Goal: Task Accomplishment & Management: Manage account settings

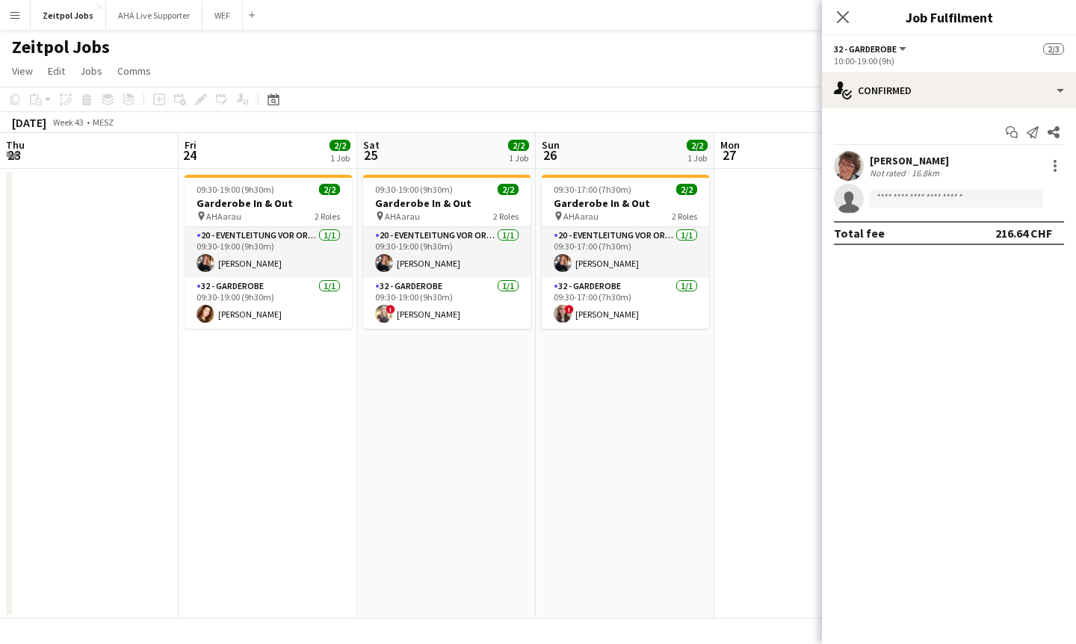
scroll to position [0, 695]
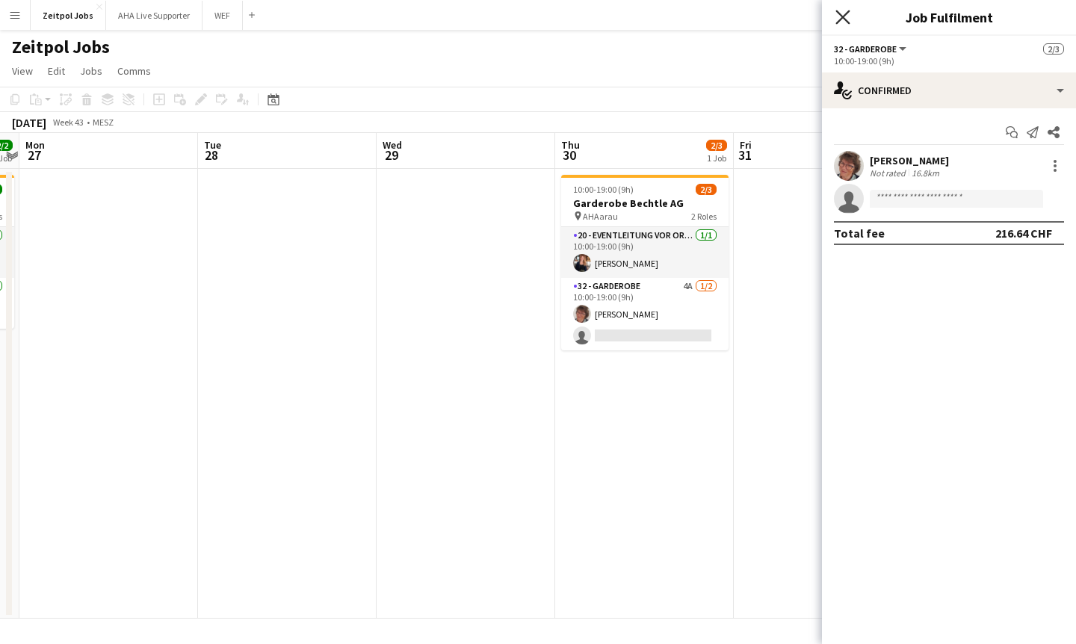
click at [845, 18] on icon at bounding box center [843, 17] width 14 height 14
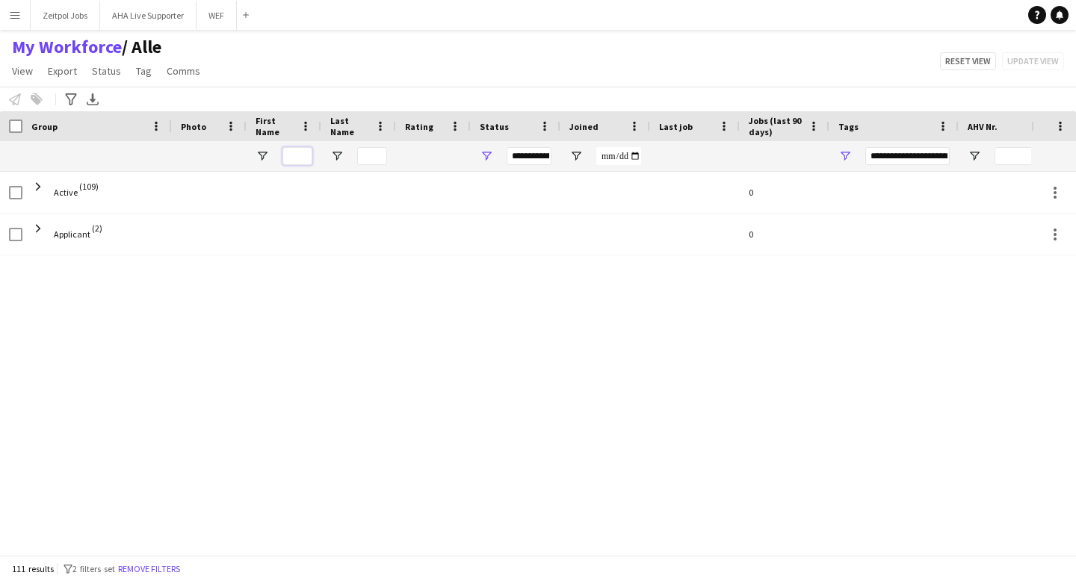
click at [294, 158] on input "First Name Filter Input" at bounding box center [298, 156] width 30 height 18
type input "*****"
type input "***"
type input "**********"
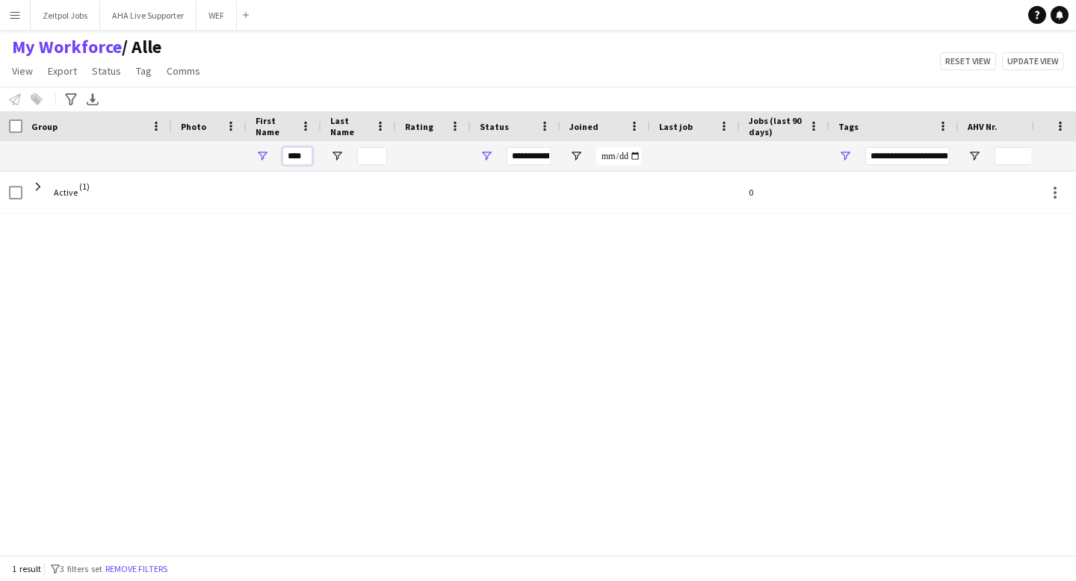
type input "****"
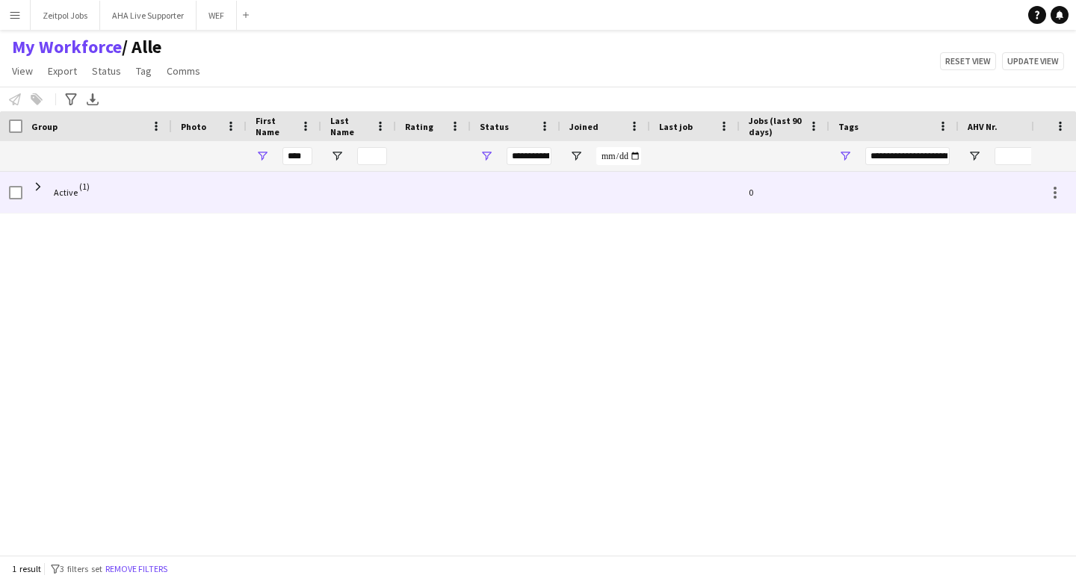
click at [57, 196] on span "Active" at bounding box center [66, 192] width 24 height 11
click at [36, 185] on span at bounding box center [37, 186] width 13 height 13
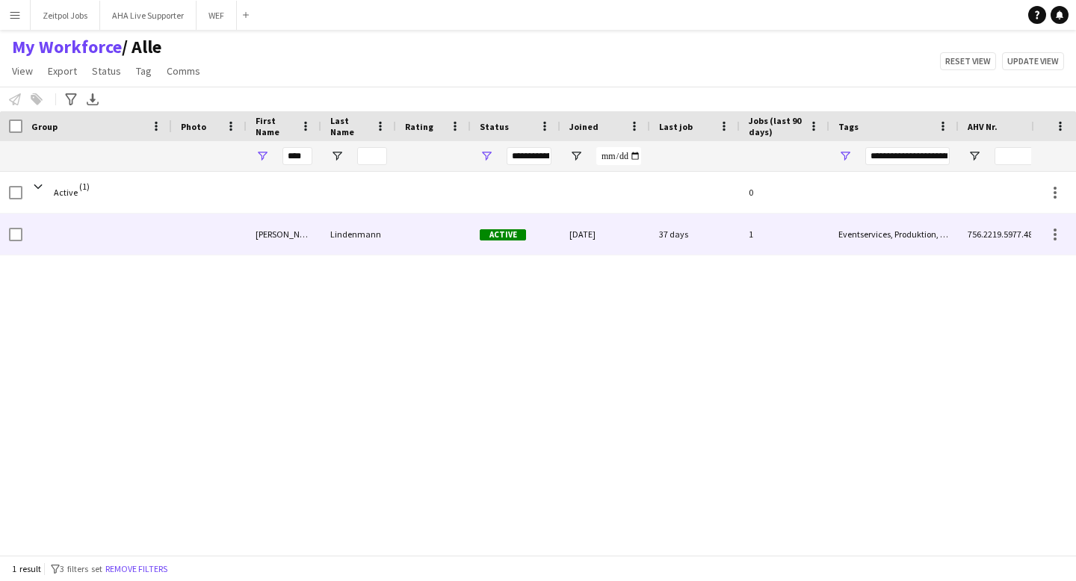
click at [166, 226] on div at bounding box center [96, 234] width 149 height 41
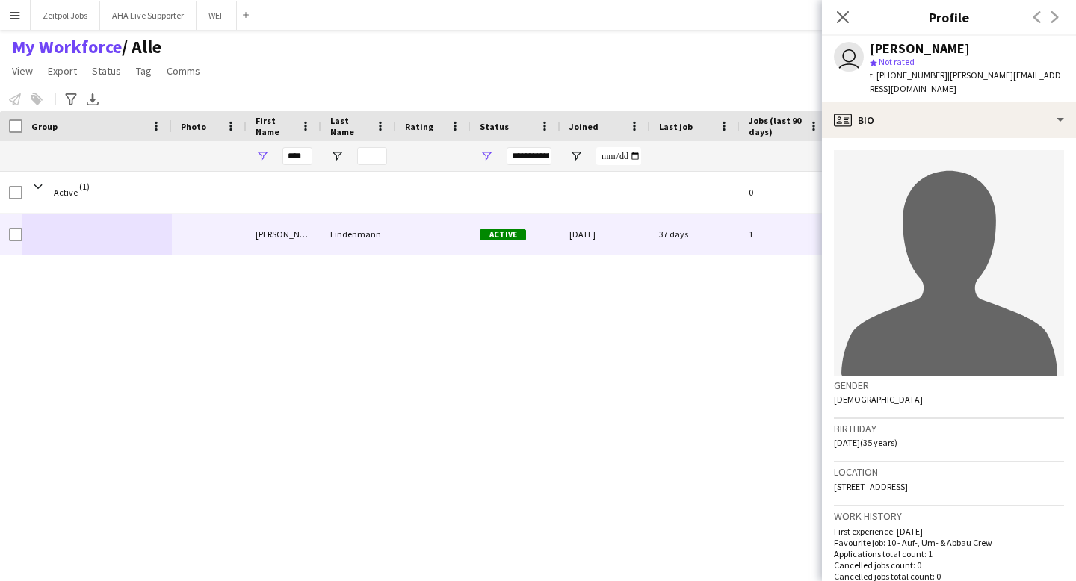
click at [1000, 197] on icon "avatar-single-neutral" at bounding box center [950, 272] width 216 height 207
click at [949, 226] on icon at bounding box center [950, 273] width 216 height 207
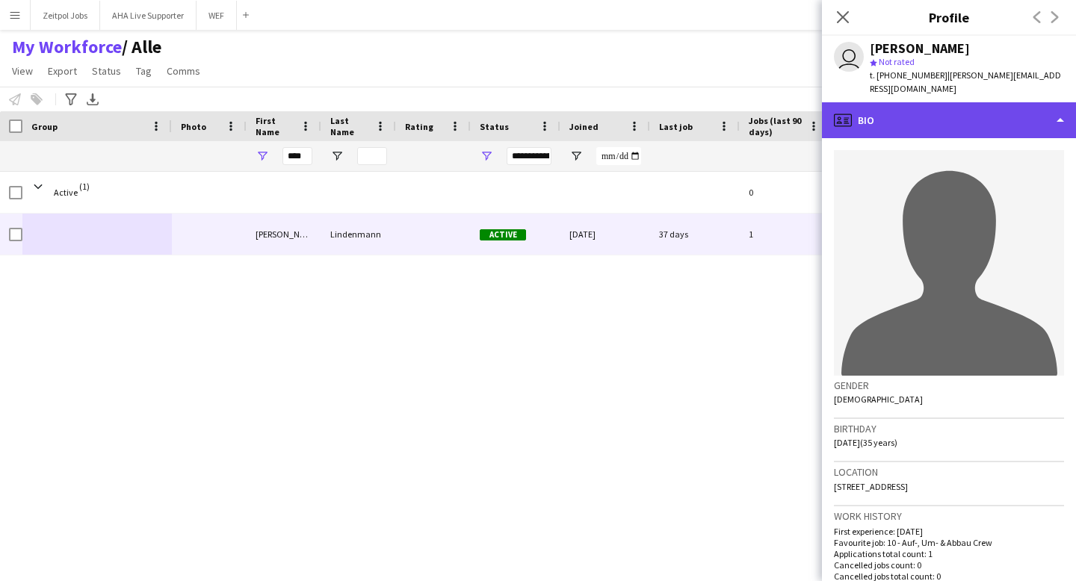
click at [1064, 103] on div "profile Bio" at bounding box center [949, 120] width 254 height 36
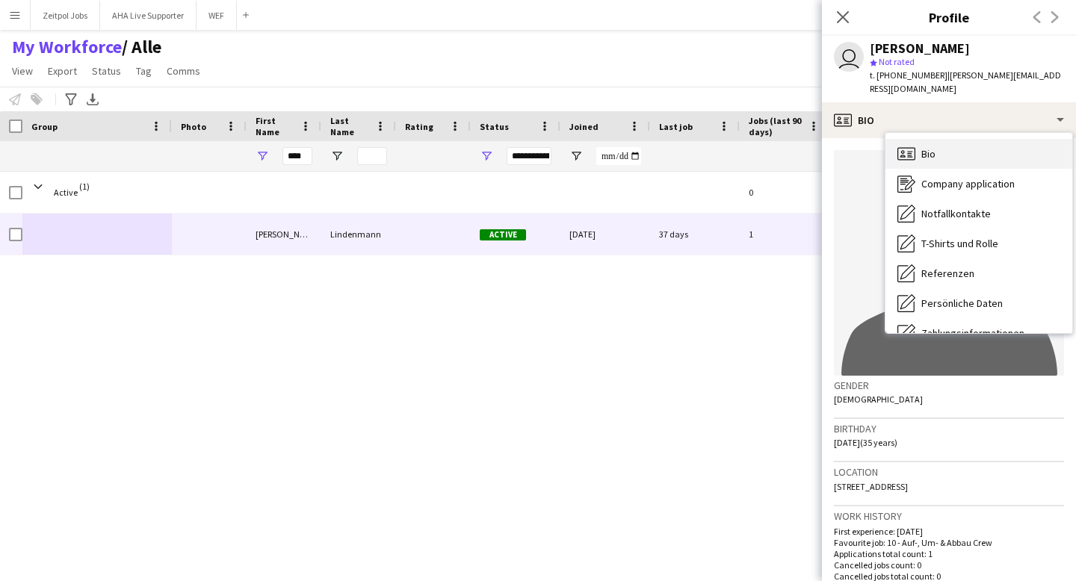
click at [925, 147] on span "Bio" at bounding box center [929, 153] width 14 height 13
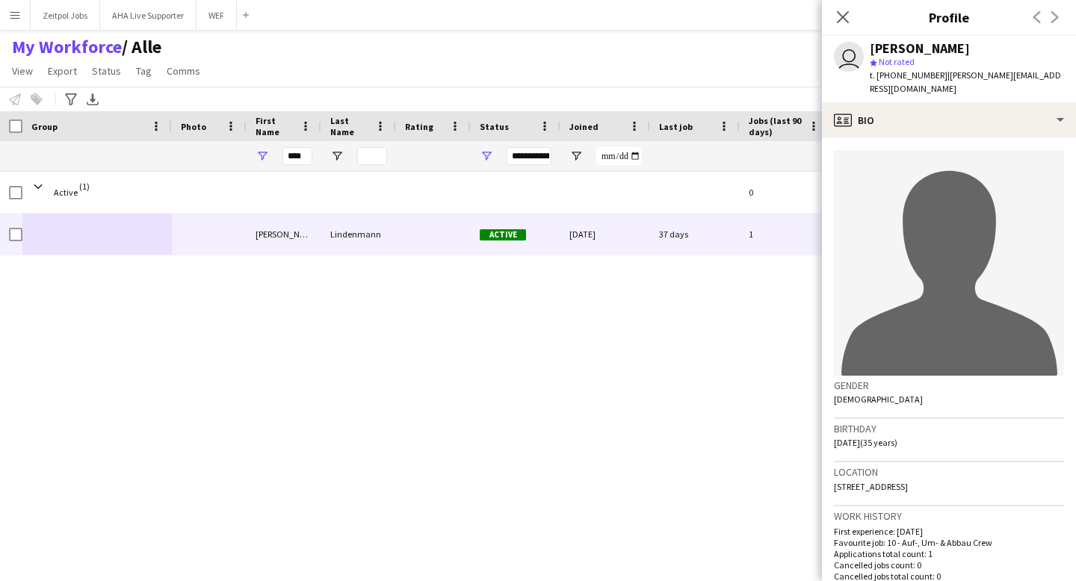
click at [913, 207] on icon at bounding box center [950, 273] width 216 height 207
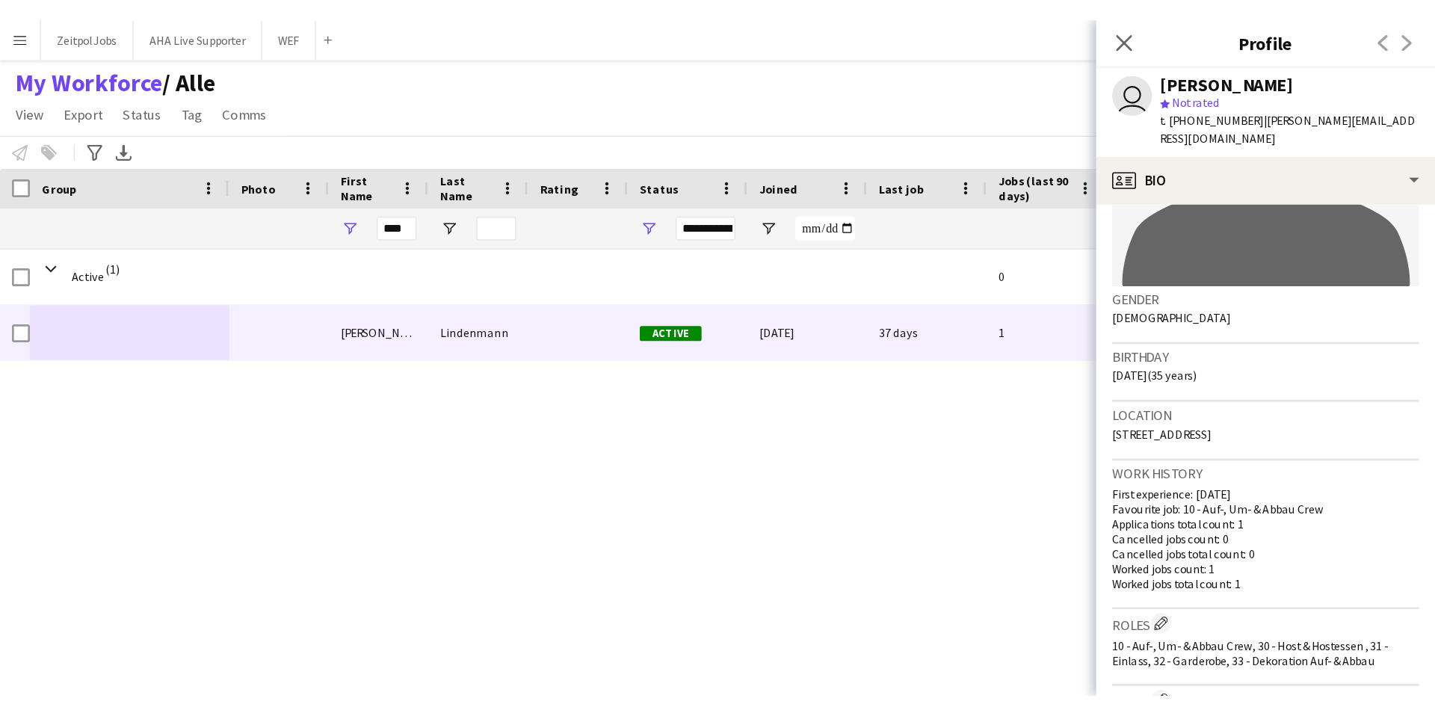
scroll to position [176, 0]
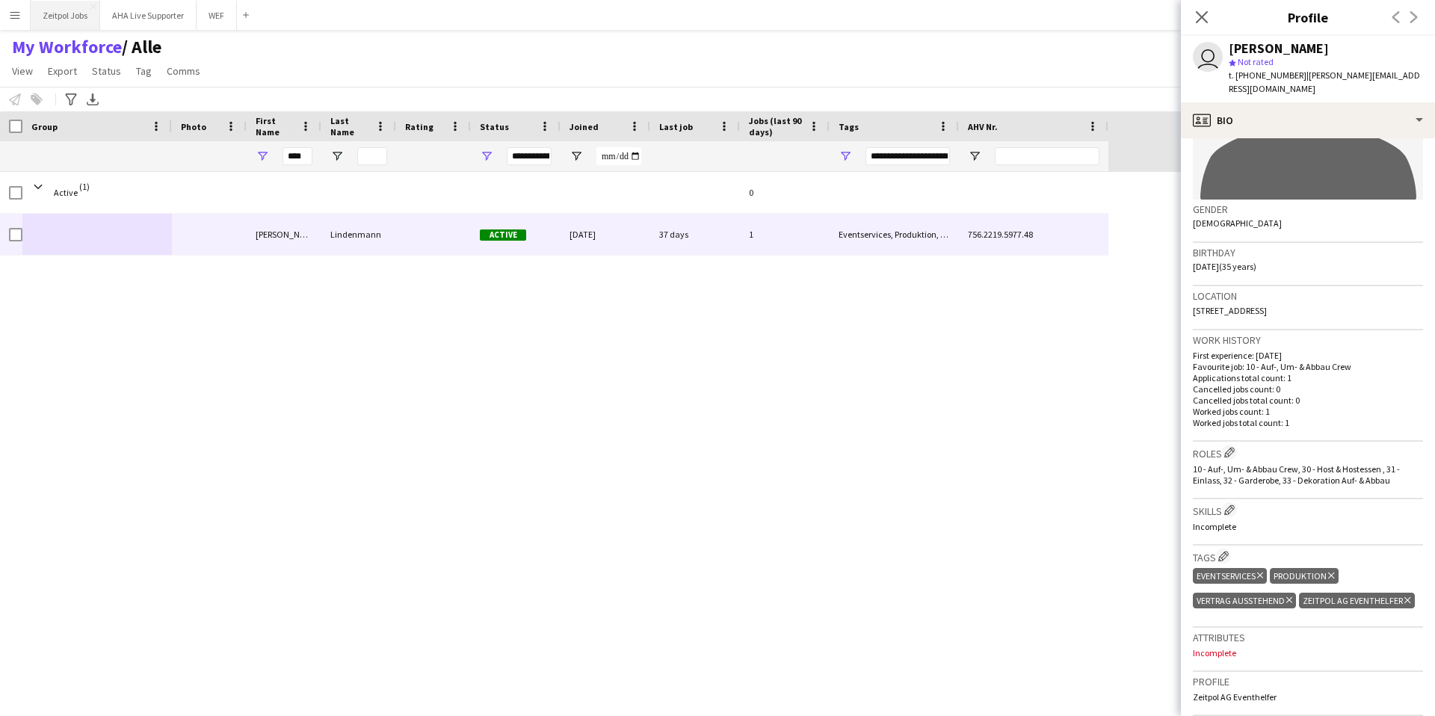
click at [64, 19] on button "Zeitpol Jobs Close" at bounding box center [66, 15] width 70 height 29
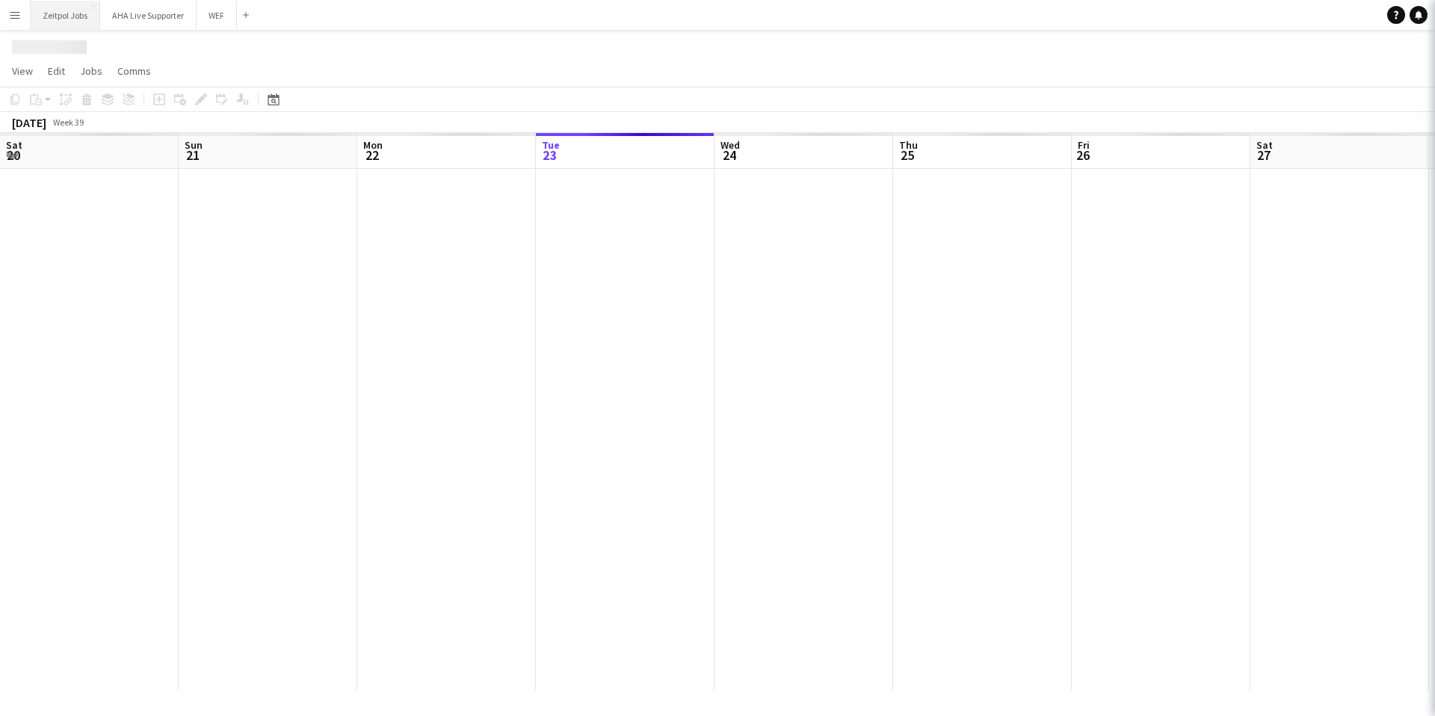
scroll to position [0, 357]
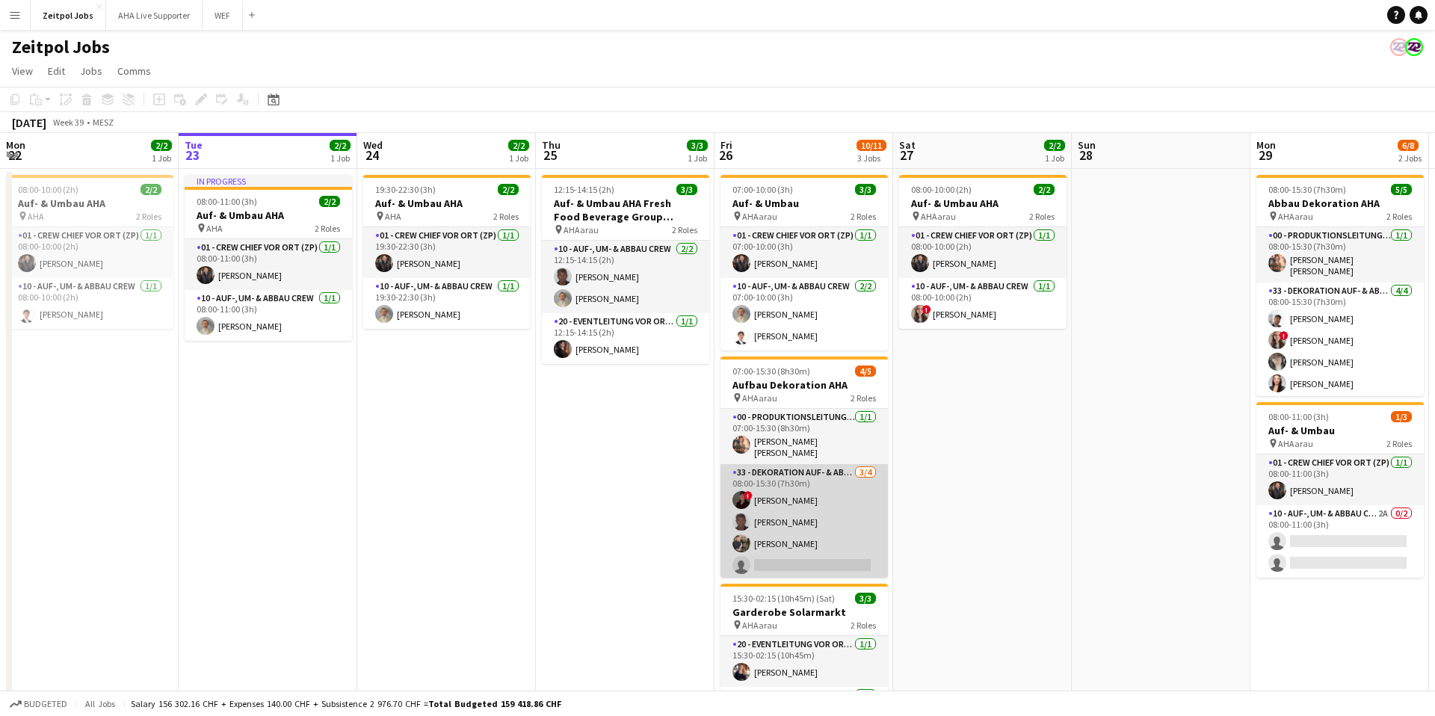
click at [786, 528] on app-card-role "33 - Dekoration Auf- & Abbau 3/4 08:00-15:30 (7h30m) ! Vera Mayer Clive Kelly K…" at bounding box center [803, 522] width 167 height 116
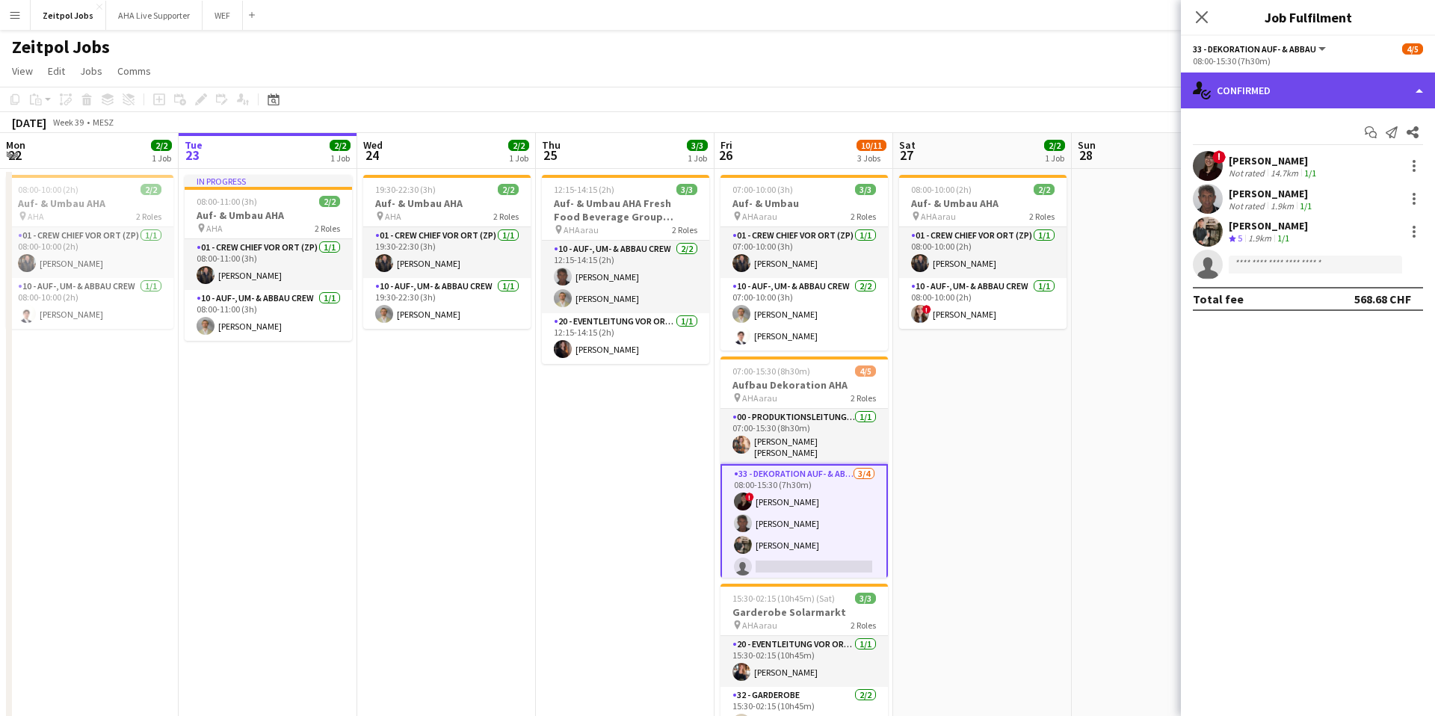
click at [1075, 82] on div "single-neutral-actions-check-2 Confirmed" at bounding box center [1308, 90] width 254 height 36
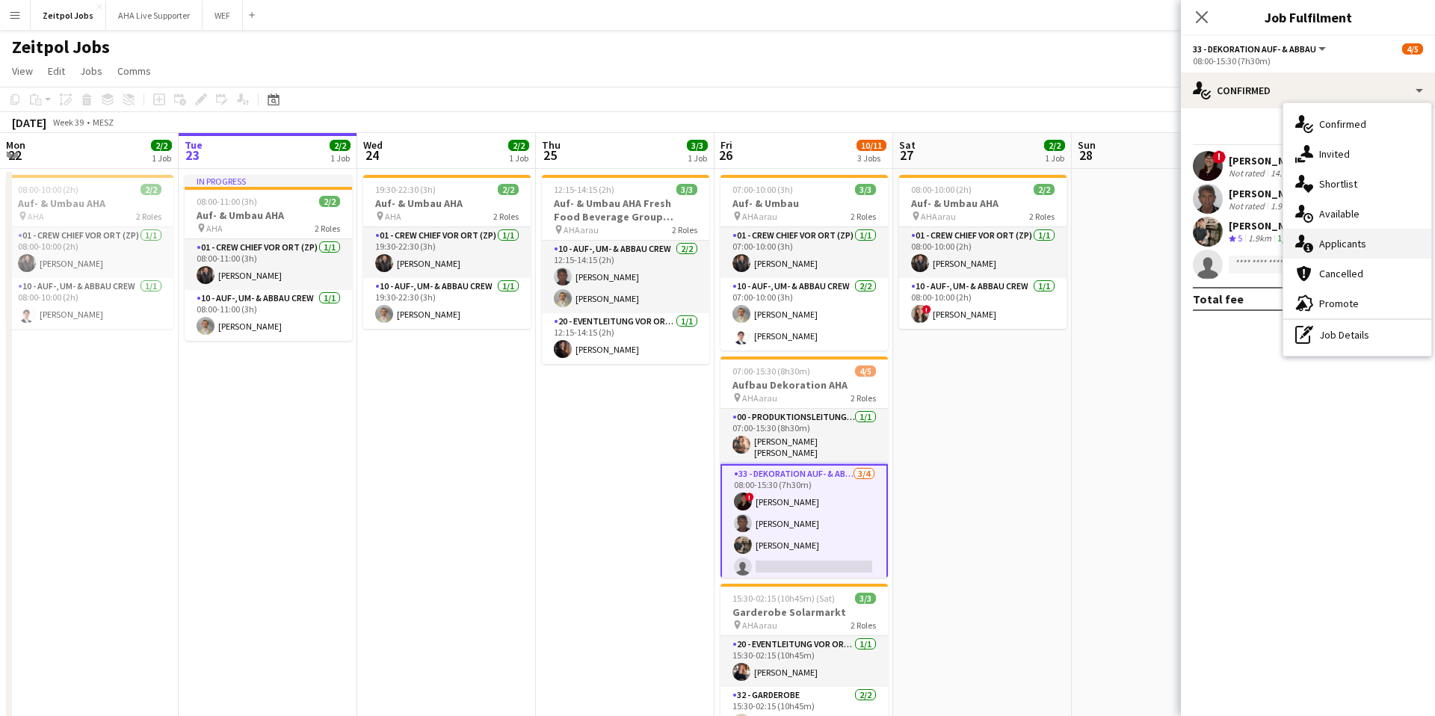
click at [1075, 241] on span "Applicants" at bounding box center [1342, 243] width 47 height 13
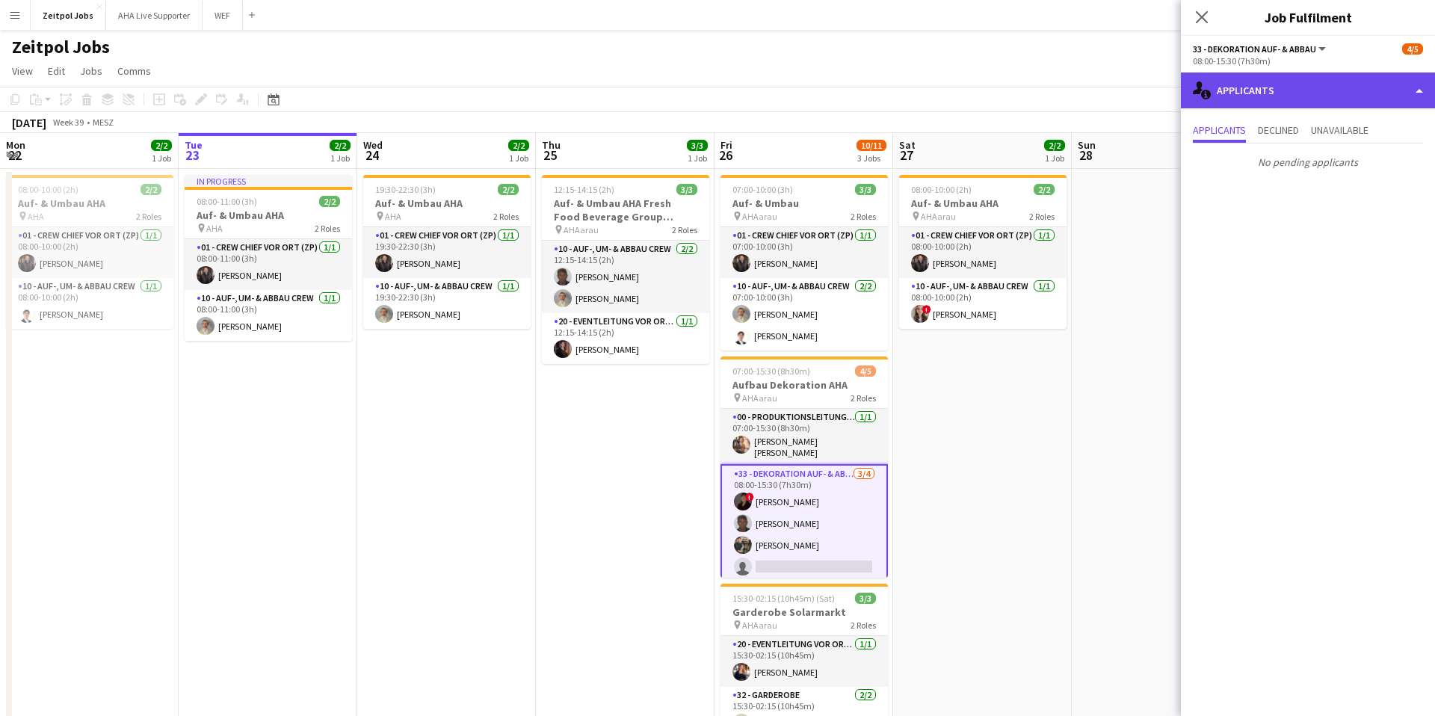
click at [1075, 87] on div "single-neutral-actions-information Applicants" at bounding box center [1308, 90] width 254 height 36
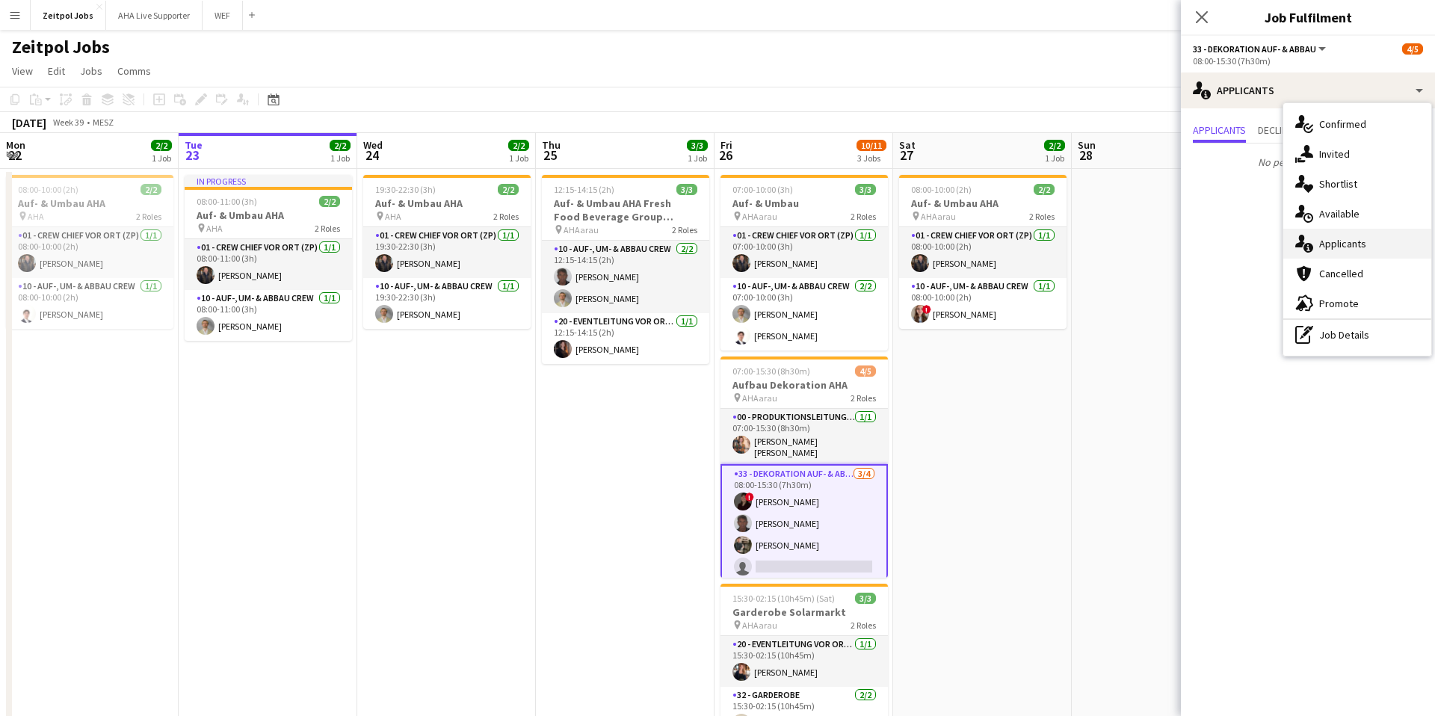
click at [1075, 246] on span "Applicants" at bounding box center [1342, 243] width 47 height 13
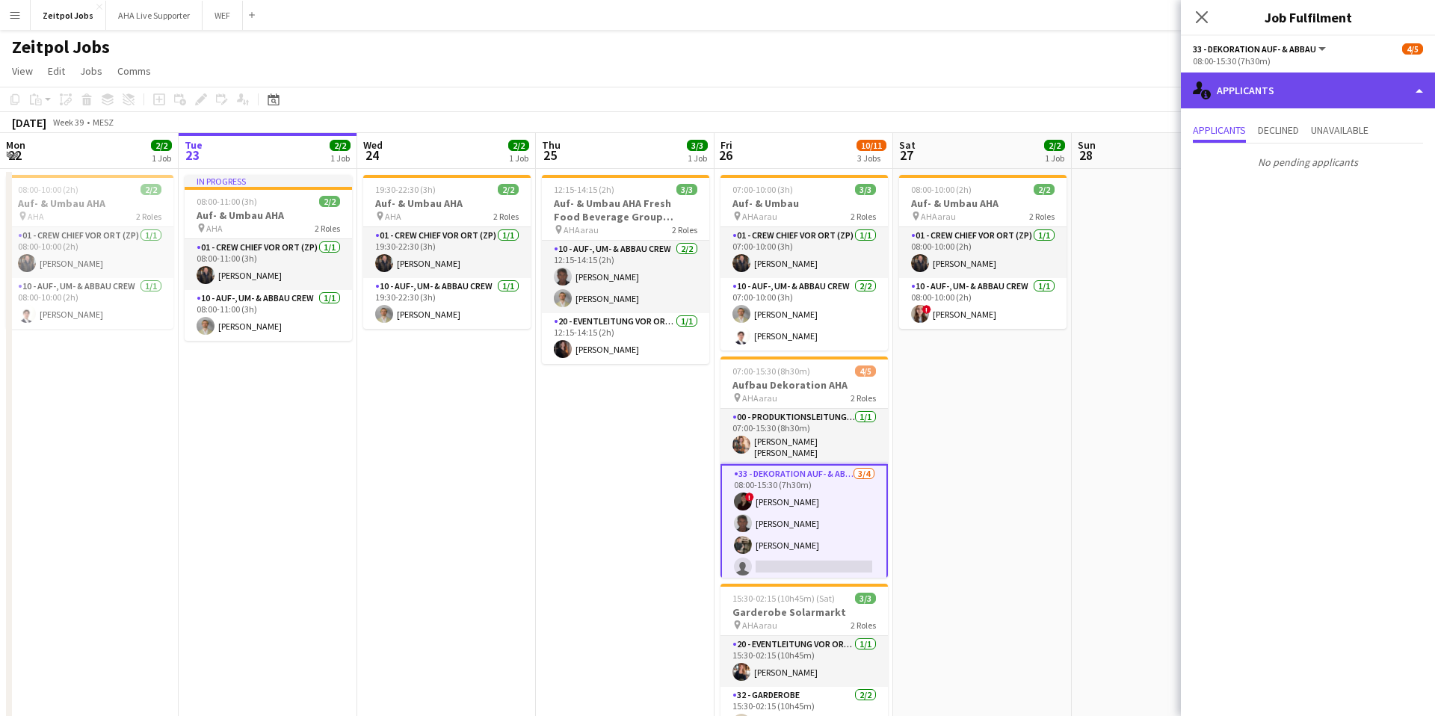
click at [1075, 85] on div "single-neutral-actions-information Applicants" at bounding box center [1308, 90] width 254 height 36
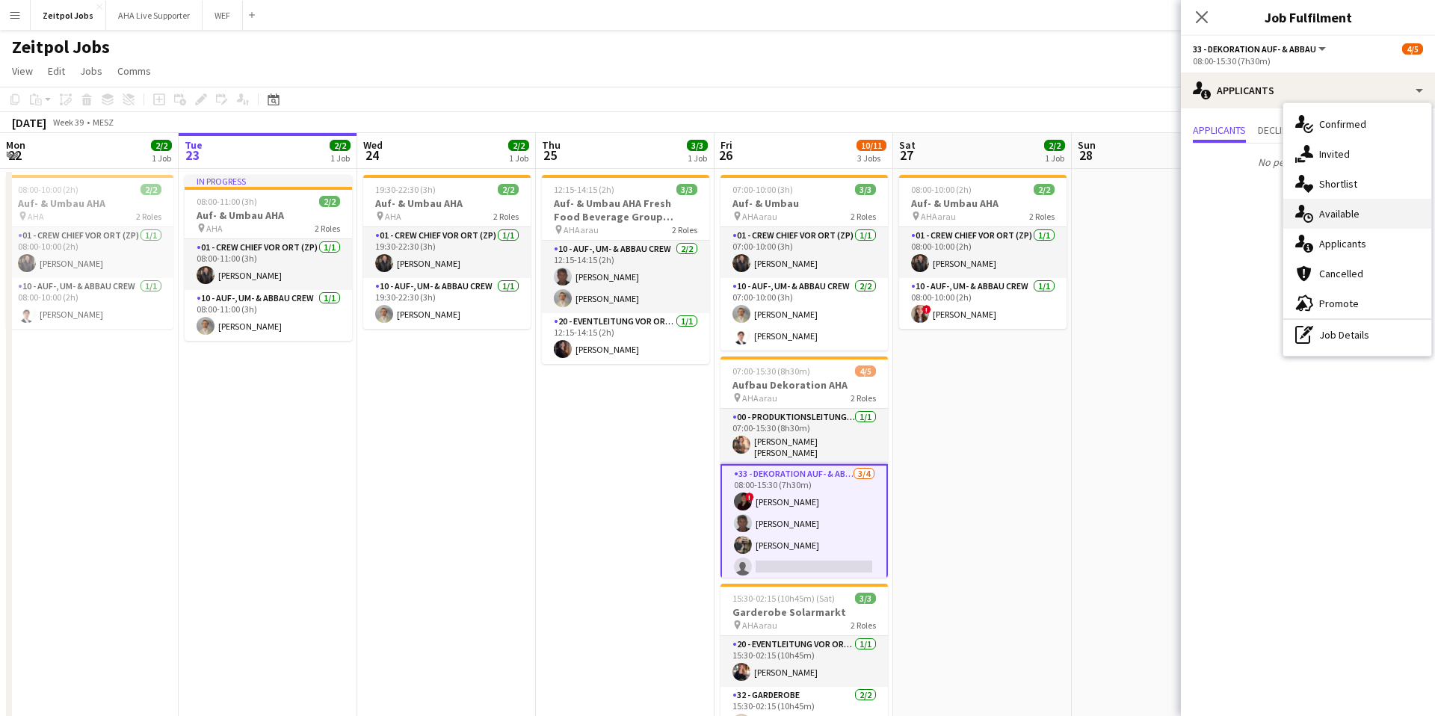
click at [1075, 212] on span "Available" at bounding box center [1339, 213] width 40 height 13
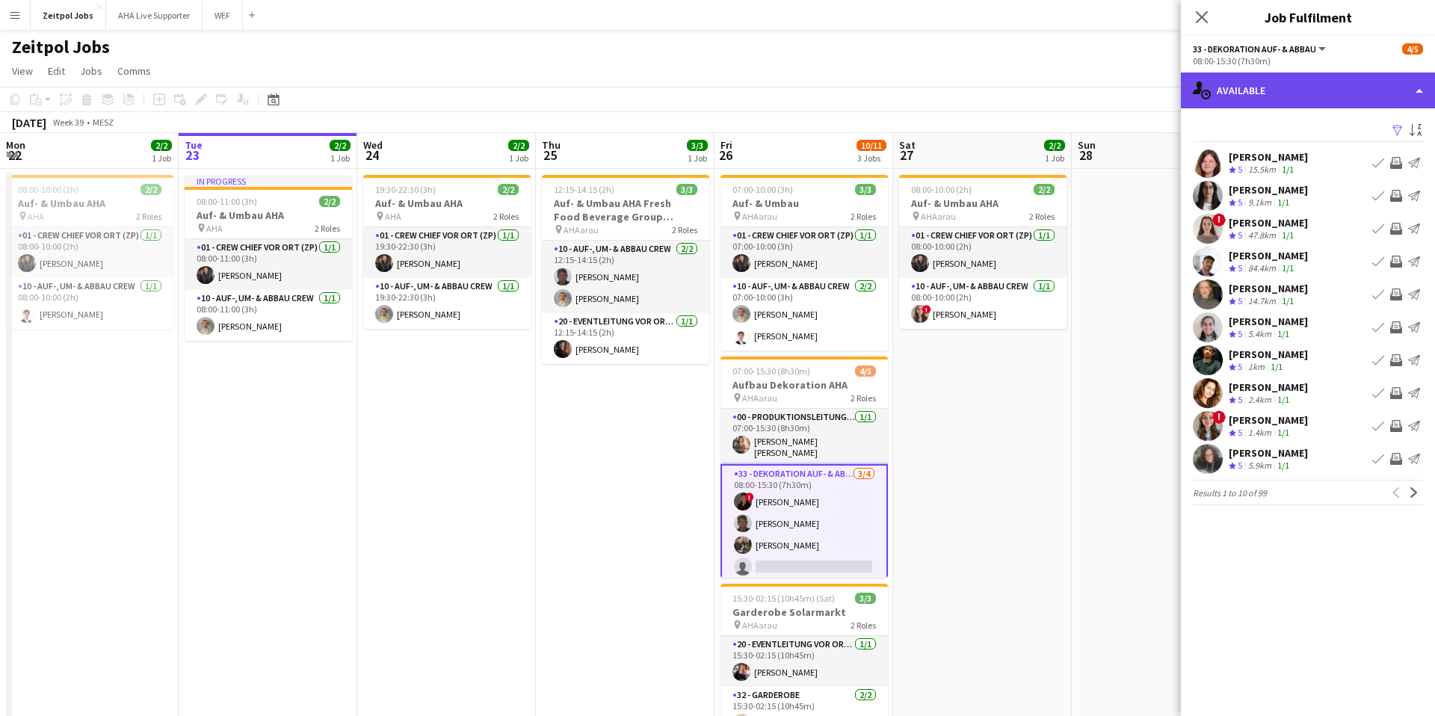
click at [1075, 93] on div "single-neutral-actions-upload Available" at bounding box center [1308, 90] width 254 height 36
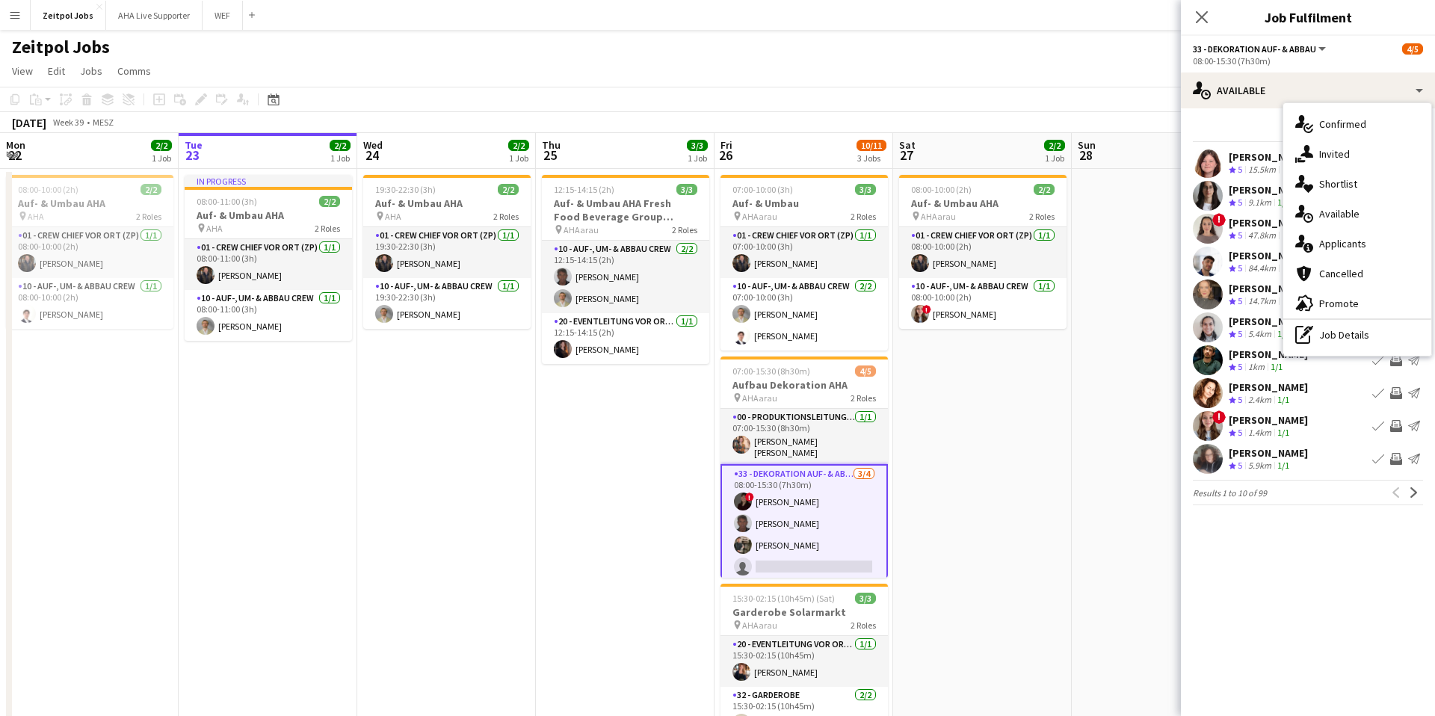
click at [995, 487] on app-date-cell "08:00-10:00 (2h) 2/2 Auf- & Umbau AHA pin AHAarau 2 Roles 01 - Crew Chief vor O…" at bounding box center [982, 480] width 179 height 623
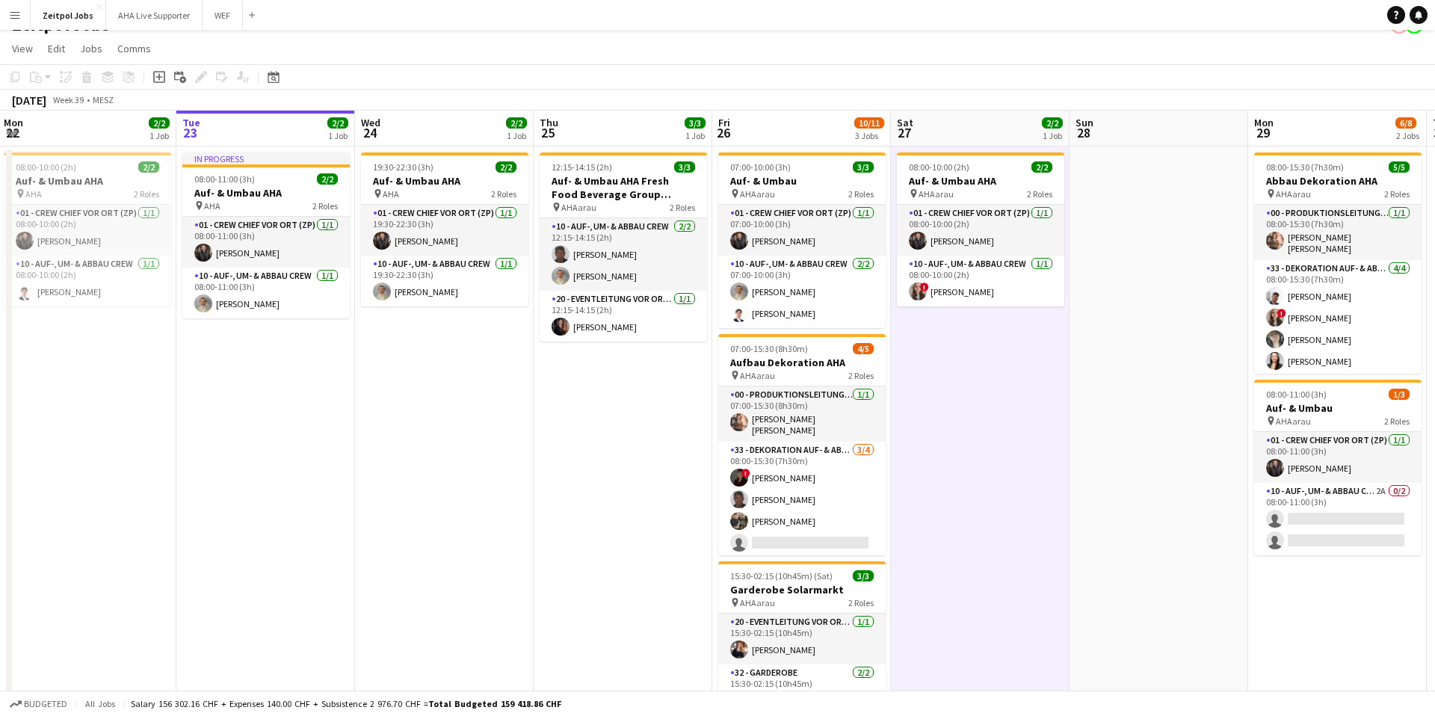
scroll to position [0, 0]
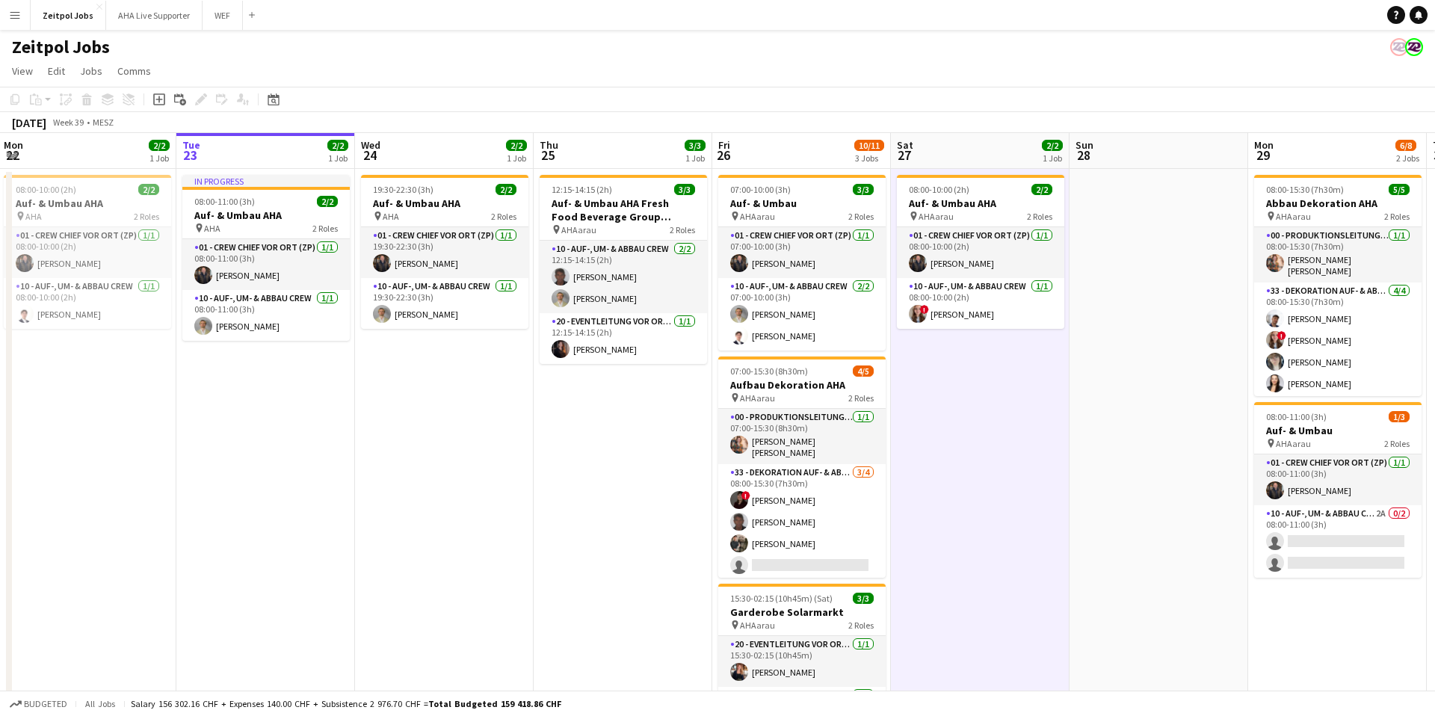
click at [22, 17] on button "Menu" at bounding box center [15, 15] width 30 height 30
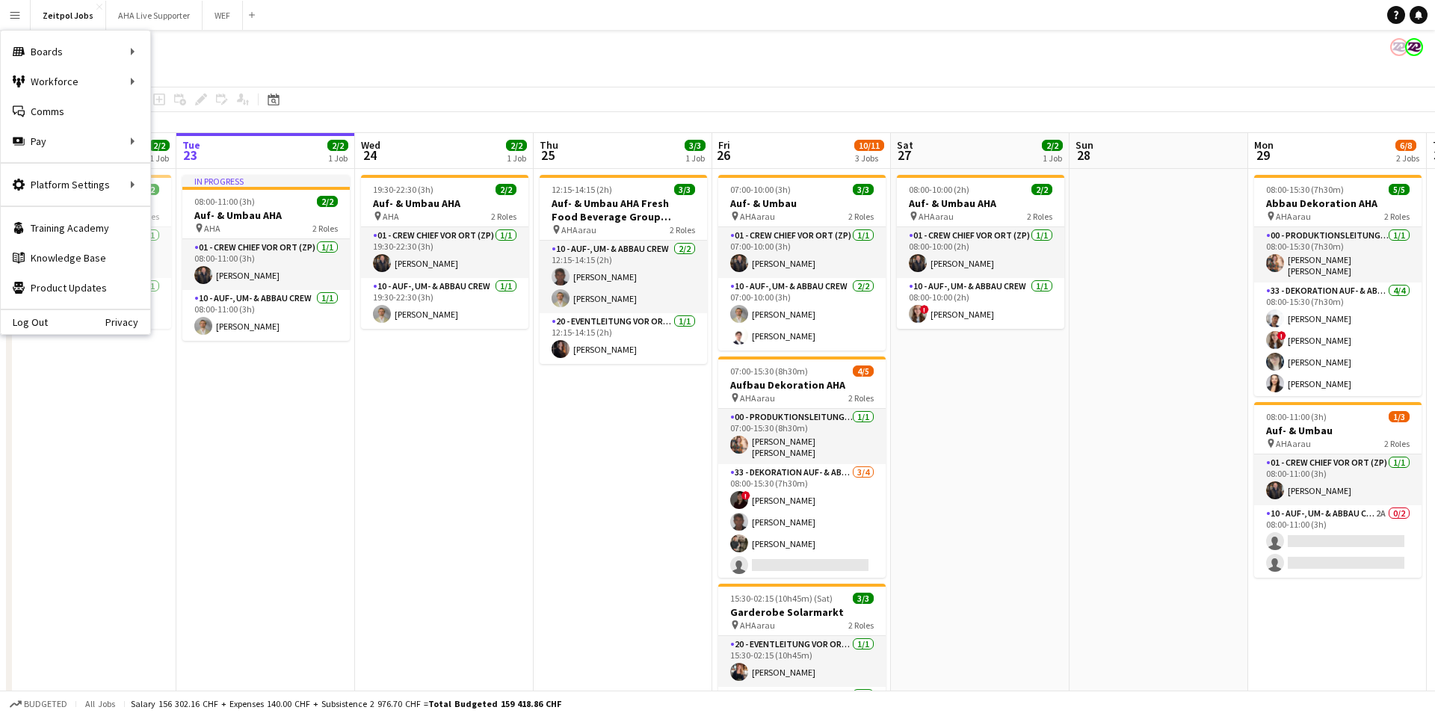
click at [24, 15] on button "Menu" at bounding box center [15, 15] width 30 height 30
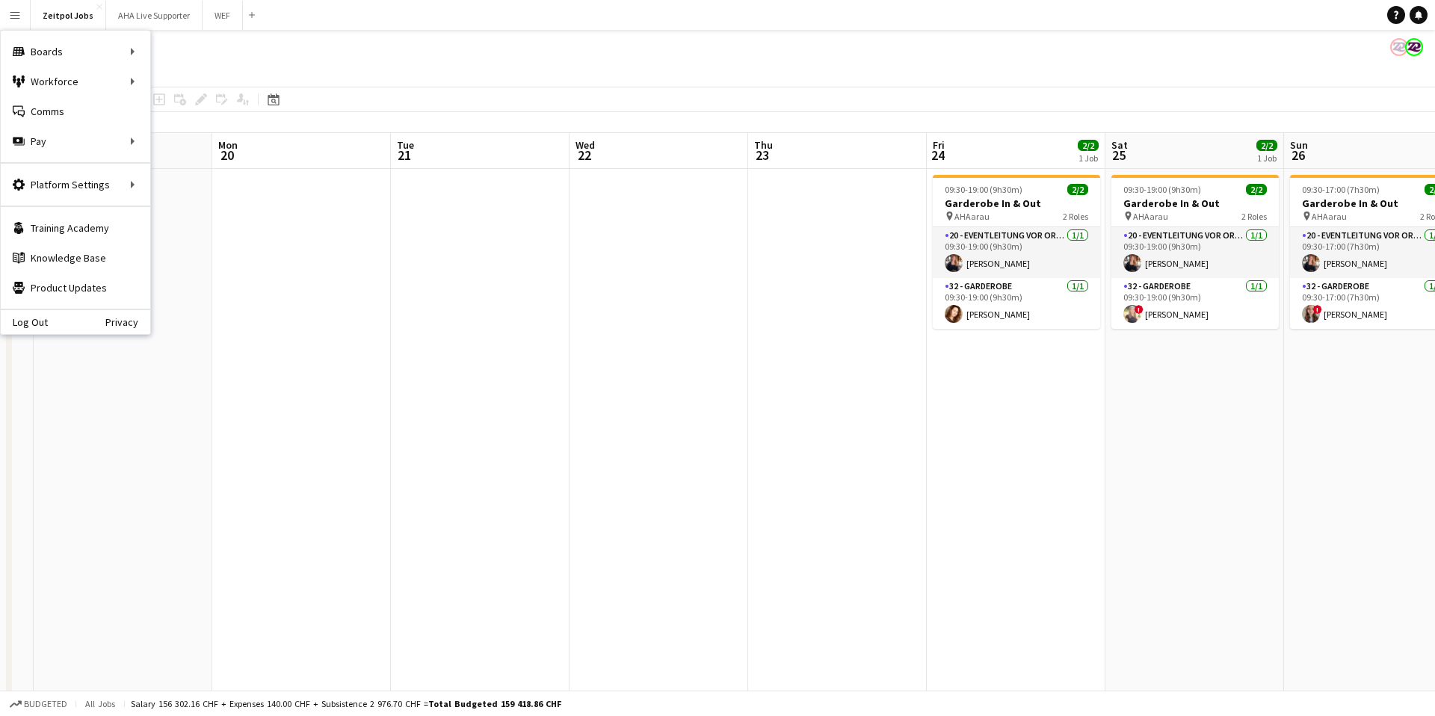
scroll to position [0, 570]
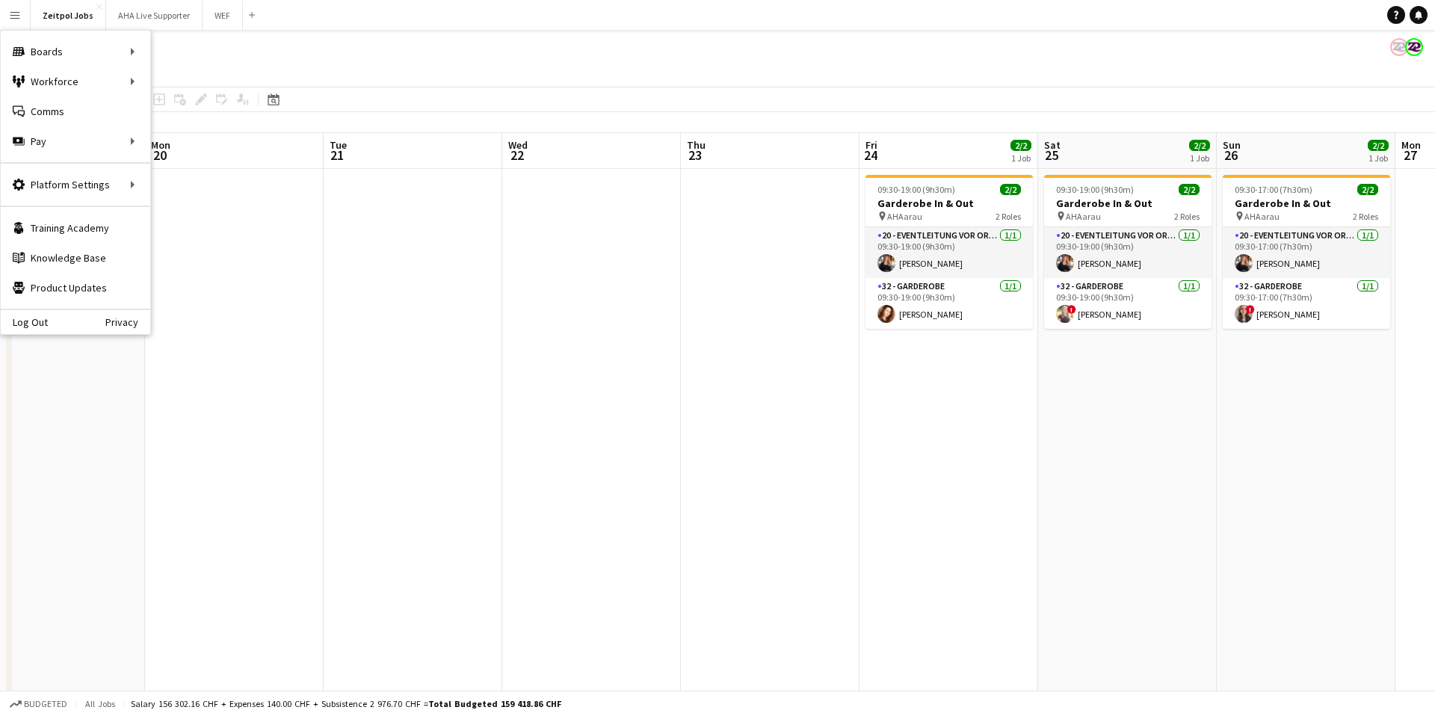
click at [10, 14] on app-icon "Menu" at bounding box center [15, 15] width 12 height 12
click at [174, 84] on link "My Workforce" at bounding box center [225, 82] width 149 height 30
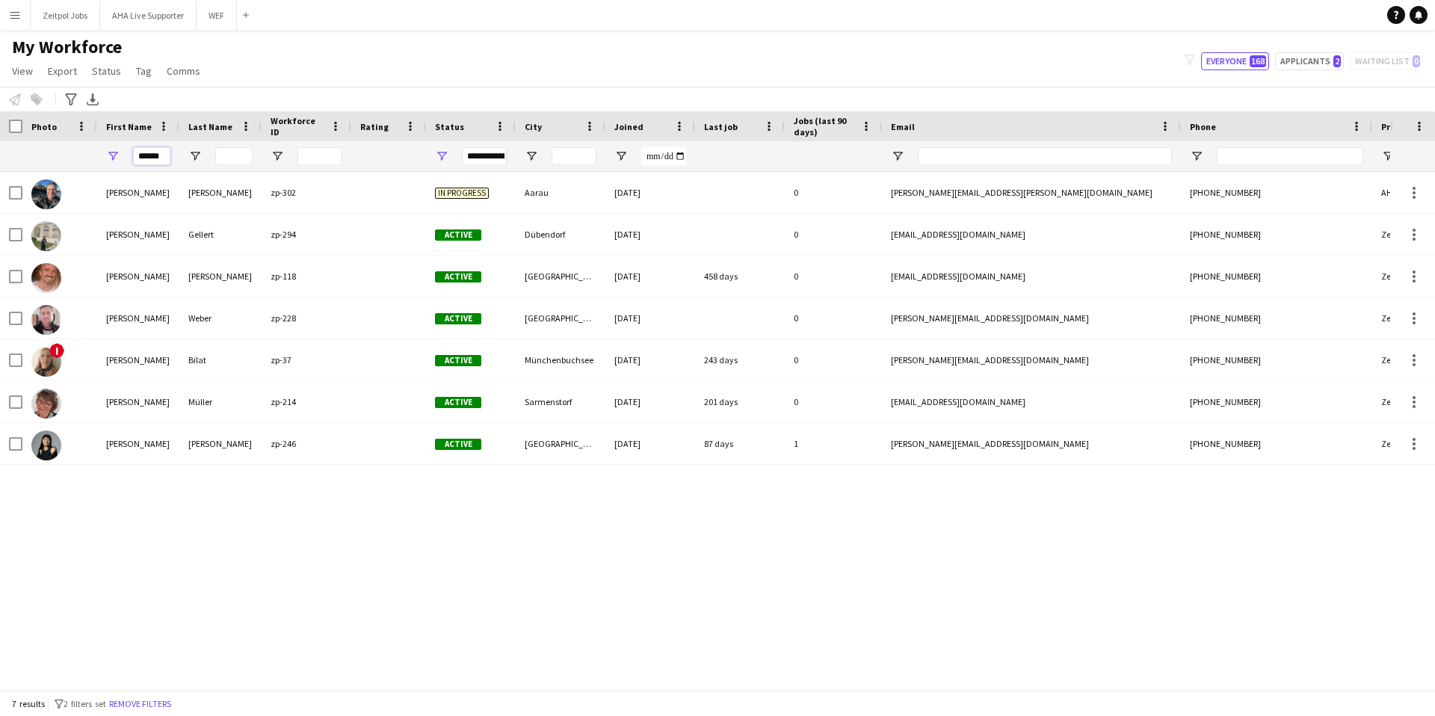
drag, startPoint x: 165, startPoint y: 160, endPoint x: 110, endPoint y: 159, distance: 55.3
click at [110, 159] on div "******" at bounding box center [138, 156] width 82 height 30
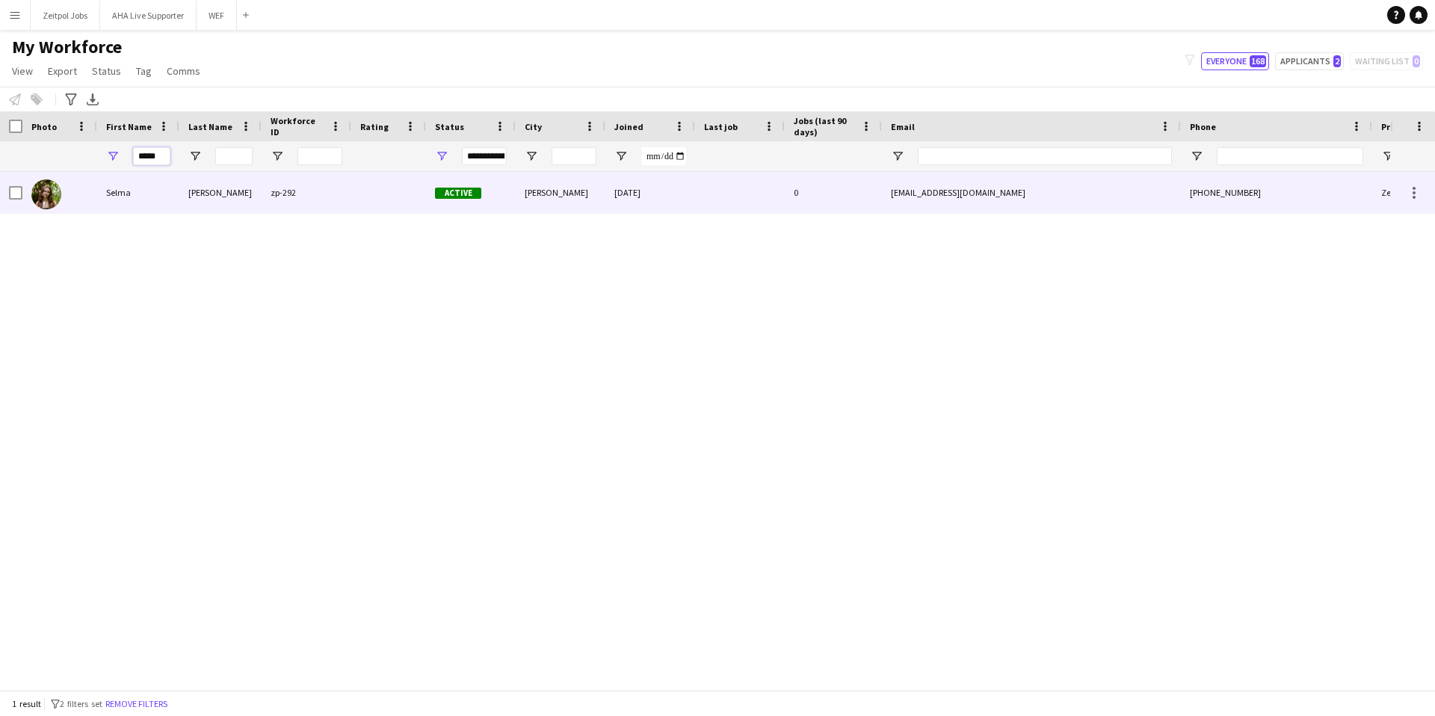
type input "*****"
click at [120, 192] on div "Selma" at bounding box center [138, 192] width 82 height 41
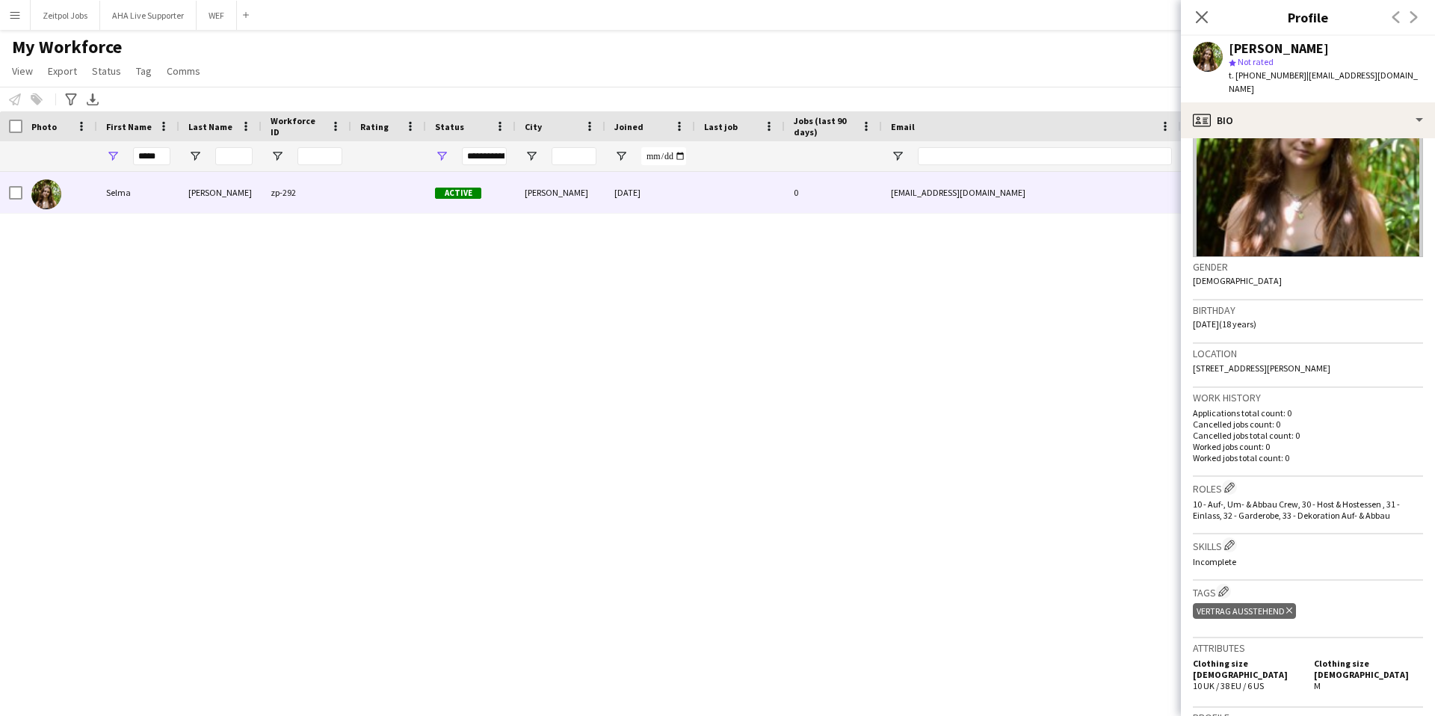
scroll to position [115, 0]
click at [1075, 542] on app-icon "Edit crew company skills" at bounding box center [1229, 547] width 10 height 10
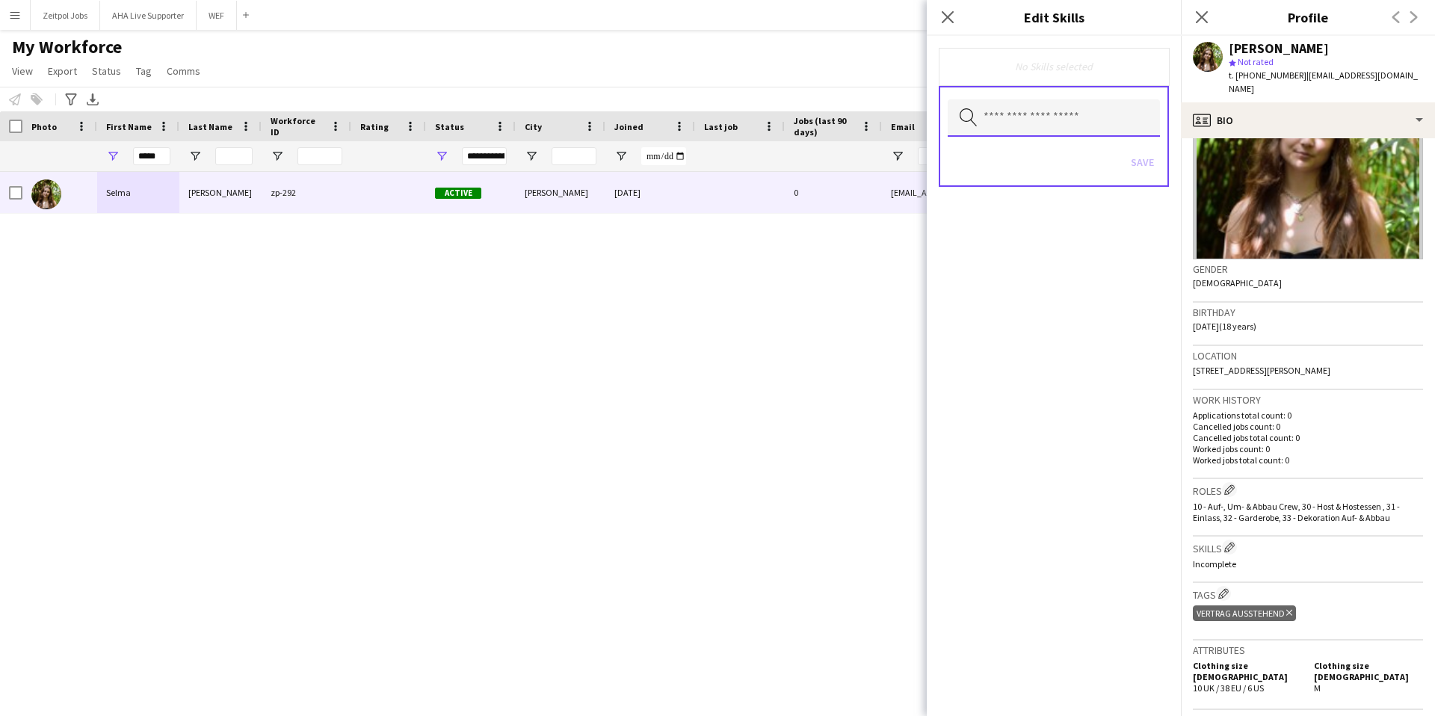
click at [1032, 125] on input "text" at bounding box center [1054, 117] width 212 height 37
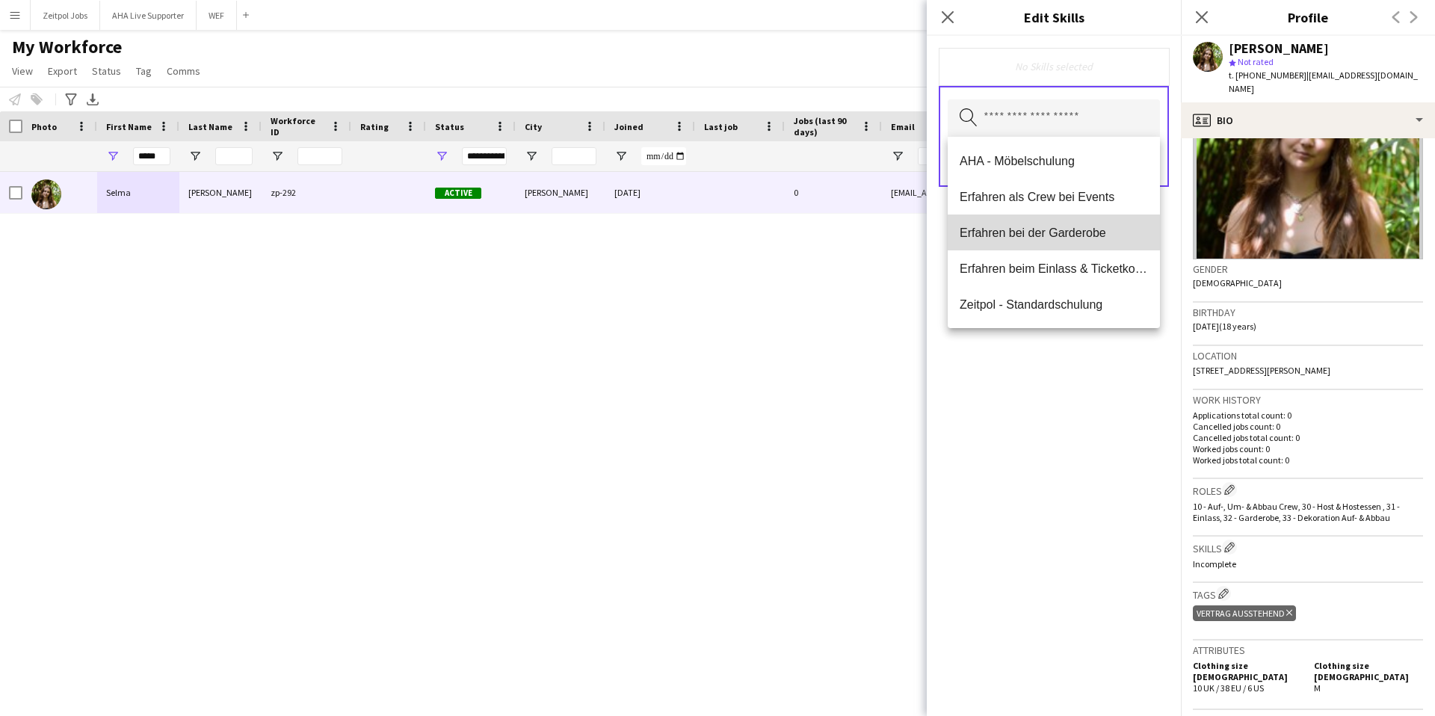
click at [1033, 227] on span "Erfahren bei der Garderobe" at bounding box center [1054, 233] width 188 height 14
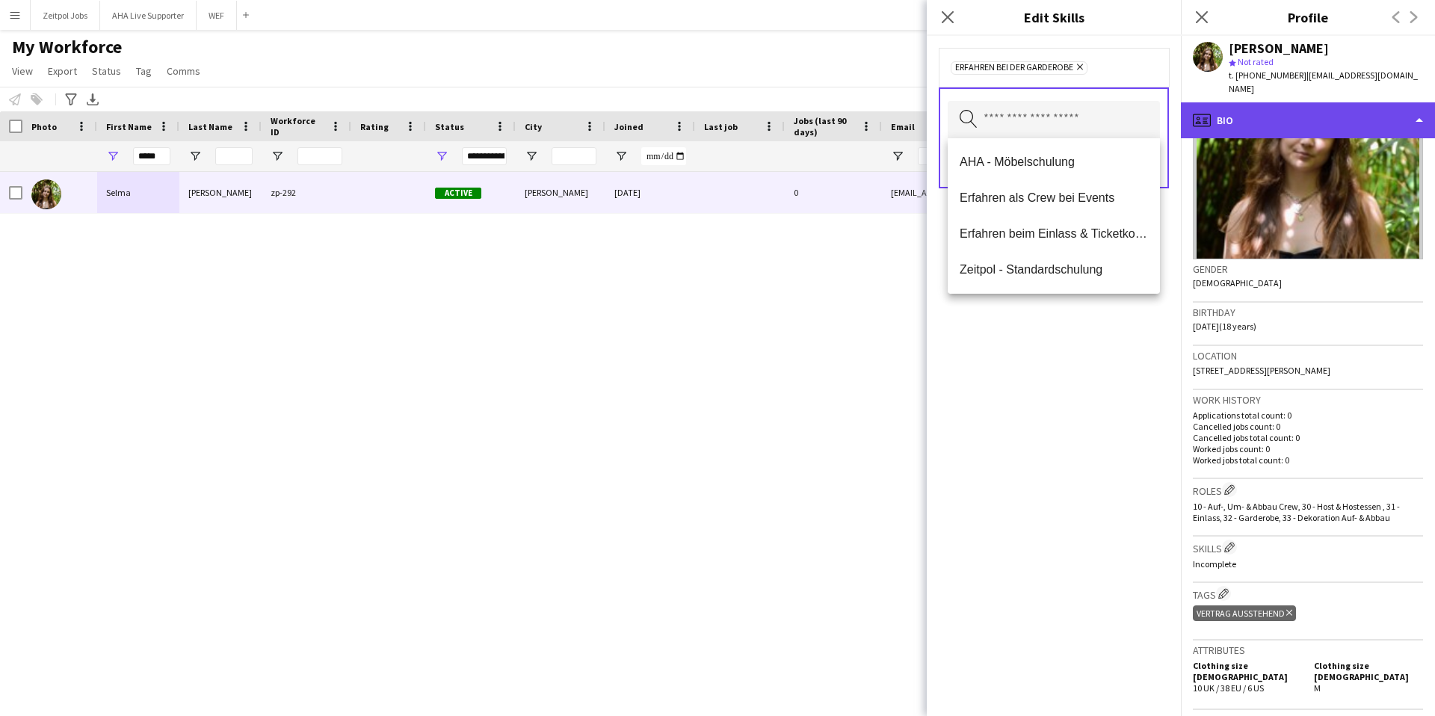
click at [1075, 102] on div "profile Bio" at bounding box center [1308, 120] width 254 height 36
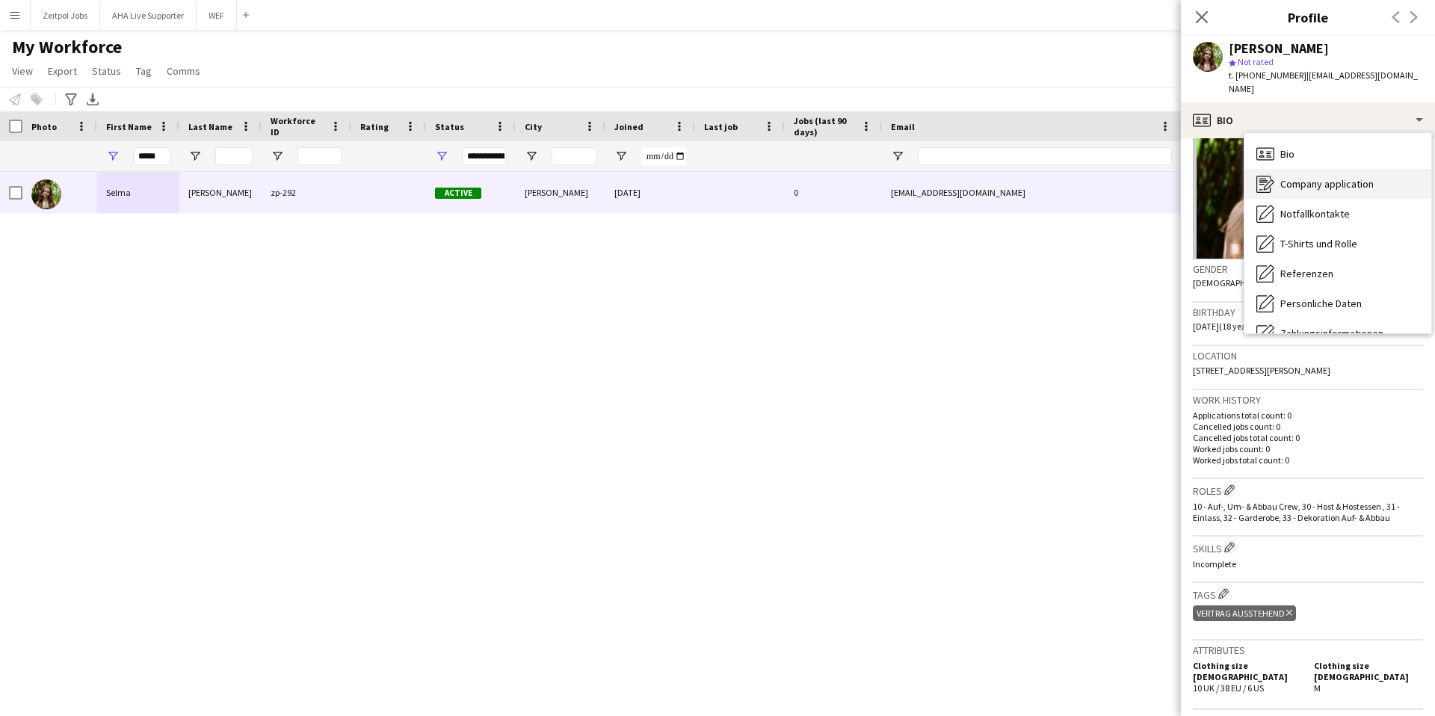
click at [1075, 177] on span "Company application" at bounding box center [1326, 183] width 93 height 13
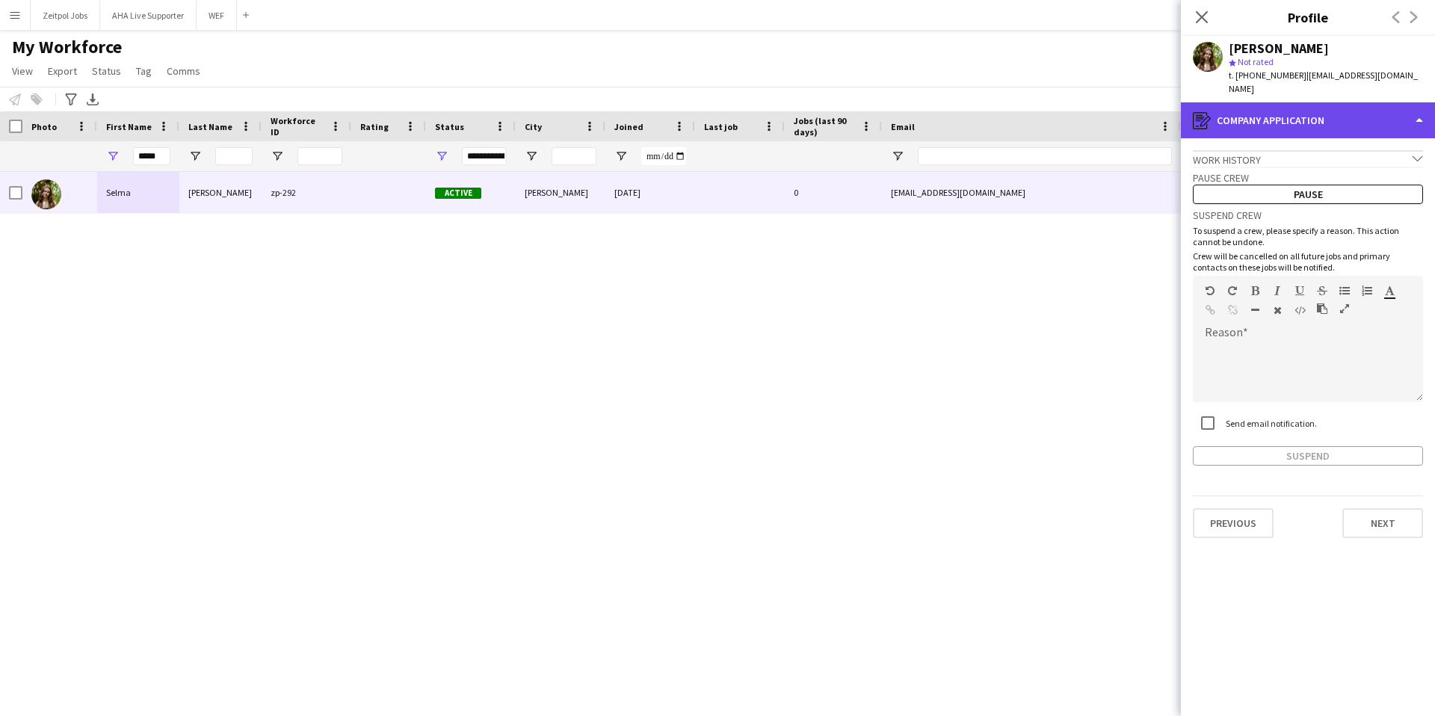
click at [1075, 108] on div "register Company application" at bounding box center [1308, 120] width 254 height 36
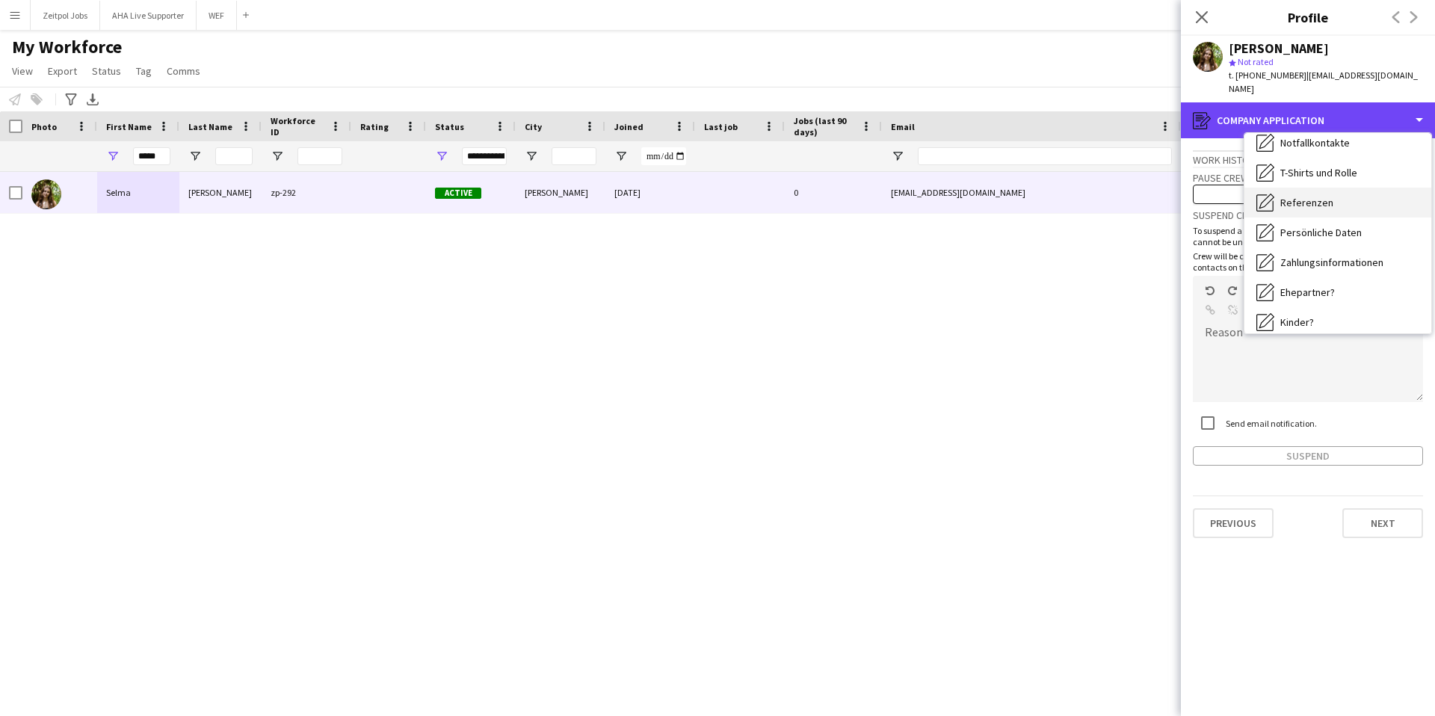
scroll to position [0, 0]
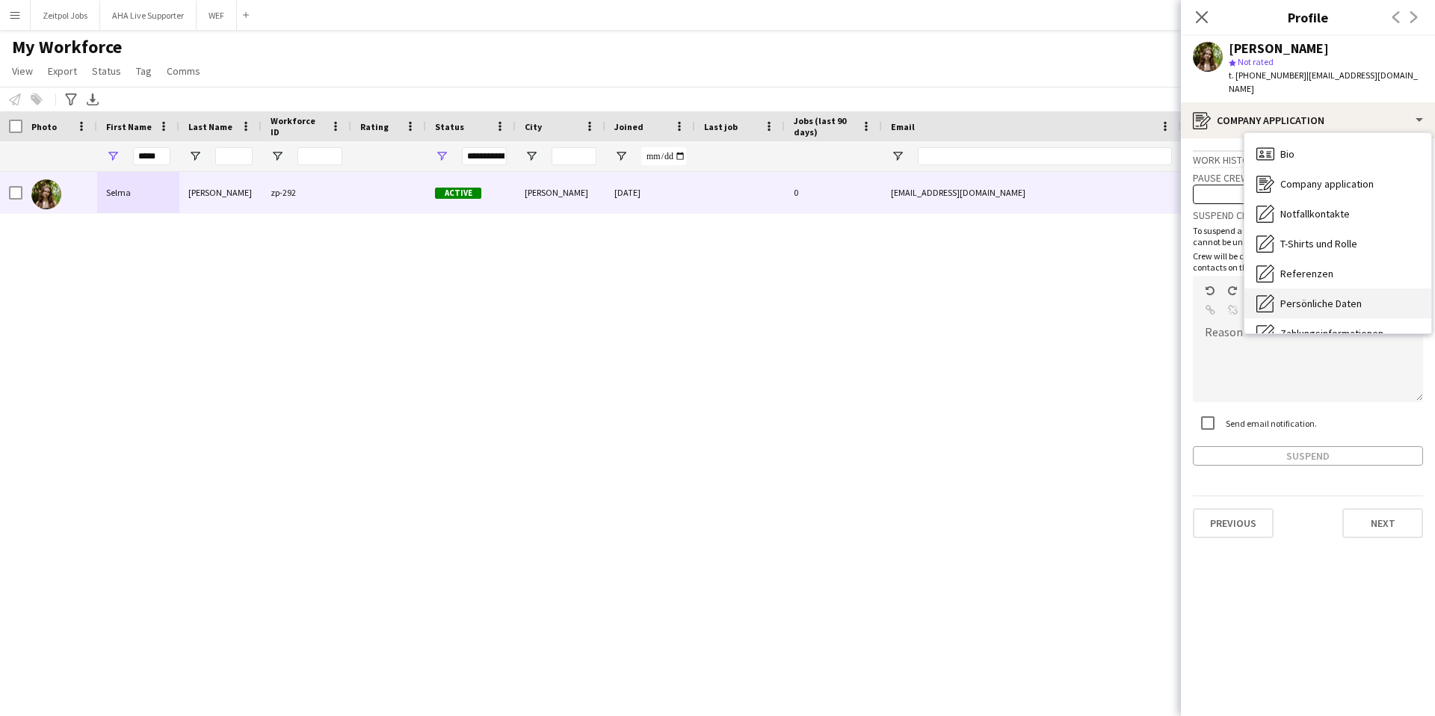
click at [1075, 297] on span "Persönliche Daten" at bounding box center [1320, 303] width 81 height 13
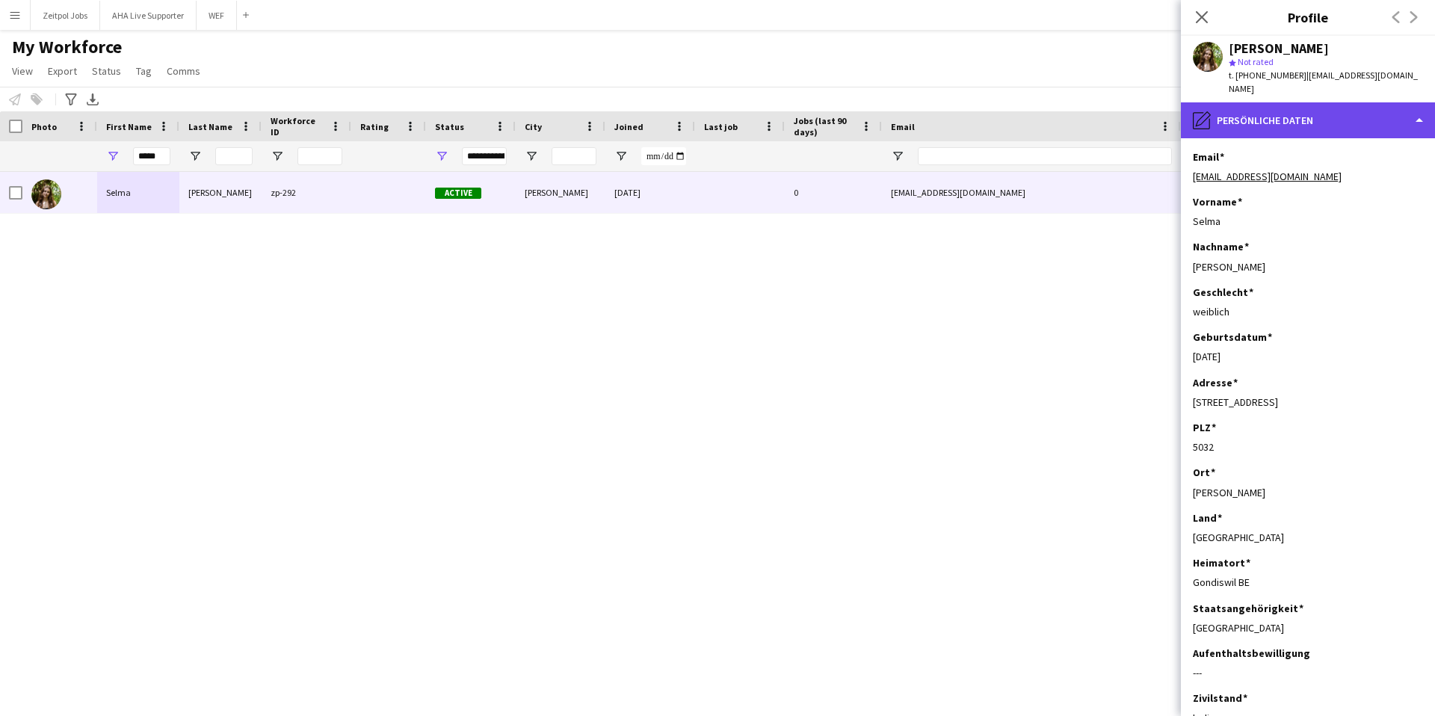
click at [1075, 107] on div "pencil4 Persönliche Daten" at bounding box center [1308, 120] width 254 height 36
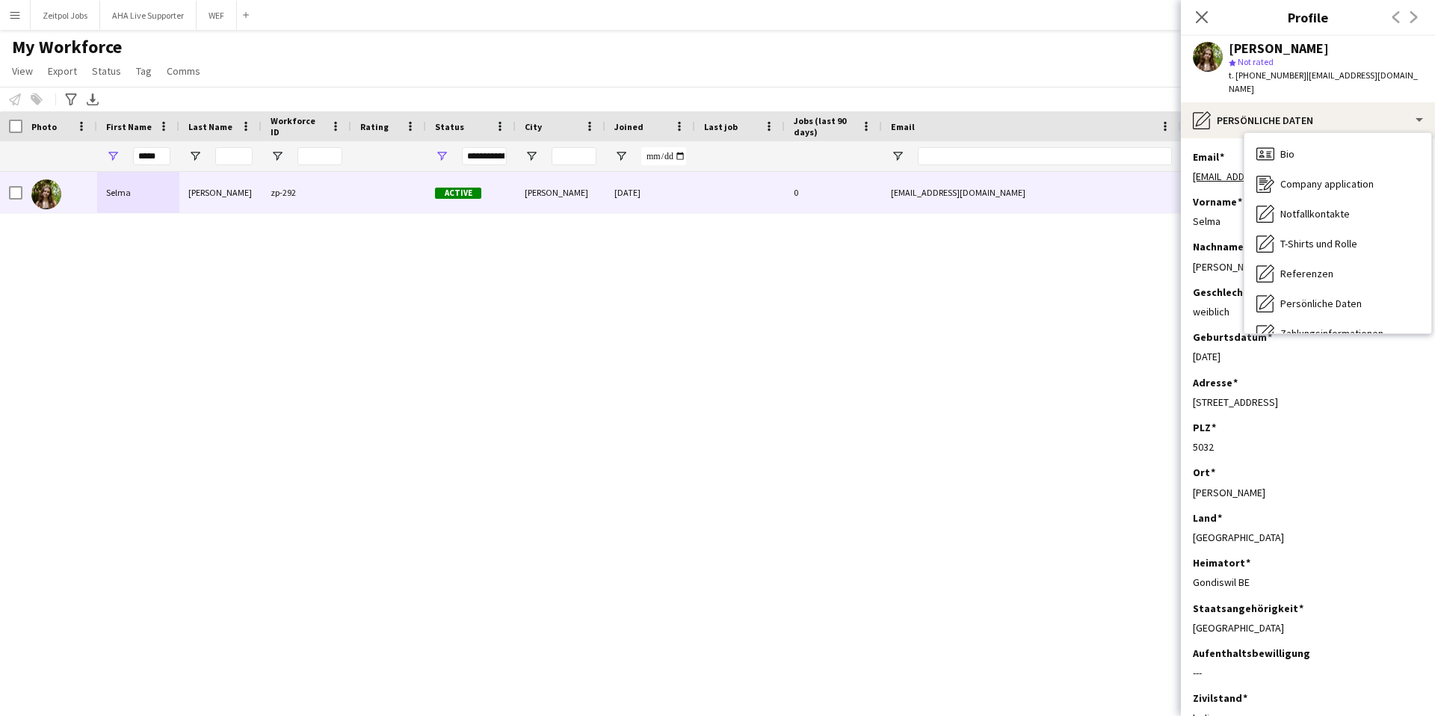
click at [17, 12] on app-icon "Menu" at bounding box center [15, 15] width 12 height 12
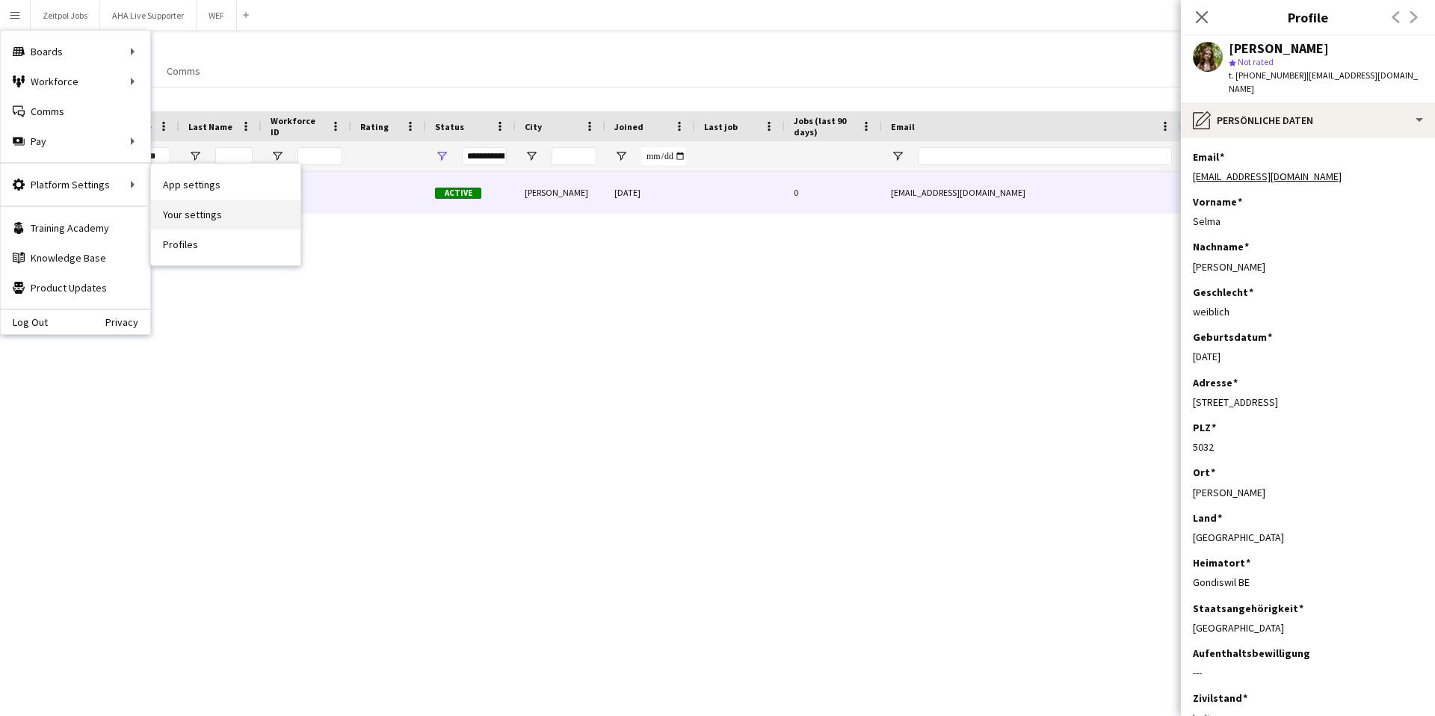
click at [189, 222] on link "Your settings" at bounding box center [225, 215] width 149 height 30
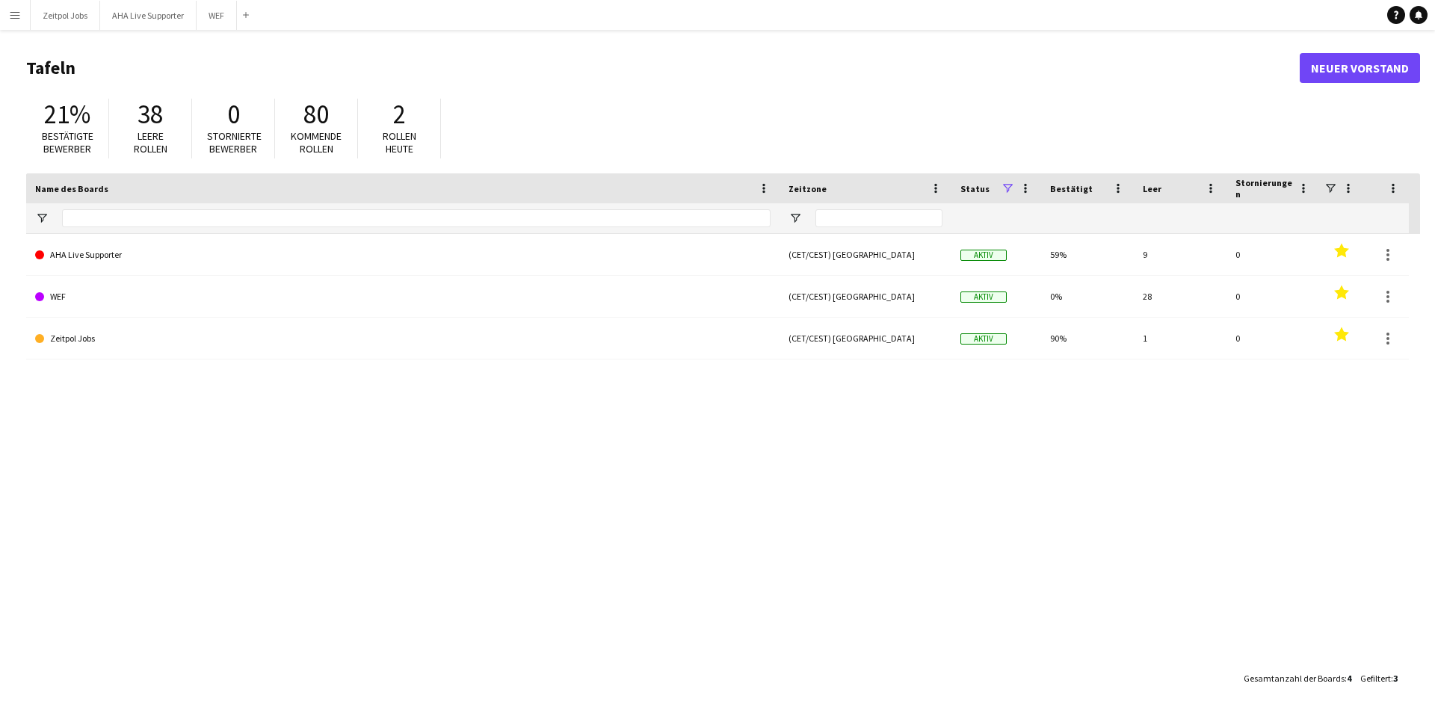
click at [28, 13] on button "Menü" at bounding box center [15, 15] width 30 height 30
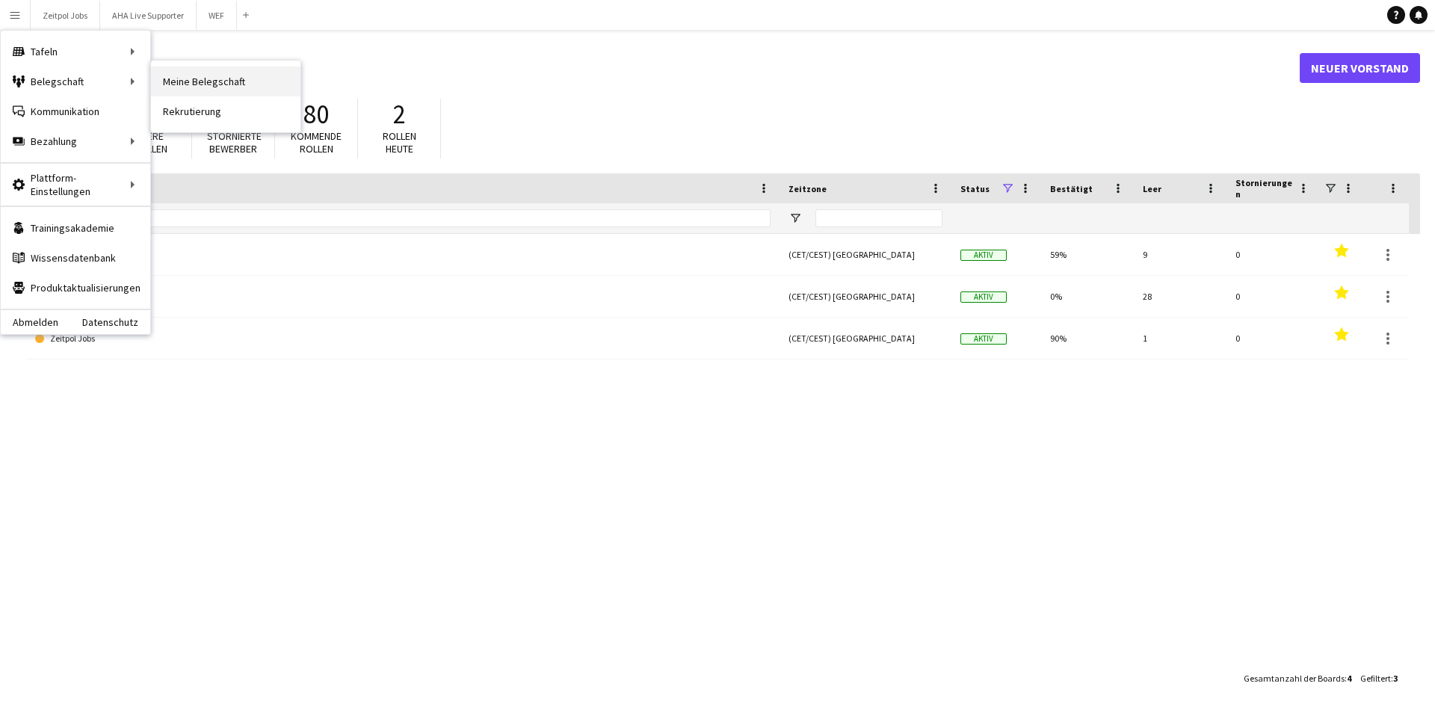
click at [175, 74] on link "Meine Belegschaft" at bounding box center [225, 82] width 149 height 30
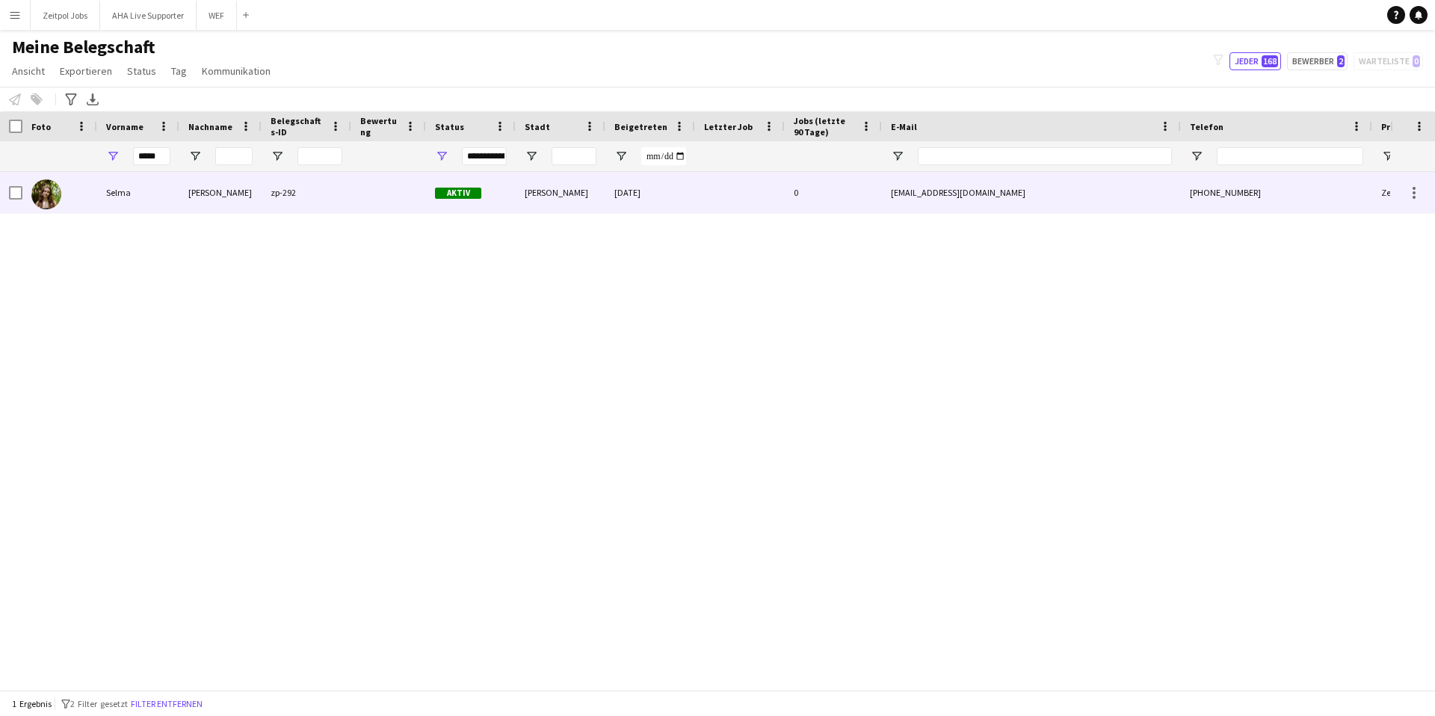
click at [203, 201] on div "[PERSON_NAME]" at bounding box center [220, 192] width 82 height 41
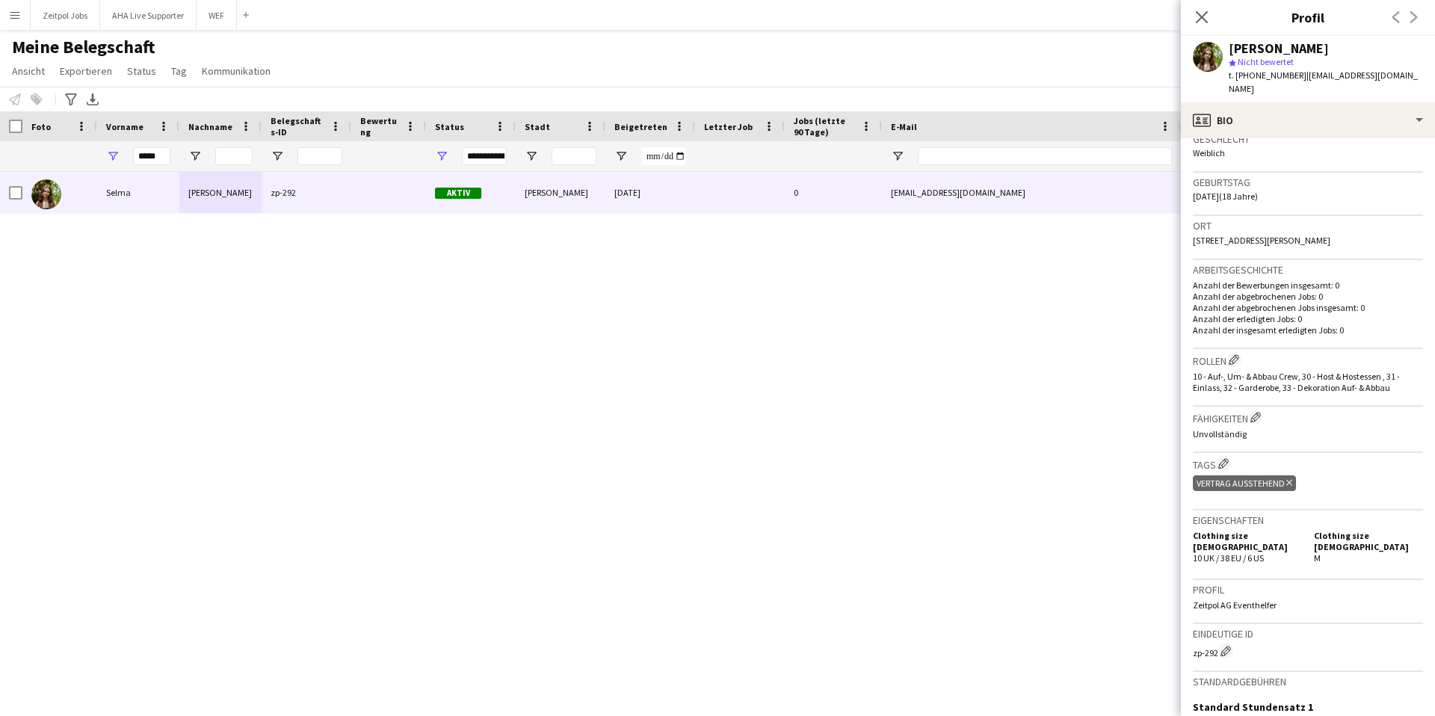
scroll to position [247, 0]
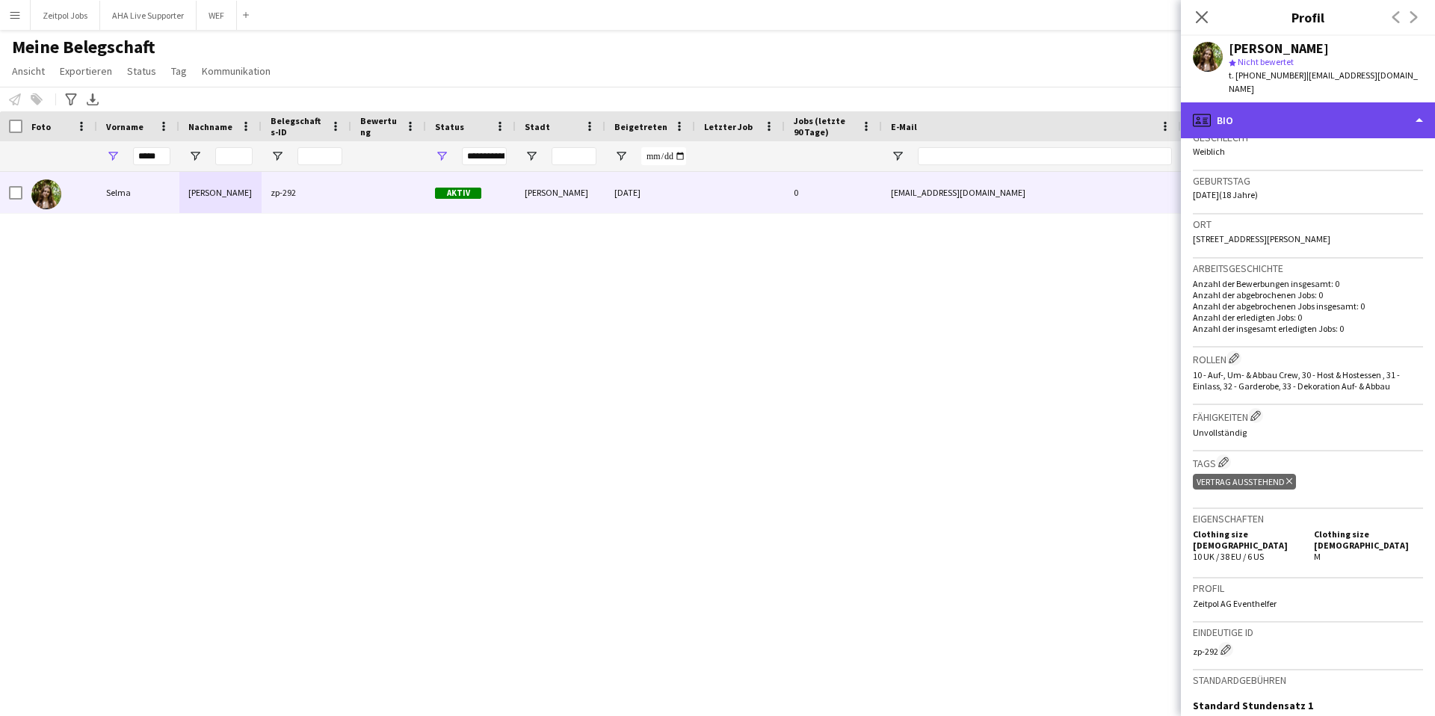
click at [1425, 108] on div "profile Bio" at bounding box center [1308, 120] width 254 height 36
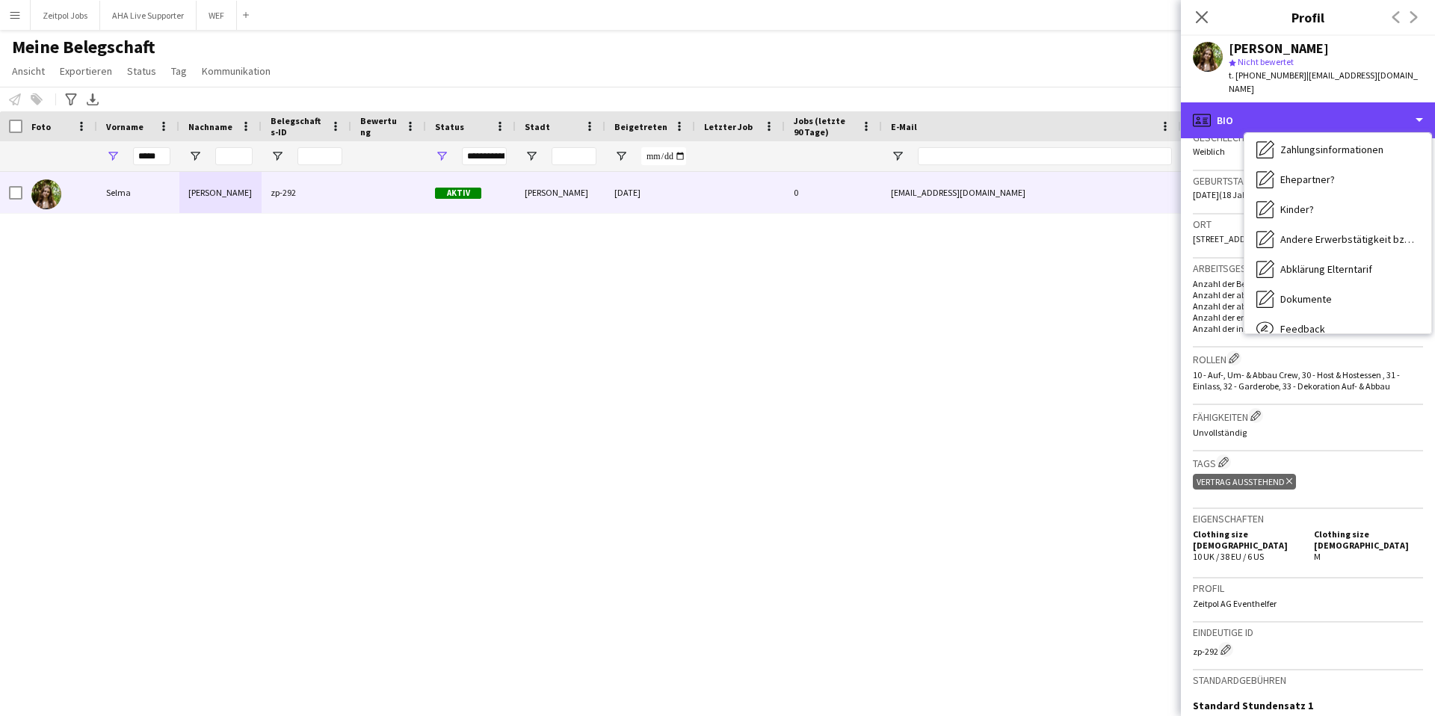
scroll to position [188, 0]
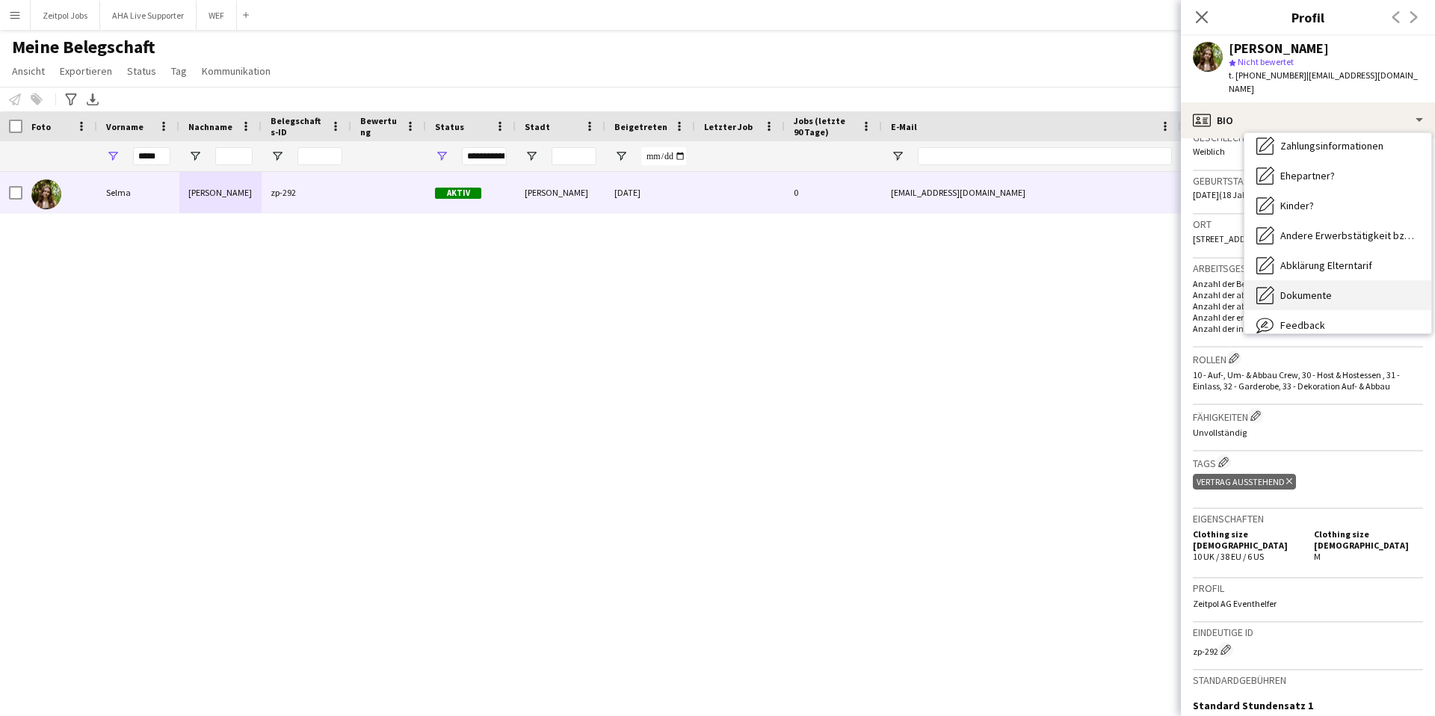
click at [1321, 288] on span "Dokumente" at bounding box center [1306, 294] width 52 height 13
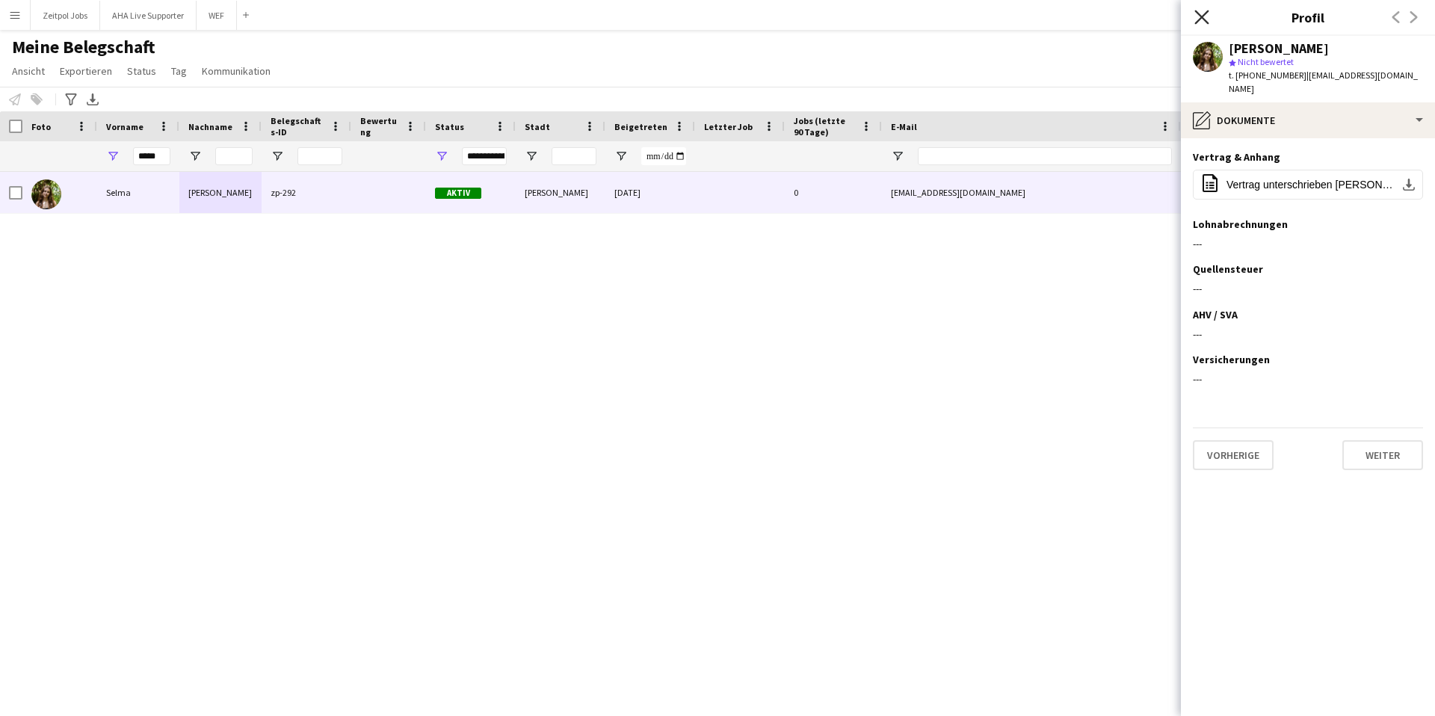
click at [1204, 14] on icon at bounding box center [1201, 17] width 14 height 14
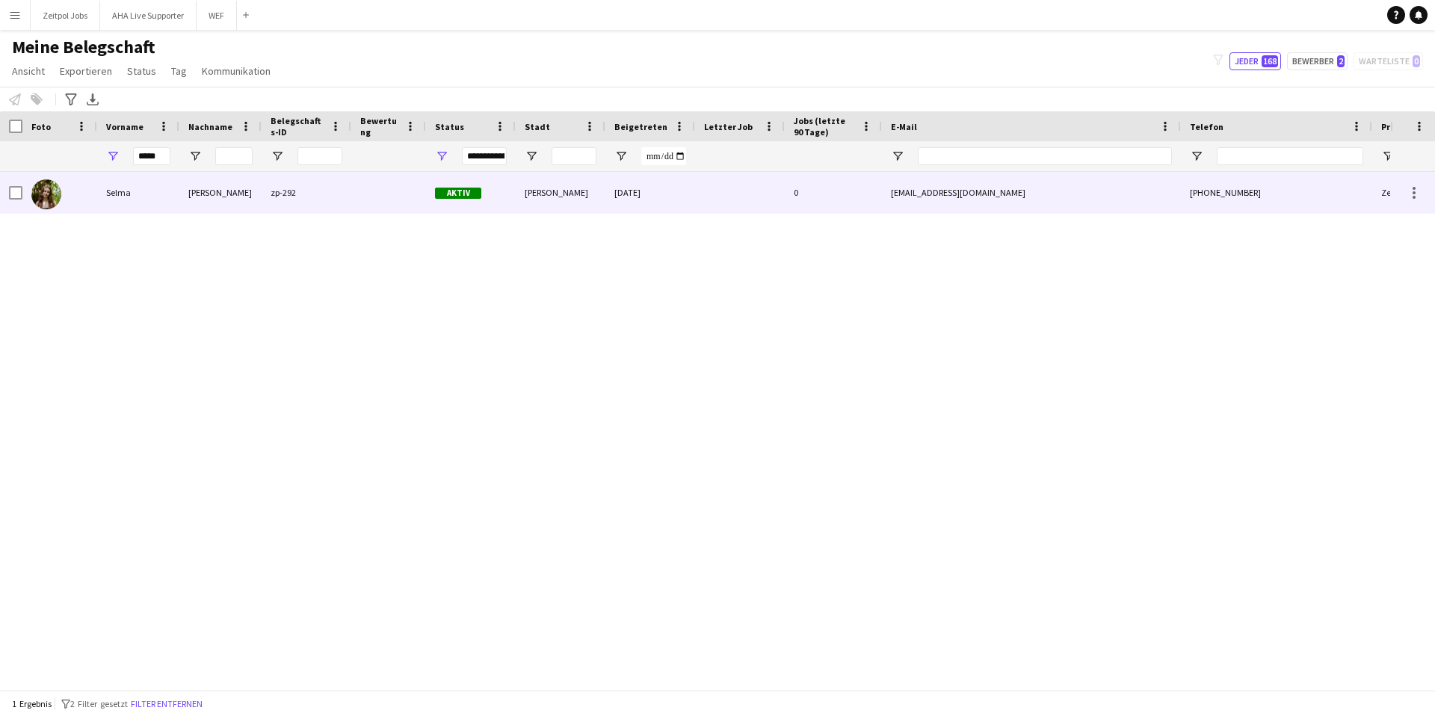
click at [1009, 209] on div "selmaanliker@gmail.com" at bounding box center [1031, 192] width 299 height 41
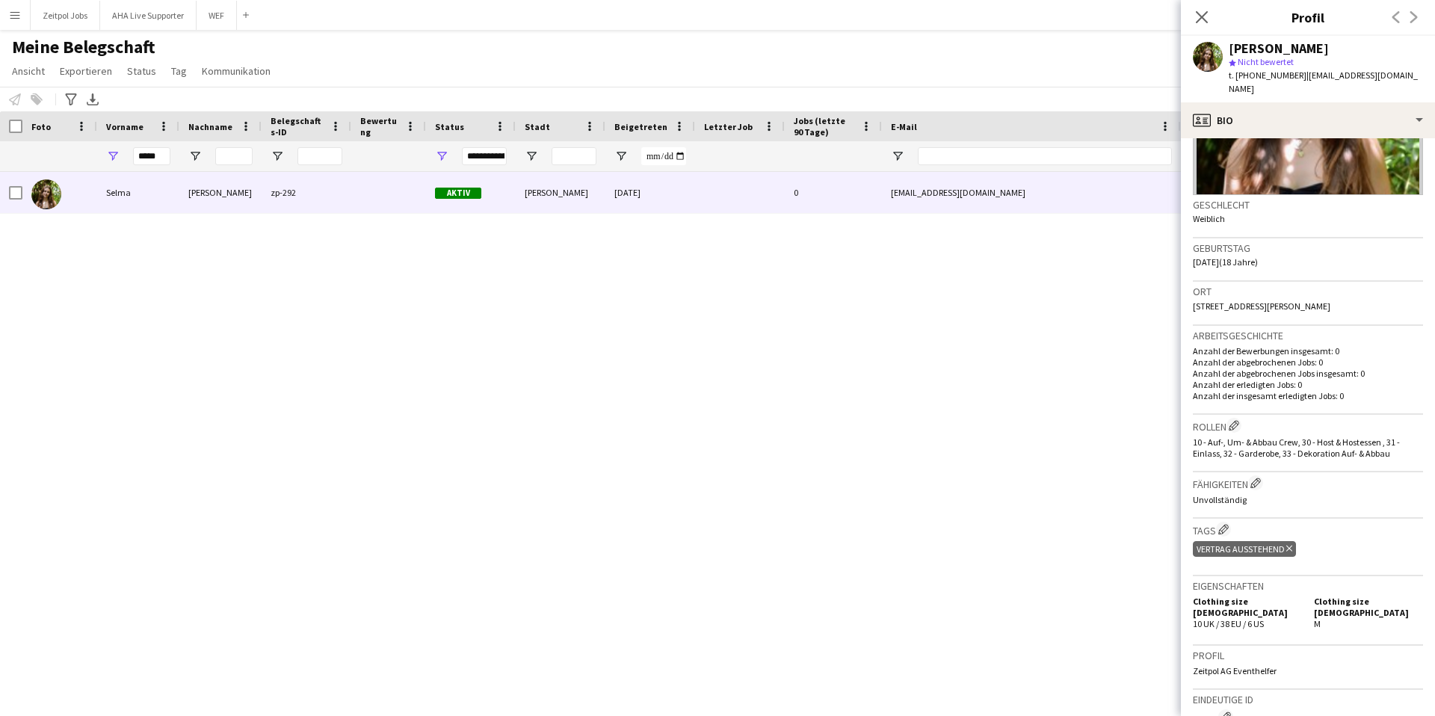
scroll to position [190, 0]
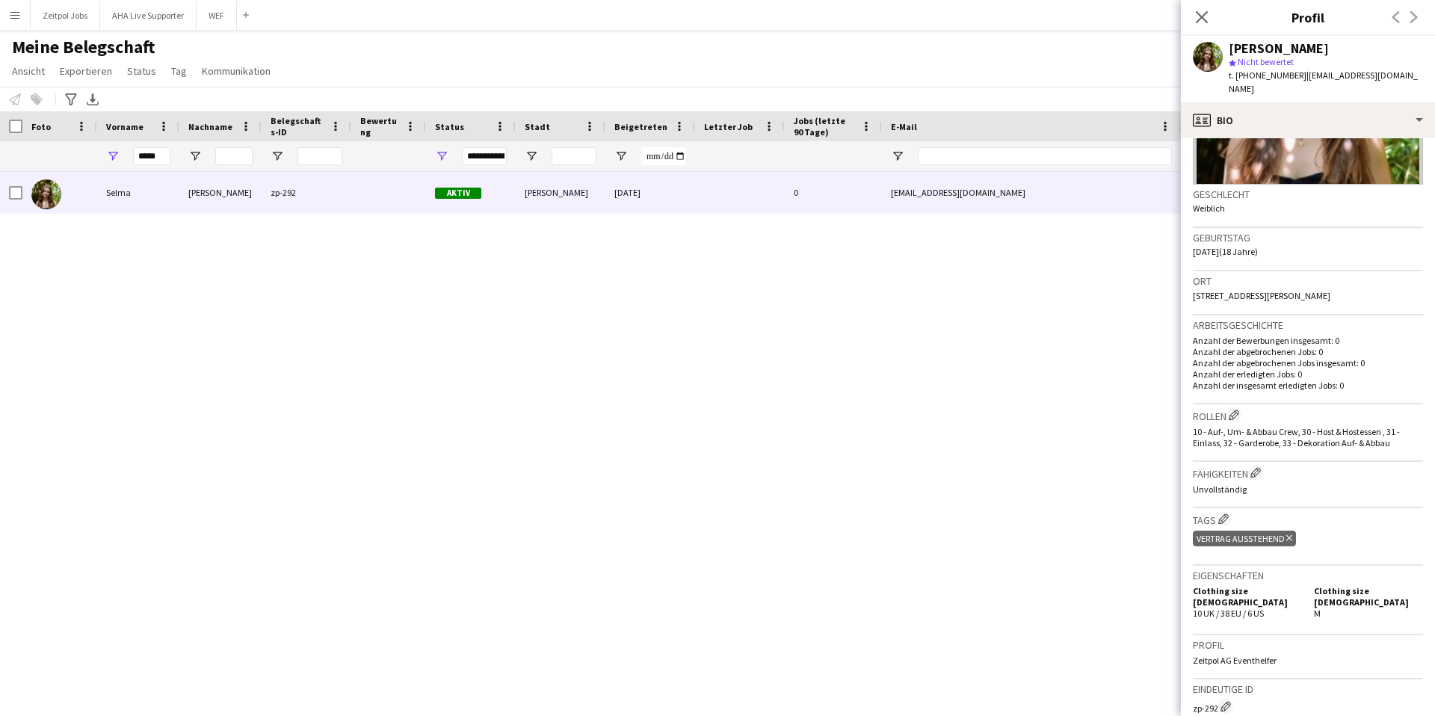
click at [1217, 511] on h3 "Tags Besetzten Unternehmens-Tags bearbeiten" at bounding box center [1308, 519] width 230 height 16
click at [1226, 513] on app-icon "Besetzten Unternehmens-Tags bearbeiten" at bounding box center [1223, 518] width 10 height 10
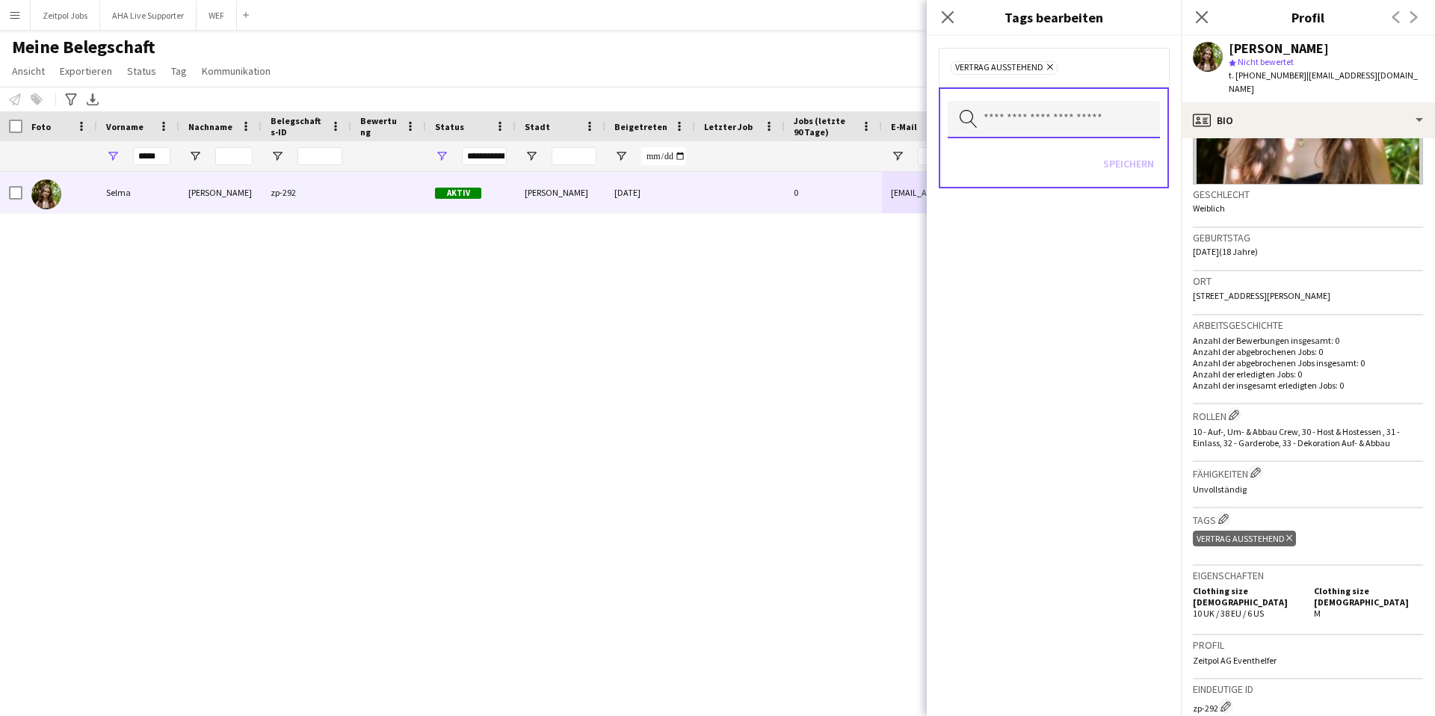
click at [1052, 117] on input "text" at bounding box center [1054, 119] width 212 height 37
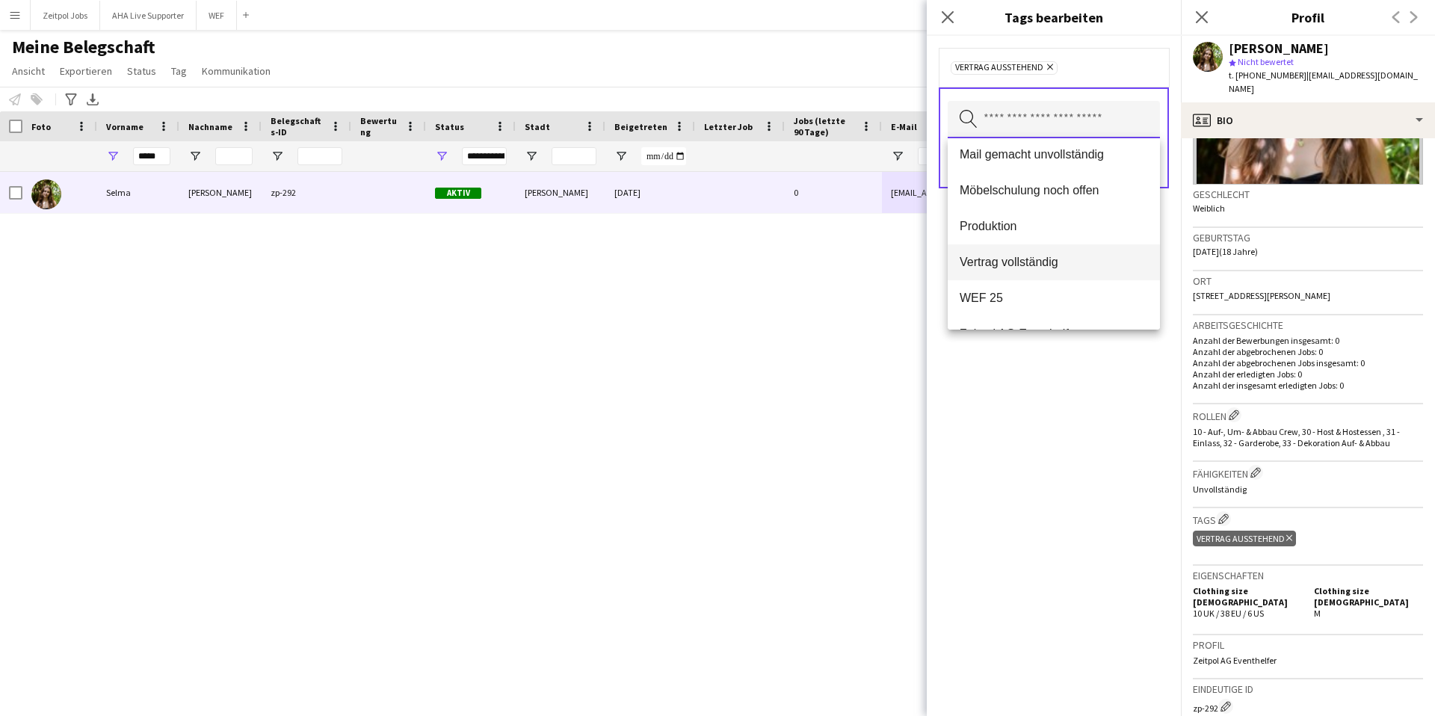
scroll to position [143, 0]
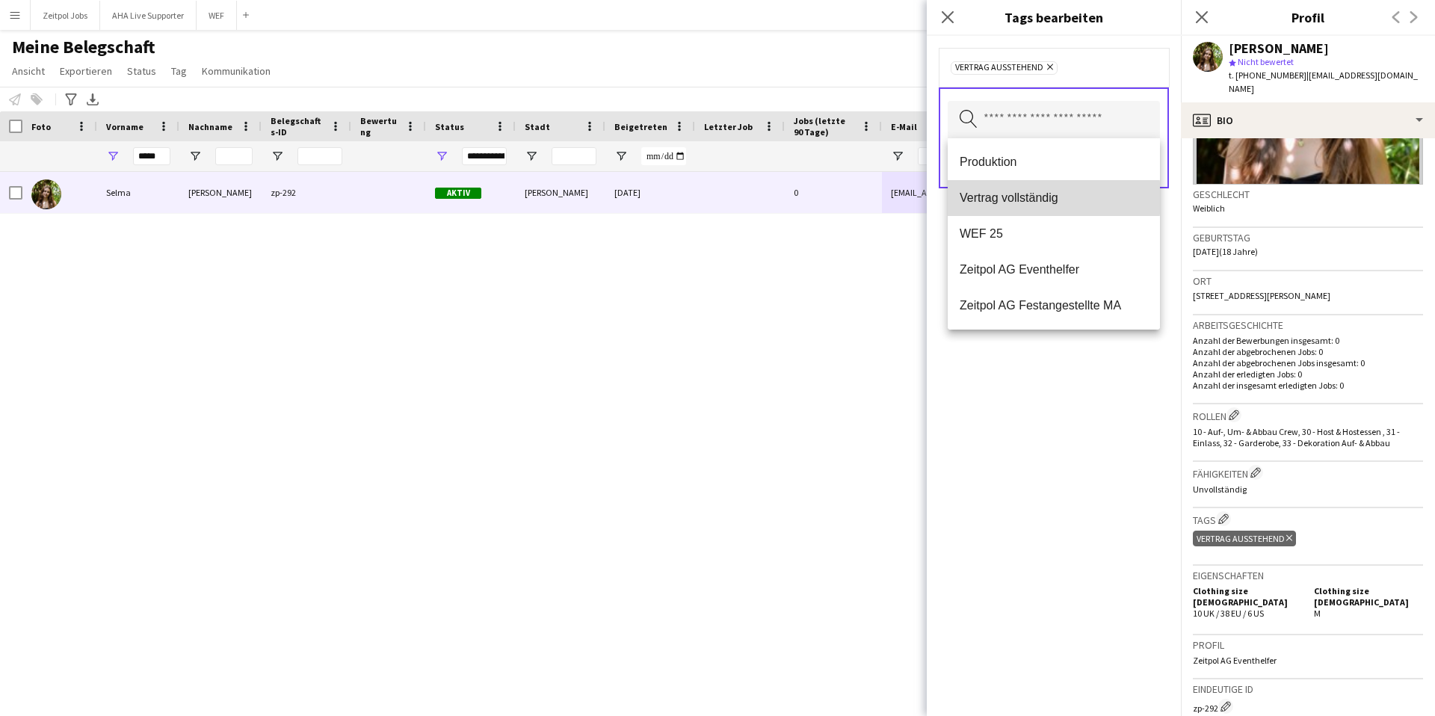
click at [1000, 198] on span "Vertrag vollständig" at bounding box center [1054, 198] width 188 height 14
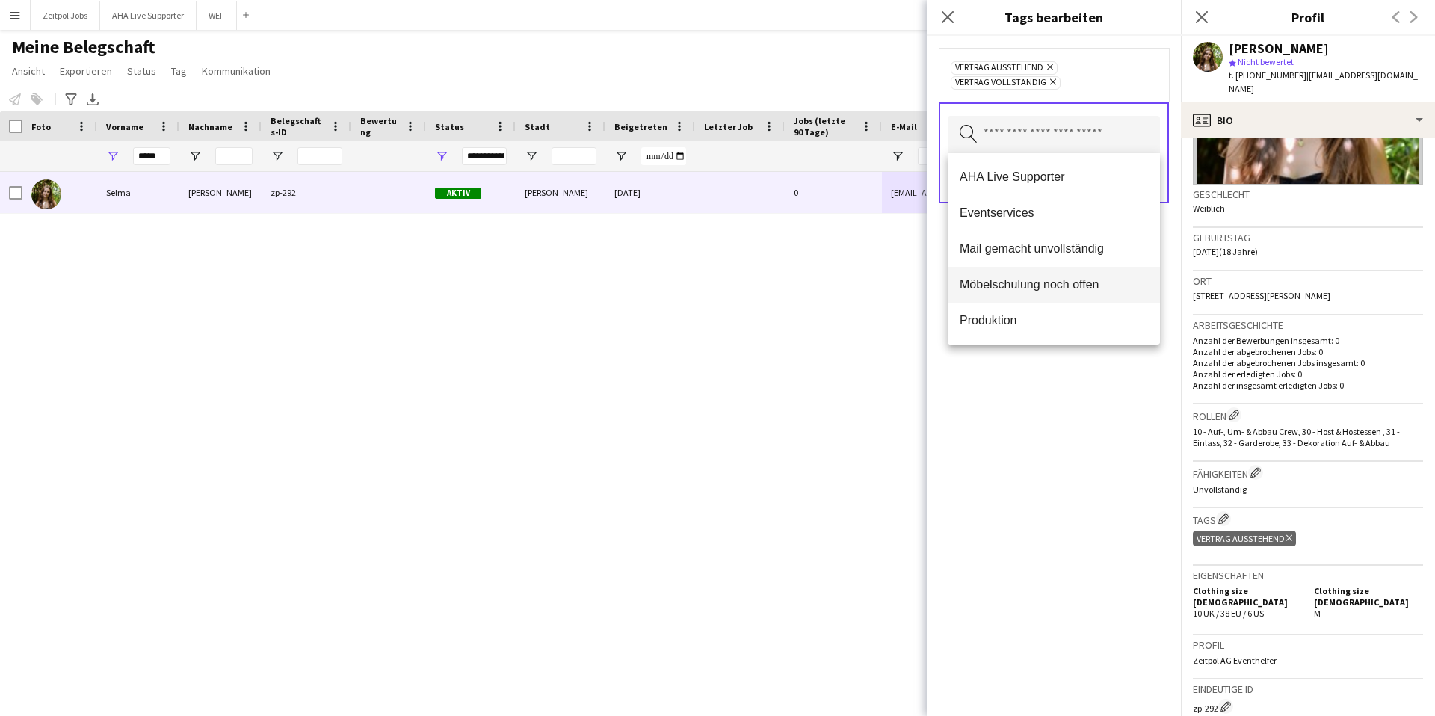
click at [996, 286] on span "Möbelschulung noch offen" at bounding box center [1054, 284] width 188 height 14
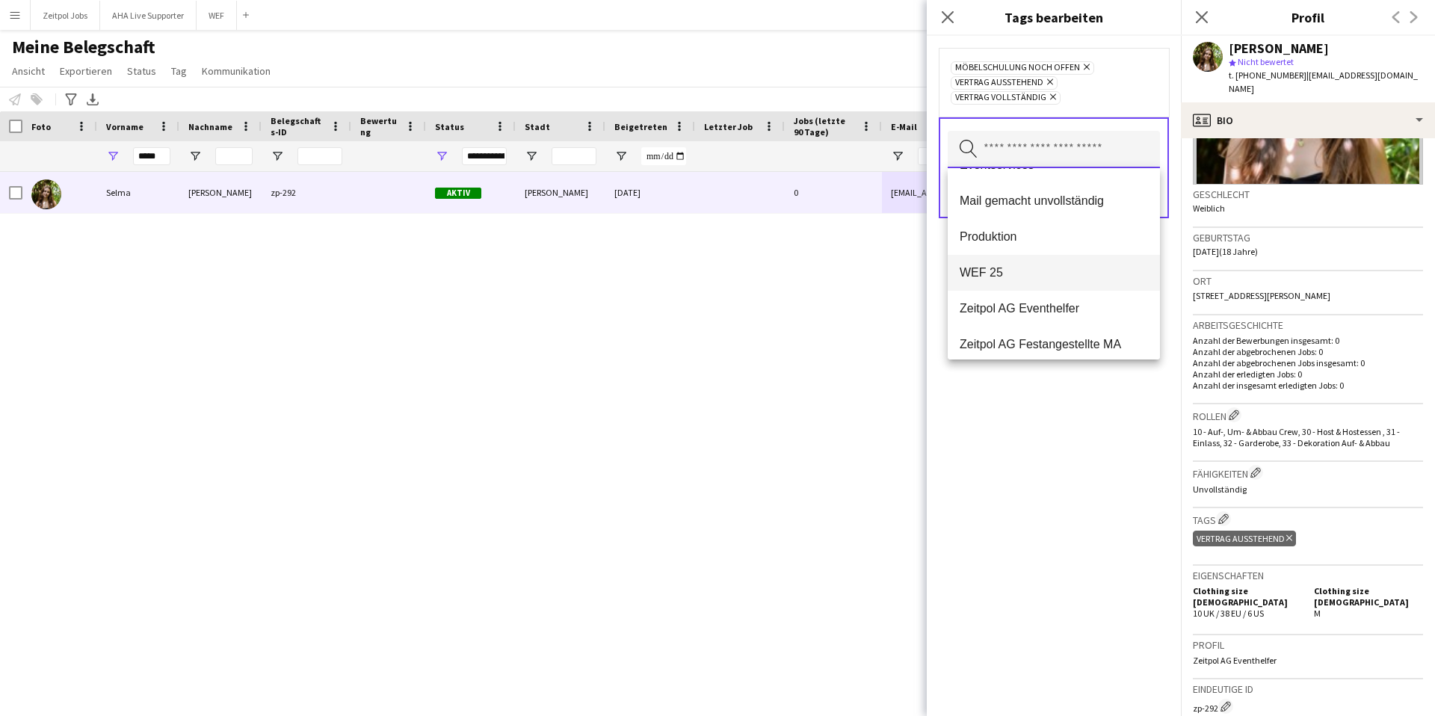
scroll to position [72, 0]
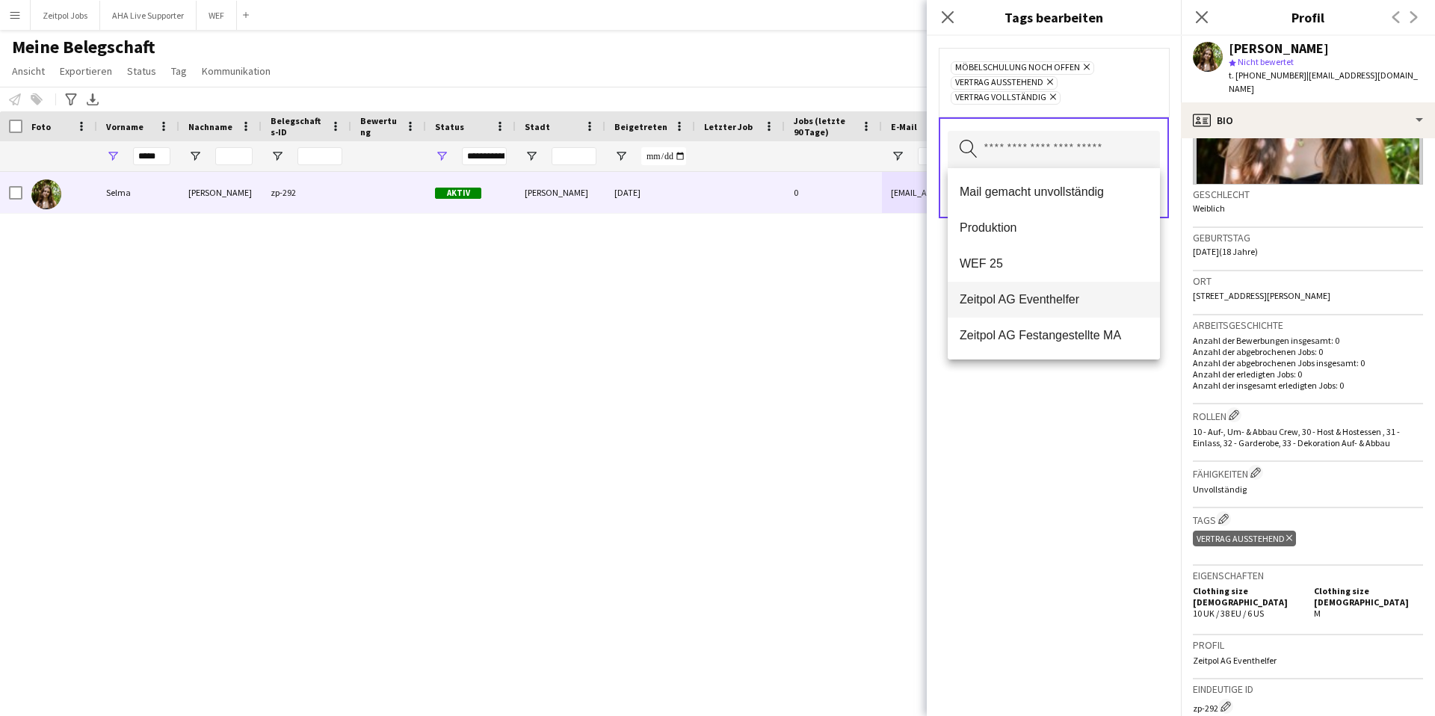
click at [1004, 300] on span "Zeitpol AG Eventhelfer" at bounding box center [1054, 299] width 188 height 14
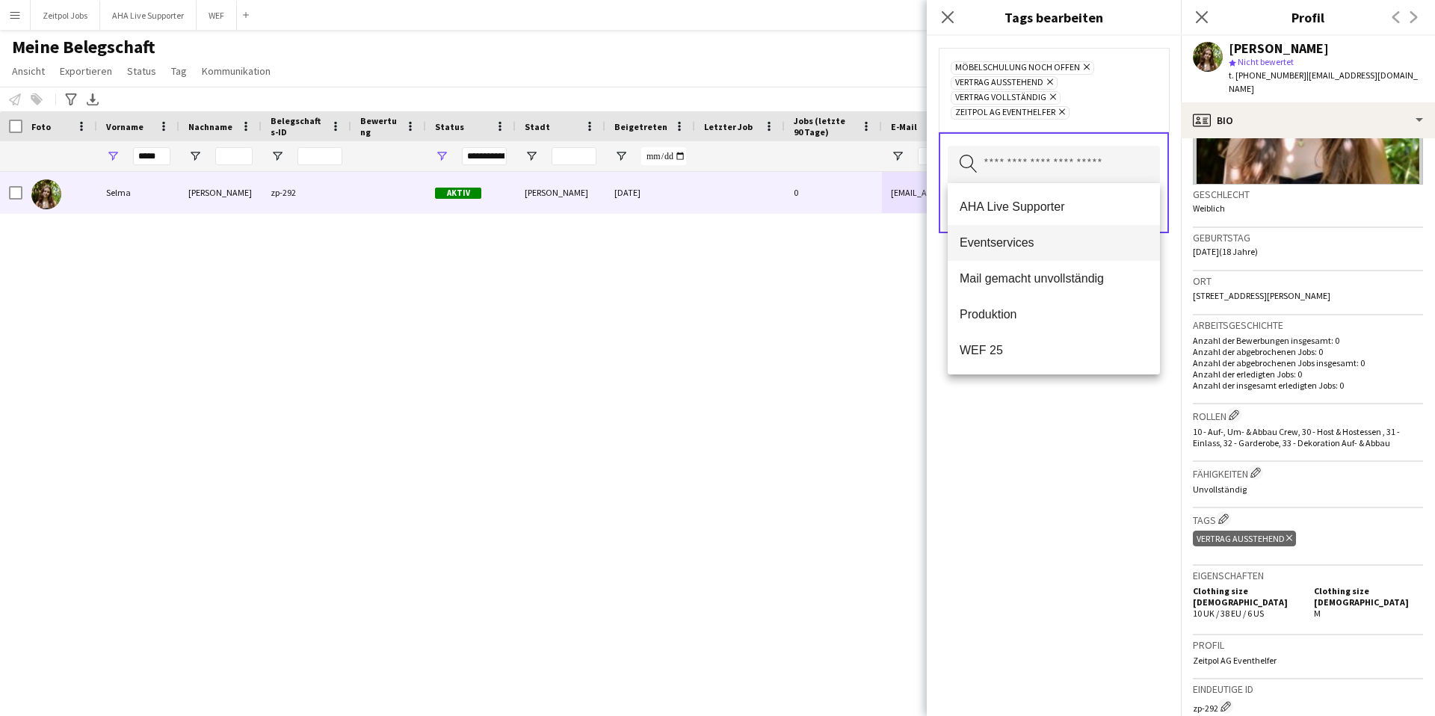
click at [988, 244] on span "Eventservices" at bounding box center [1054, 242] width 188 height 14
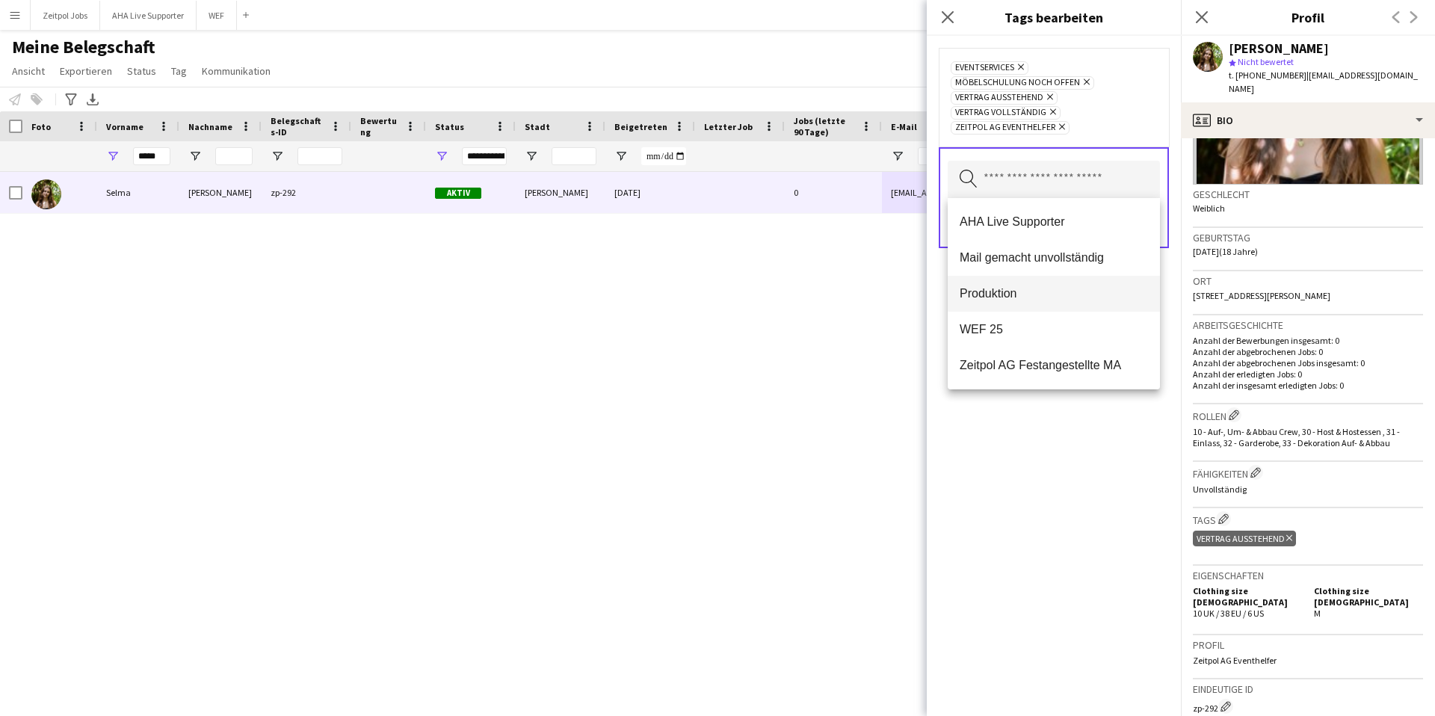
click at [988, 289] on span "Produktion" at bounding box center [1054, 293] width 188 height 14
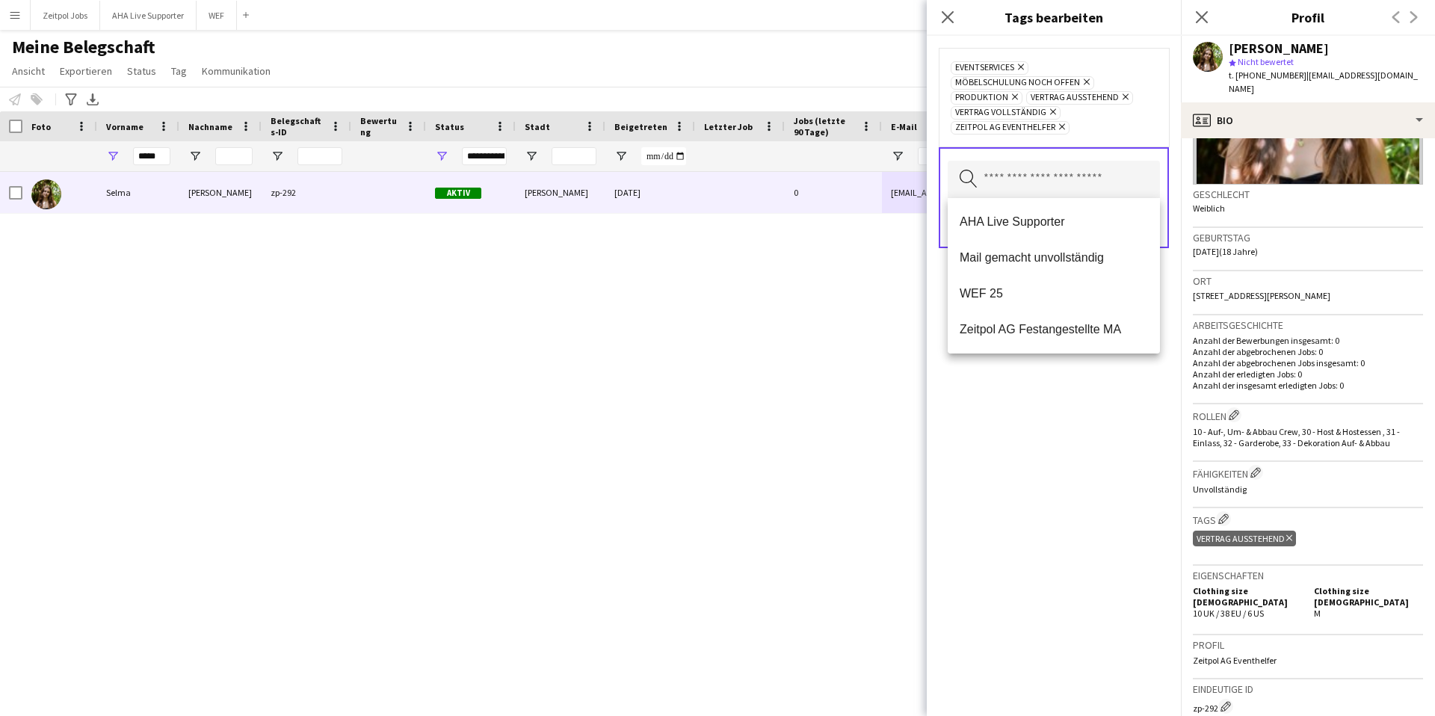
click at [1032, 406] on div "Eventservices Entfernen Möbelschulung noch offen Entfernen Produktion Entfernen…" at bounding box center [1054, 376] width 254 height 680
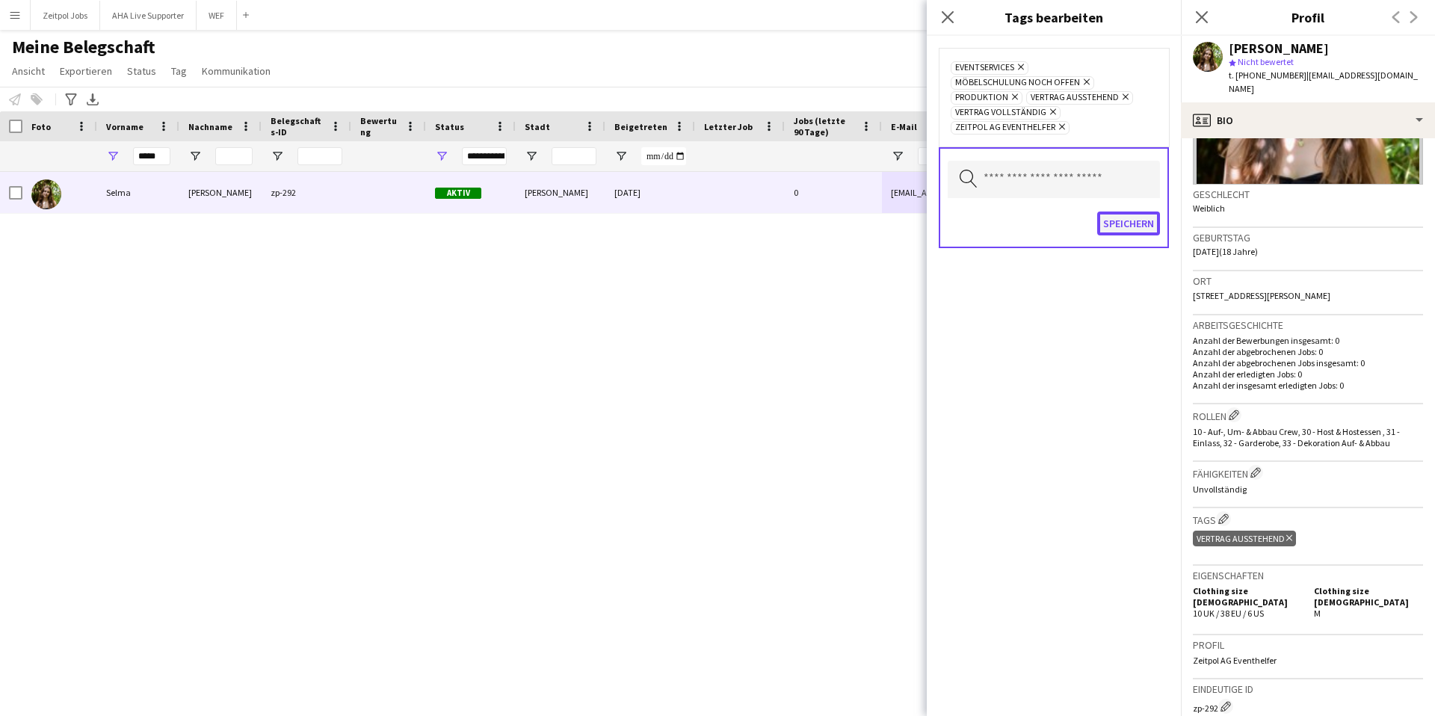
click at [1120, 220] on button "Speichern" at bounding box center [1128, 224] width 63 height 24
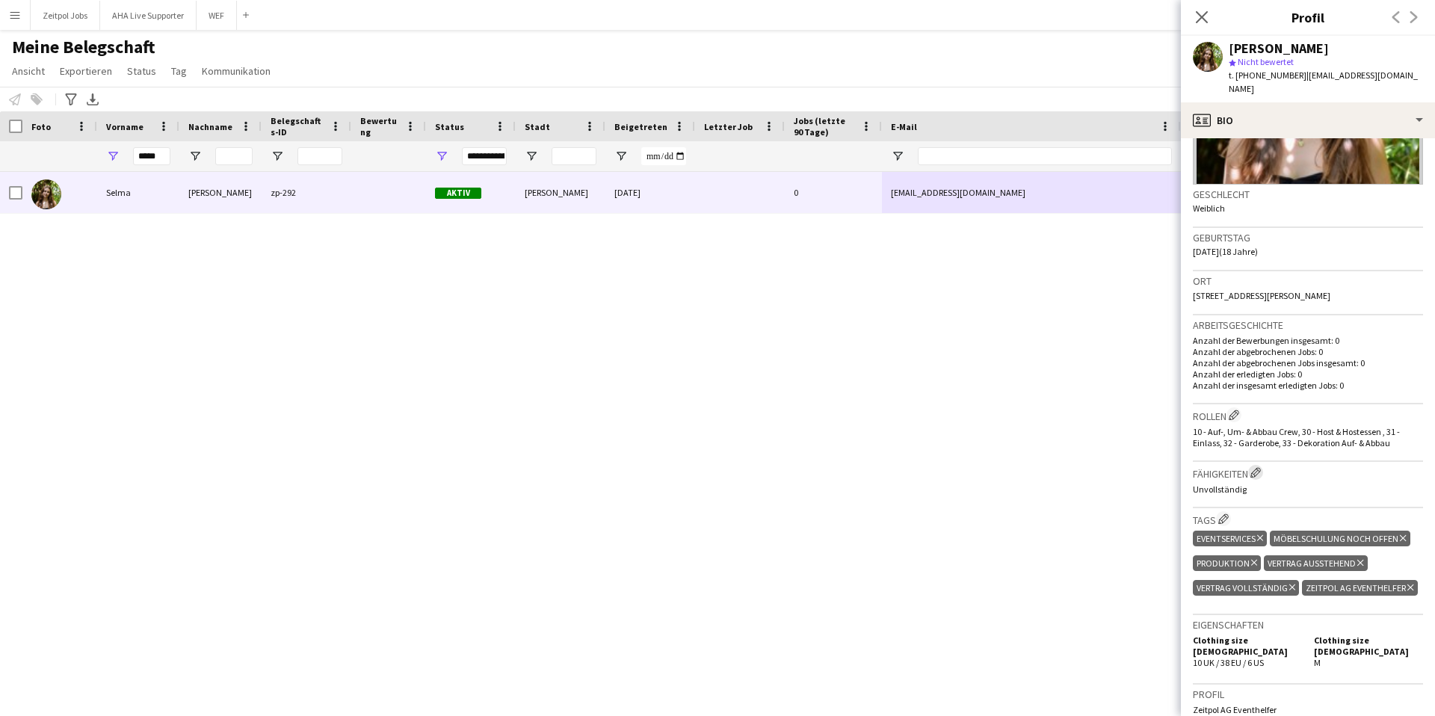
click at [1261, 467] on app-icon "Crew-Unternehmensfähigkeiten bearbeiten" at bounding box center [1255, 472] width 10 height 10
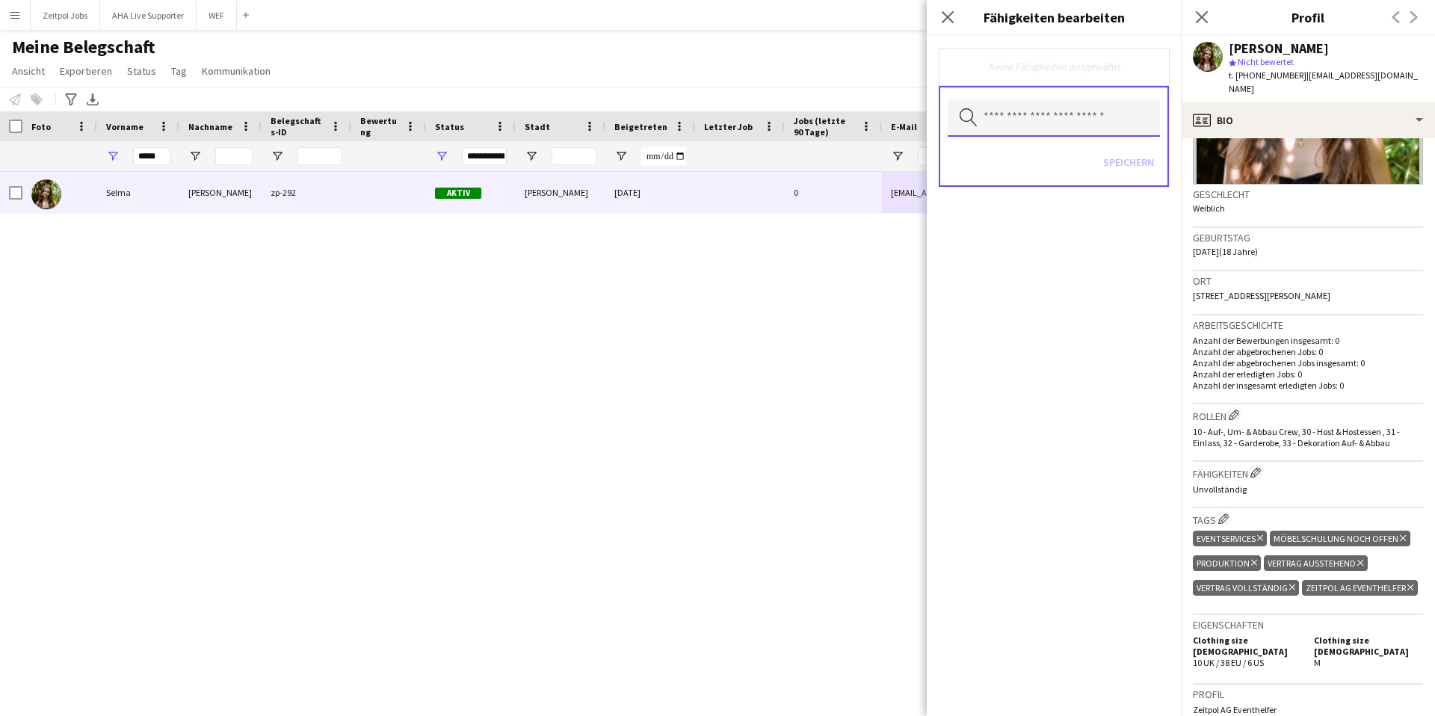
click at [1096, 134] on input "text" at bounding box center [1054, 117] width 212 height 37
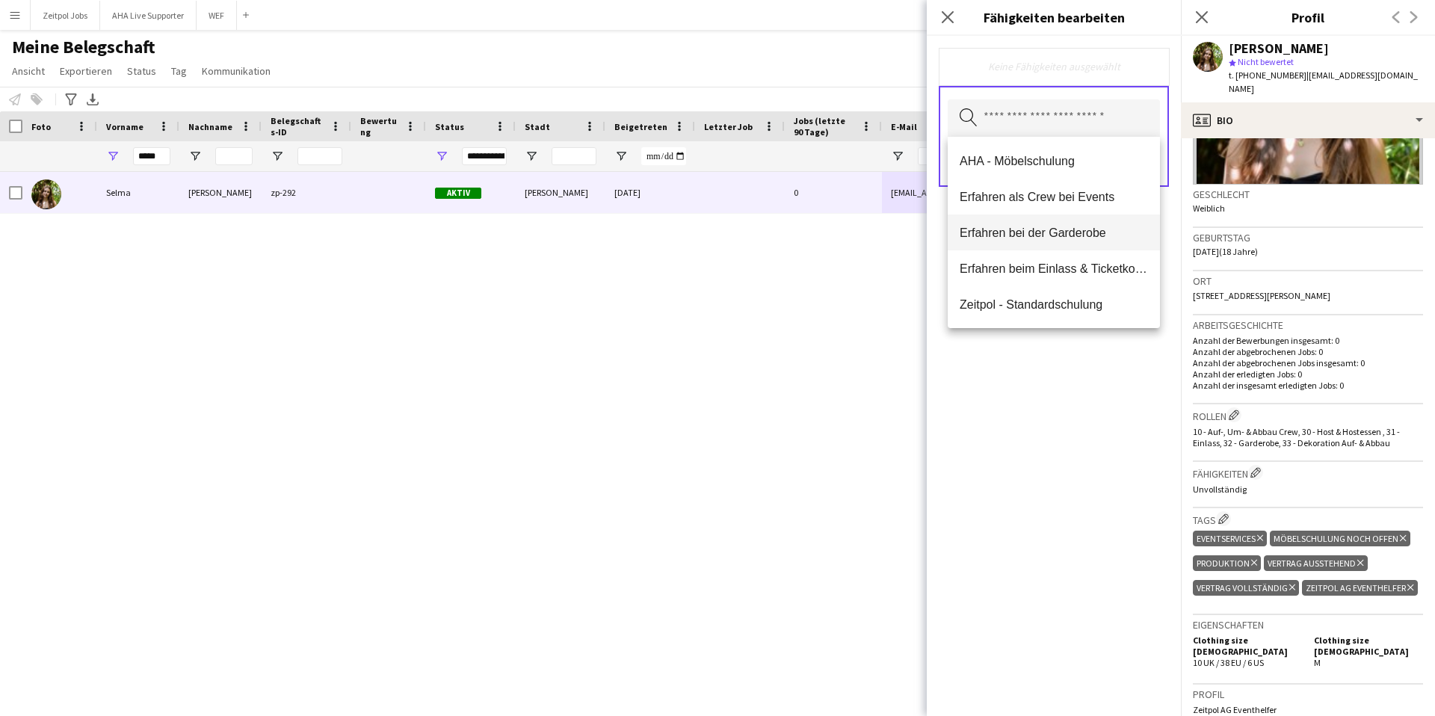
click at [1031, 236] on span "Erfahren bei der Garderobe" at bounding box center [1054, 233] width 188 height 14
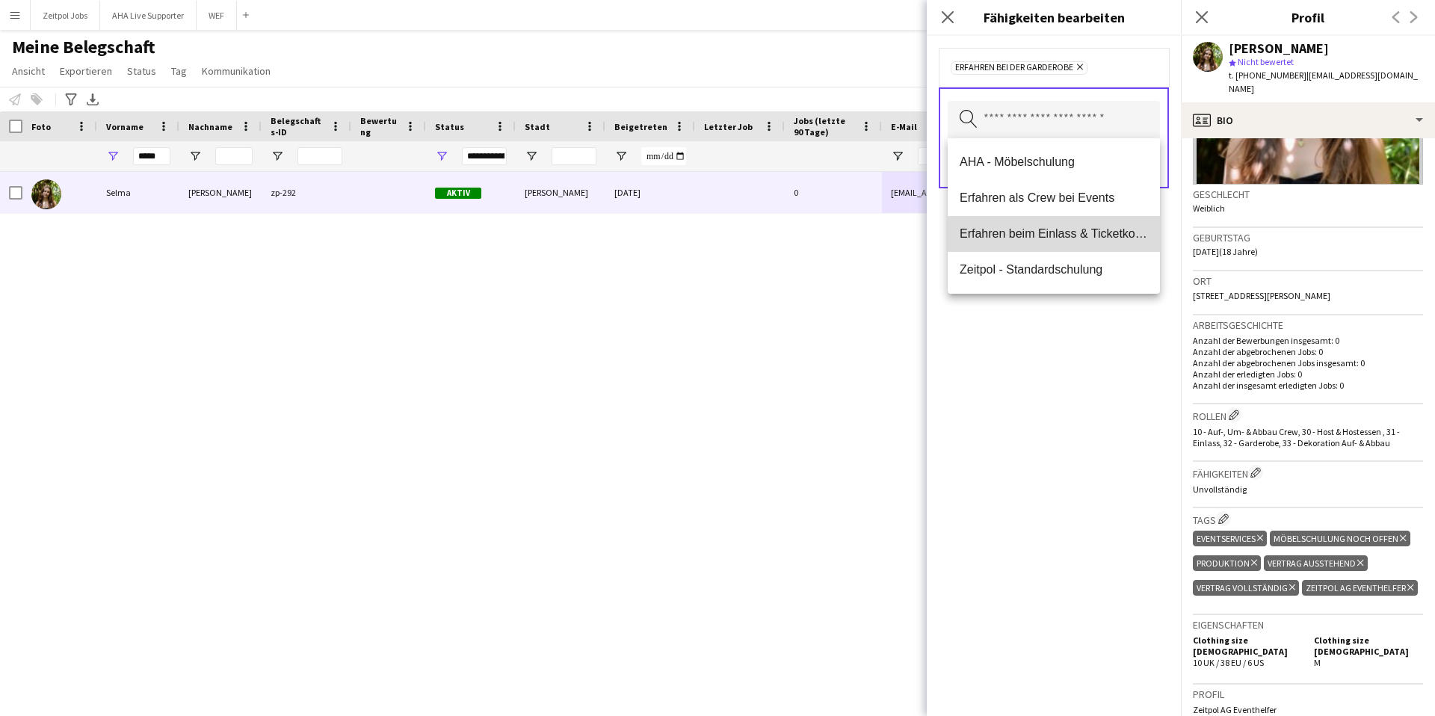
click at [1031, 235] on span "Erfahren beim Einlass & Ticketkontrolle" at bounding box center [1054, 233] width 188 height 14
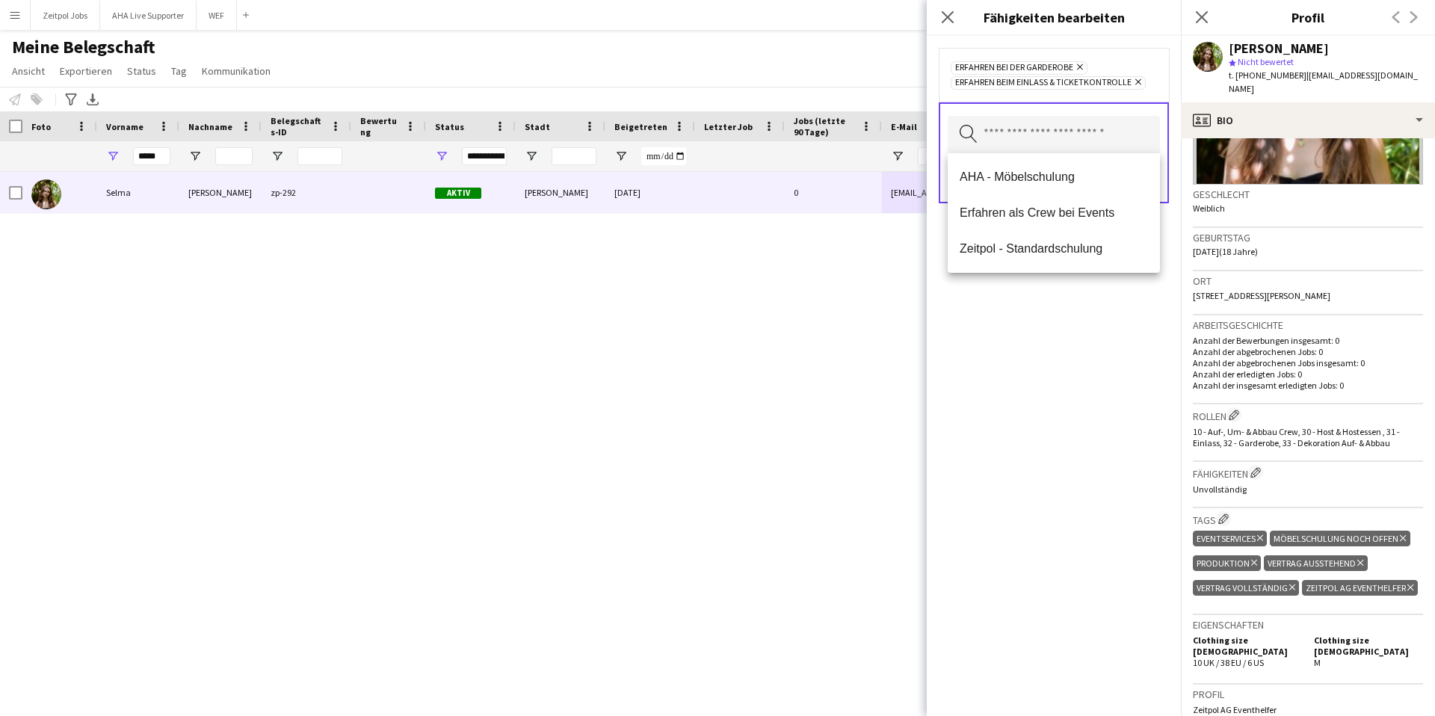
click at [1025, 285] on div "Erfahren bei der Garderobe Entfernen Erfahren beim Einlass & Ticketkontrolle En…" at bounding box center [1054, 376] width 254 height 680
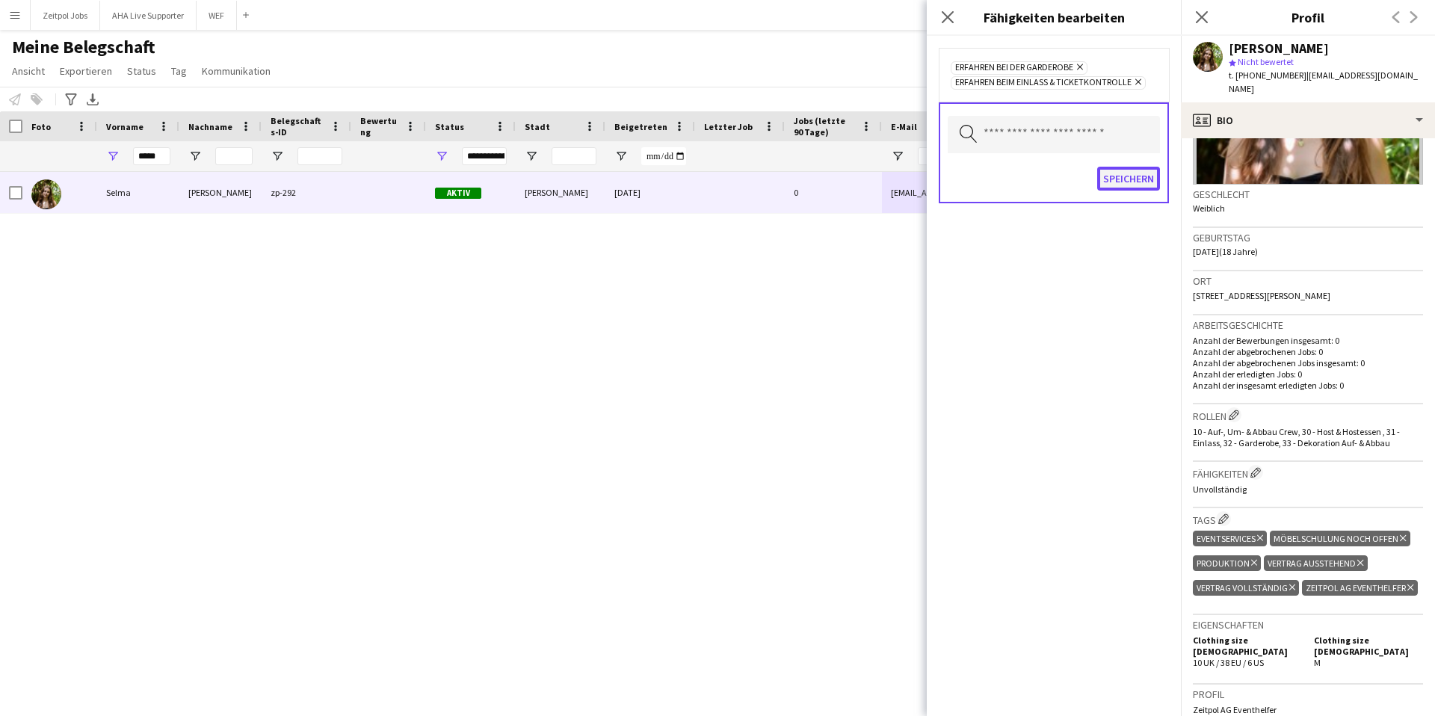
click at [1114, 173] on button "Speichern" at bounding box center [1128, 179] width 63 height 24
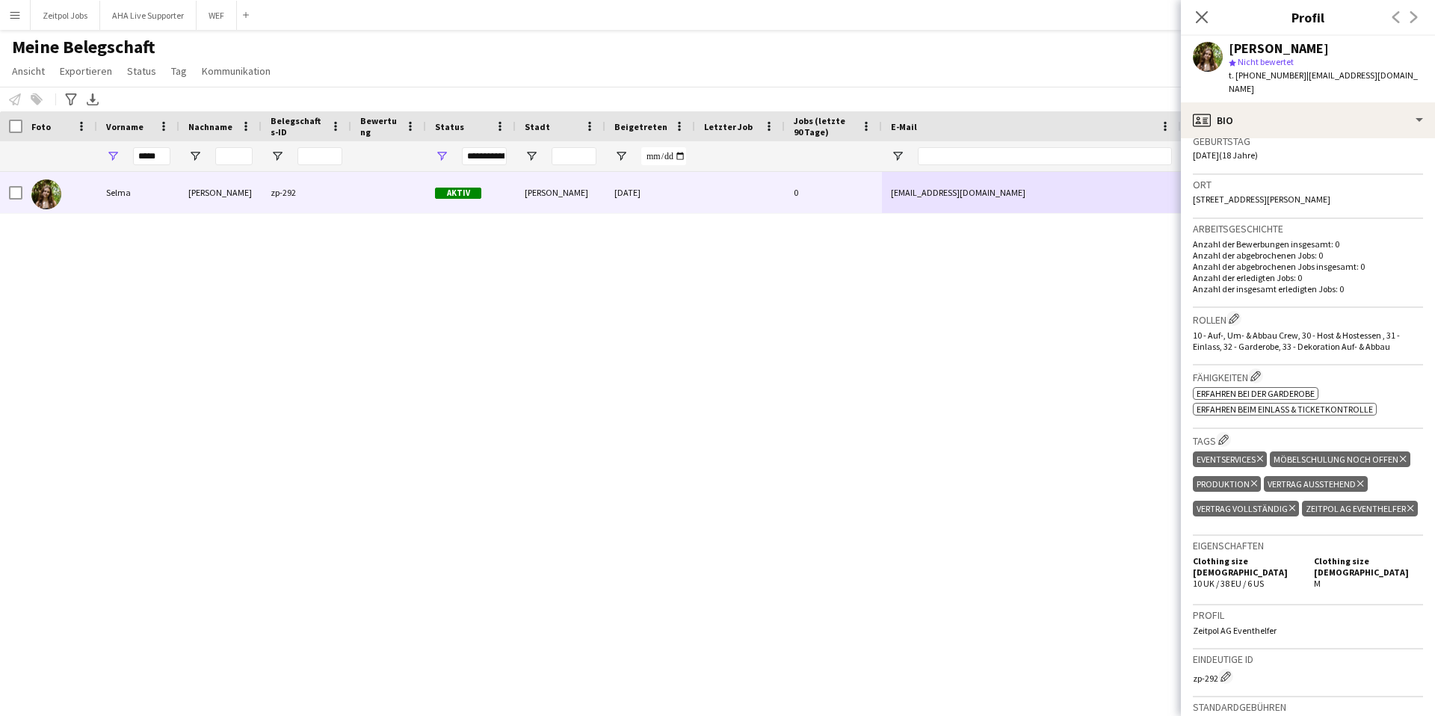
scroll to position [265, 0]
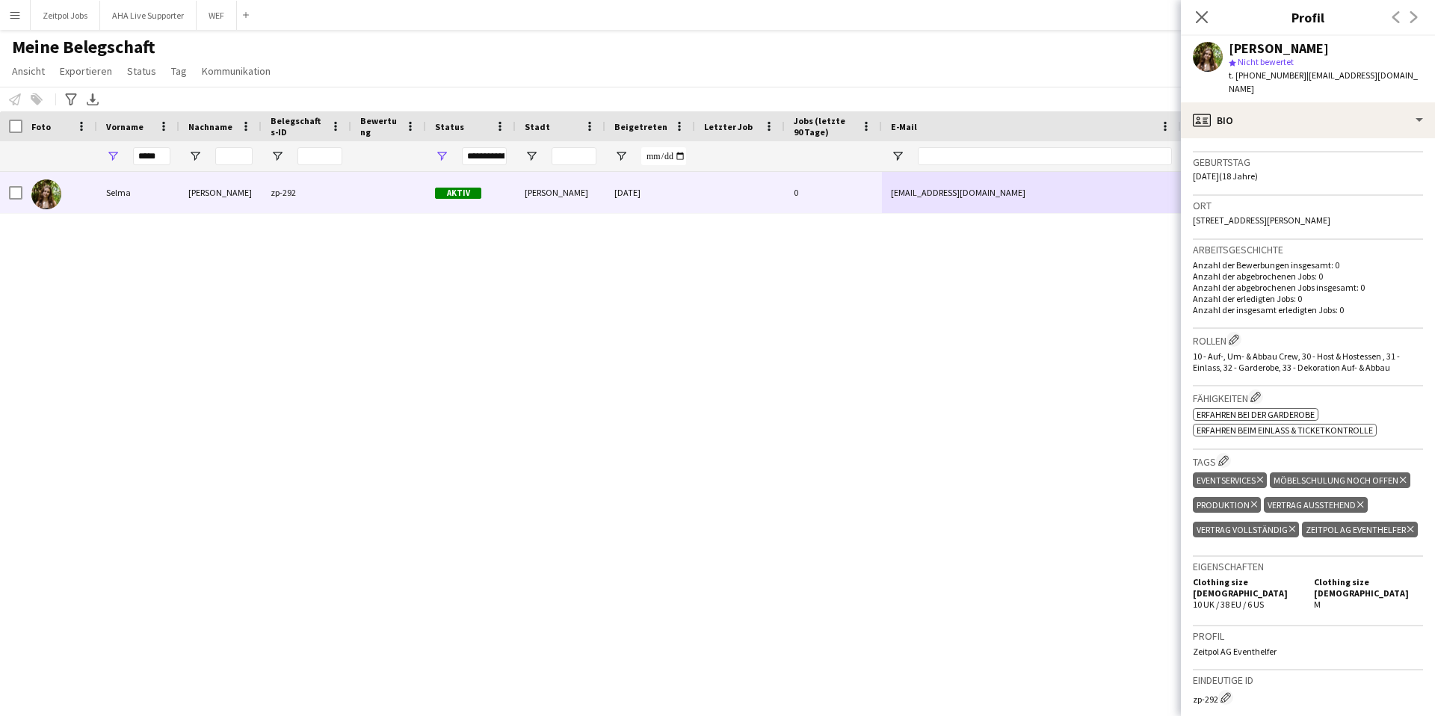
click at [15, 19] on app-icon "Menü" at bounding box center [15, 15] width 12 height 12
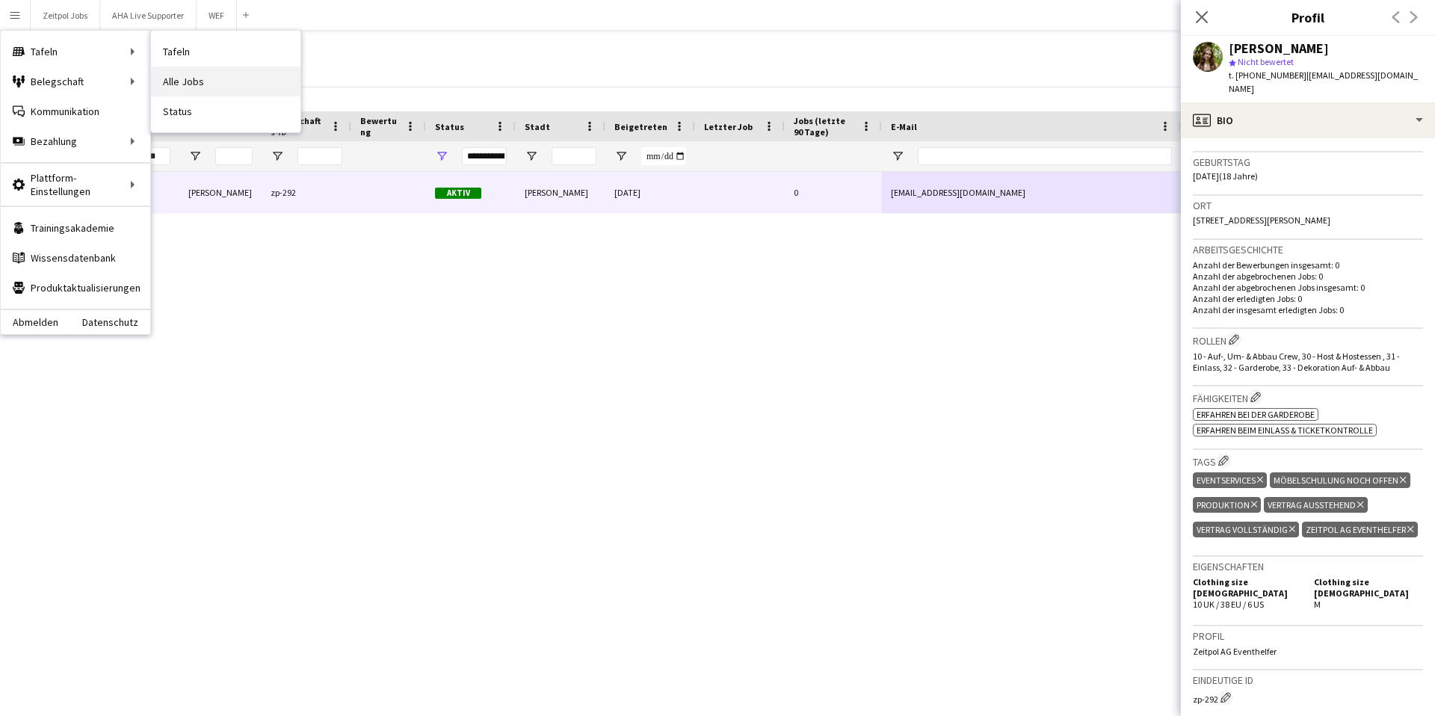
click at [182, 73] on link "Alle Jobs" at bounding box center [225, 82] width 149 height 30
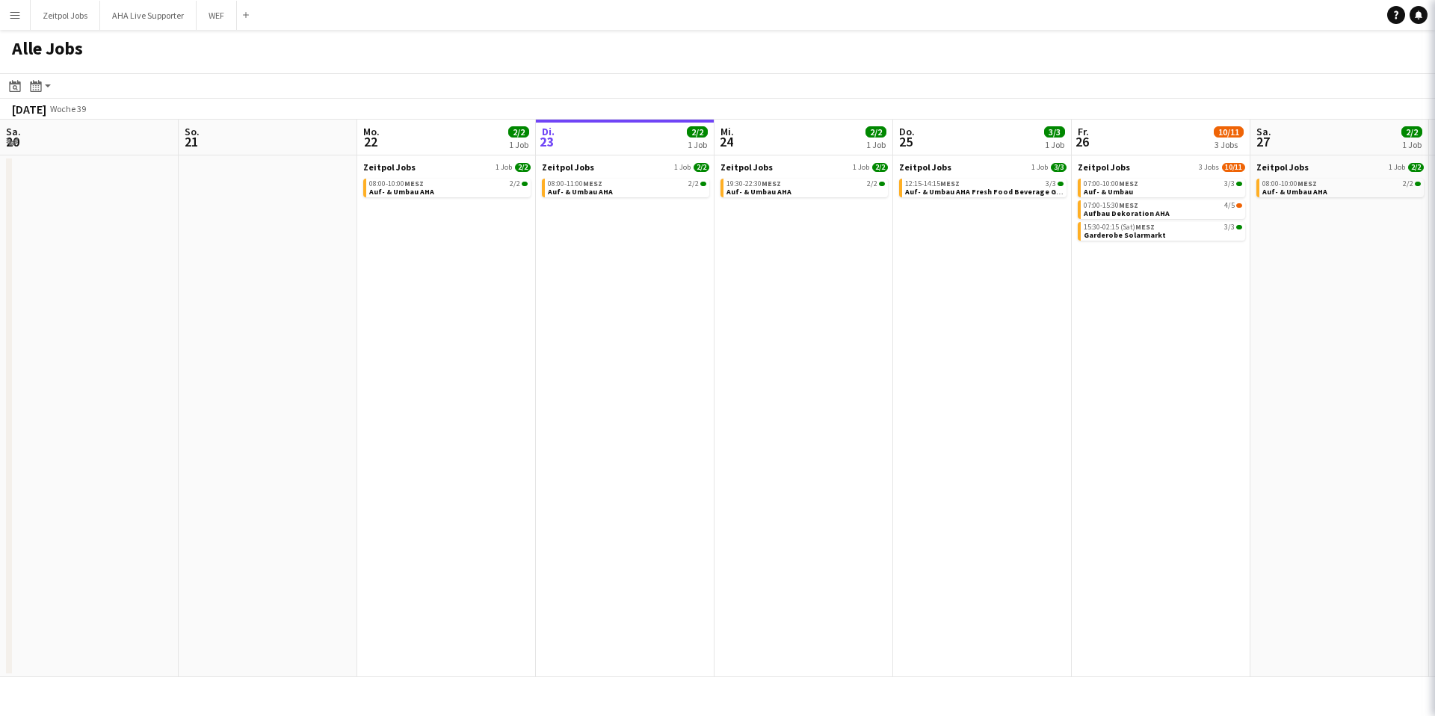
scroll to position [0, 357]
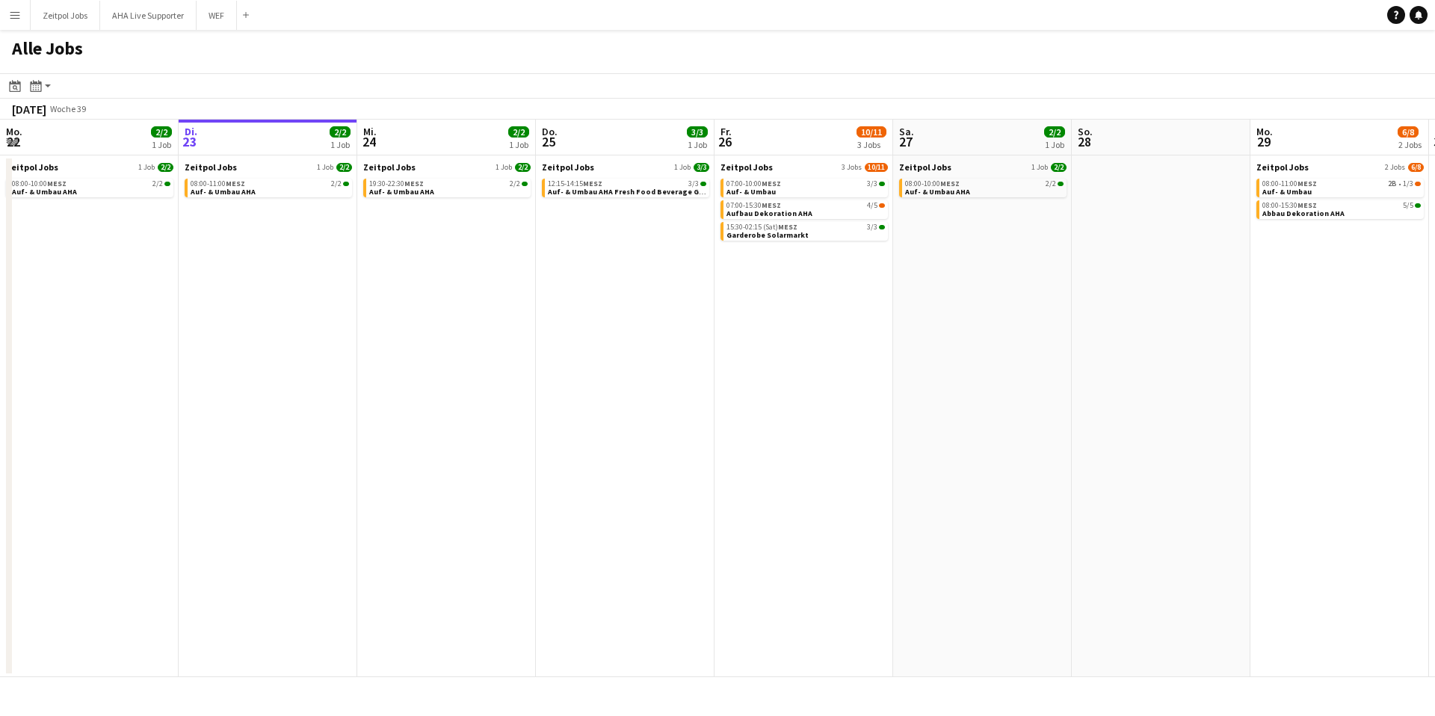
click at [413, 173] on app-calendar-brief-board "Zeitpol Jobs 1 Job 2/2 19:30-22:30 MESZ 2/2 Auf- & Umbau AHA" at bounding box center [446, 179] width 167 height 36
click at [412, 179] on span "MESZ" at bounding box center [413, 184] width 19 height 10
click at [263, 185] on div "08:00-11:00 MESZ 2/2" at bounding box center [270, 183] width 158 height 7
click at [297, 190] on link "08:00-11:00 MESZ 2/2 Auf- & Umbau AHA" at bounding box center [270, 187] width 158 height 17
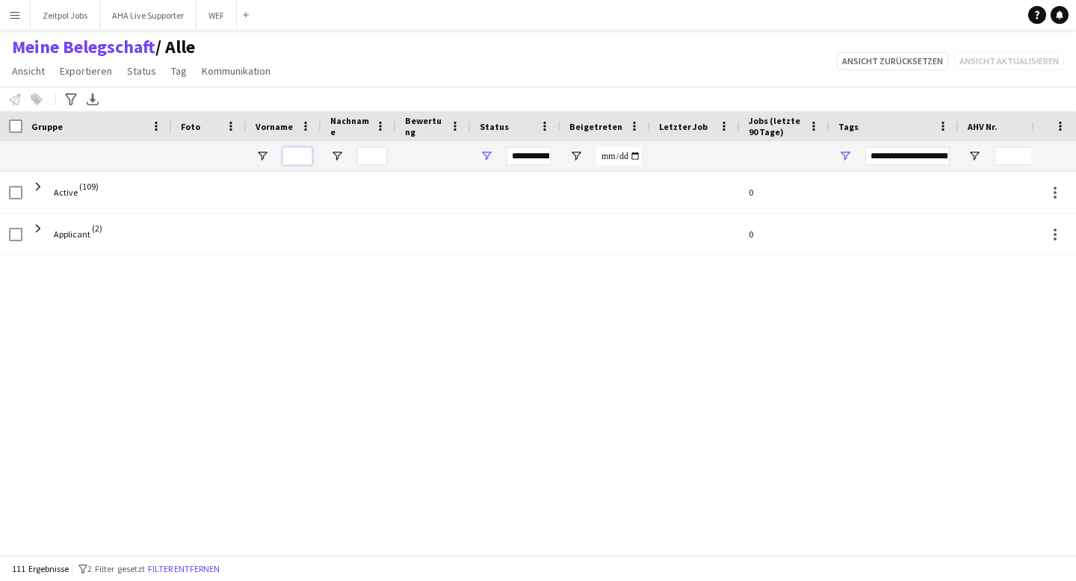
click at [295, 158] on input "Vorname Filtereingang" at bounding box center [298, 156] width 30 height 18
type input "***"
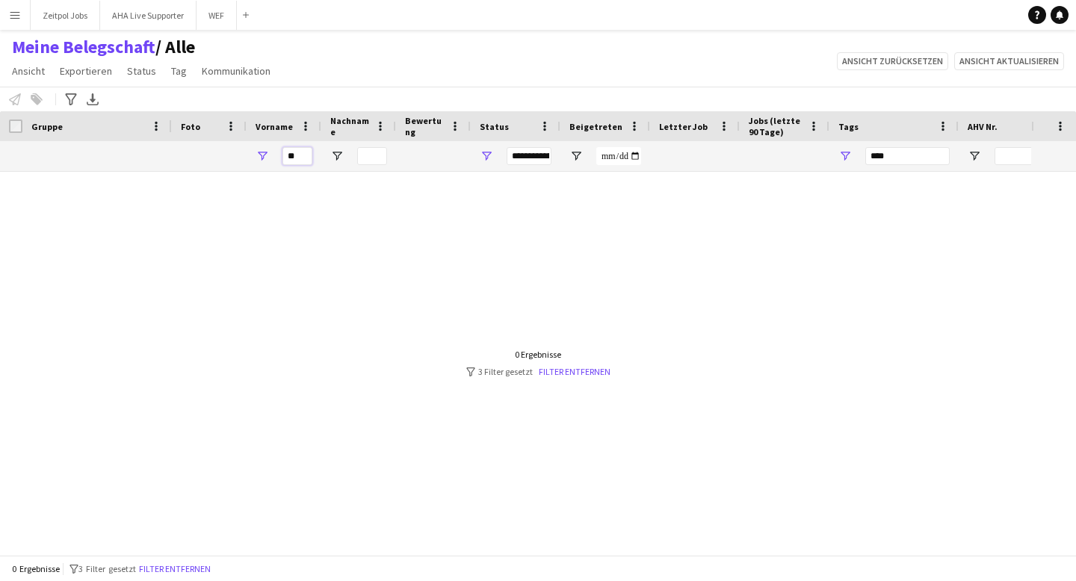
type input "*"
type input "**********"
click at [362, 158] on input "Nachname Filtereingang" at bounding box center [372, 156] width 30 height 18
type input "*******"
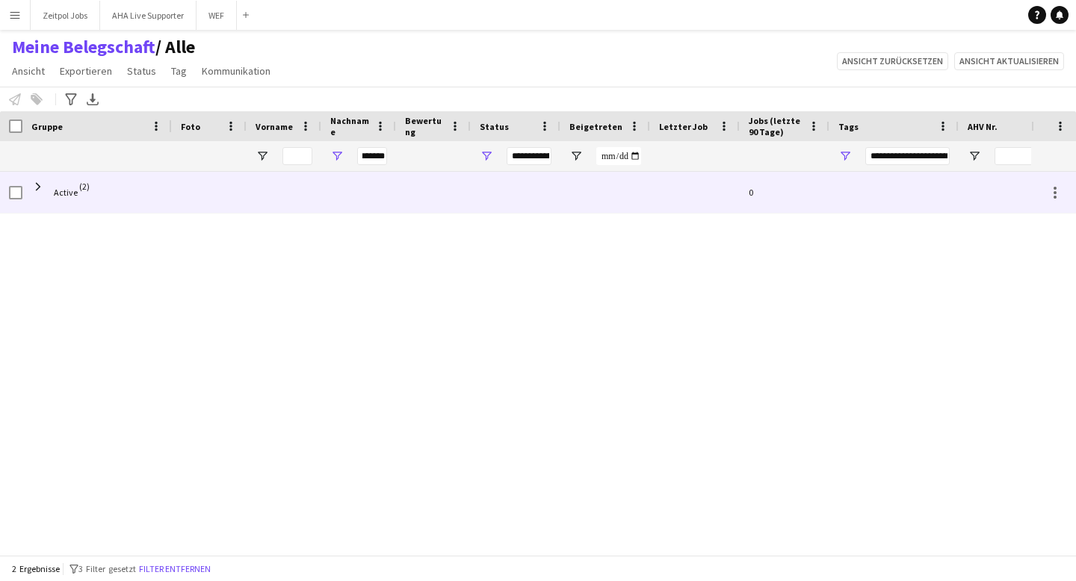
click at [49, 192] on span "Active (2)" at bounding box center [97, 193] width 132 height 42
click at [41, 190] on span at bounding box center [37, 186] width 13 height 13
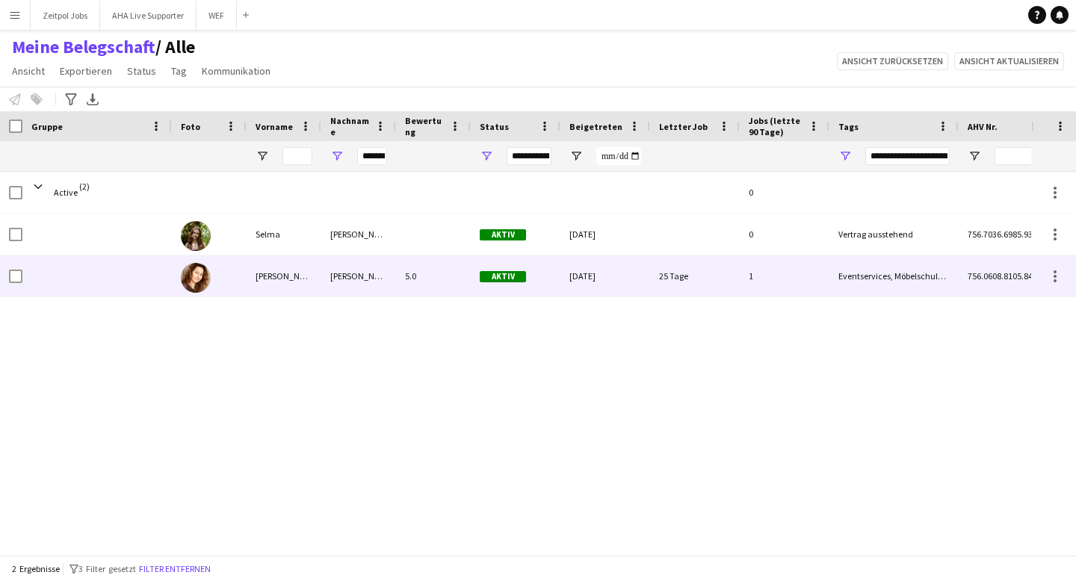
click at [264, 276] on div "Tamara" at bounding box center [284, 276] width 75 height 41
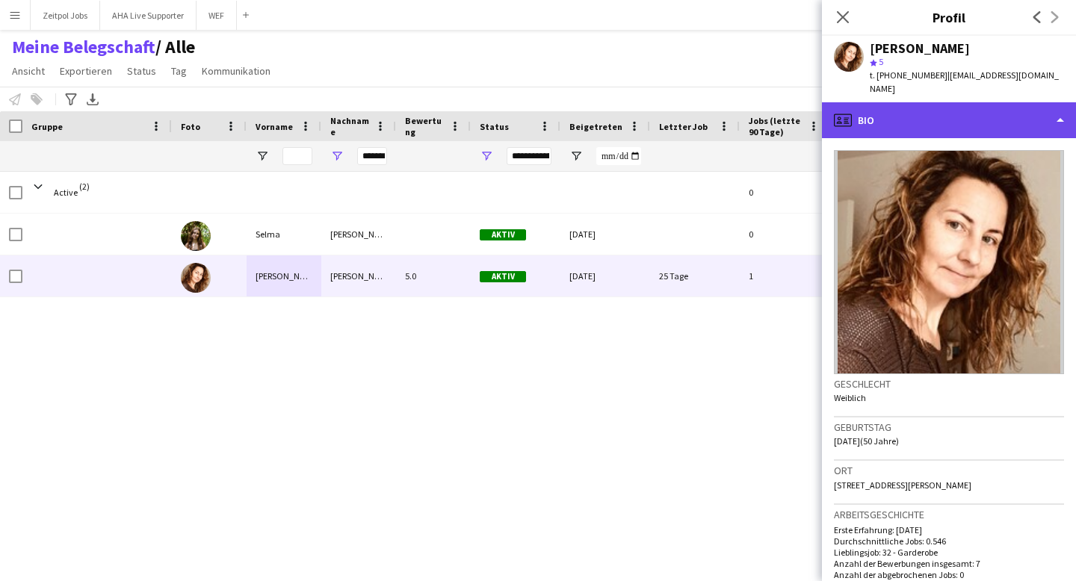
click at [920, 102] on div "profile Bio" at bounding box center [949, 120] width 254 height 36
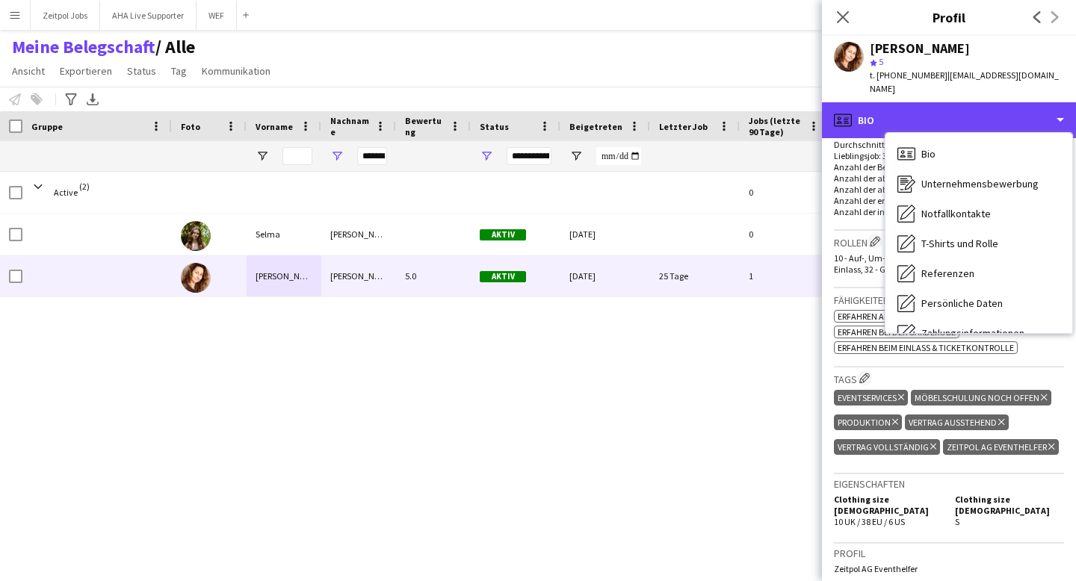
scroll to position [447, 0]
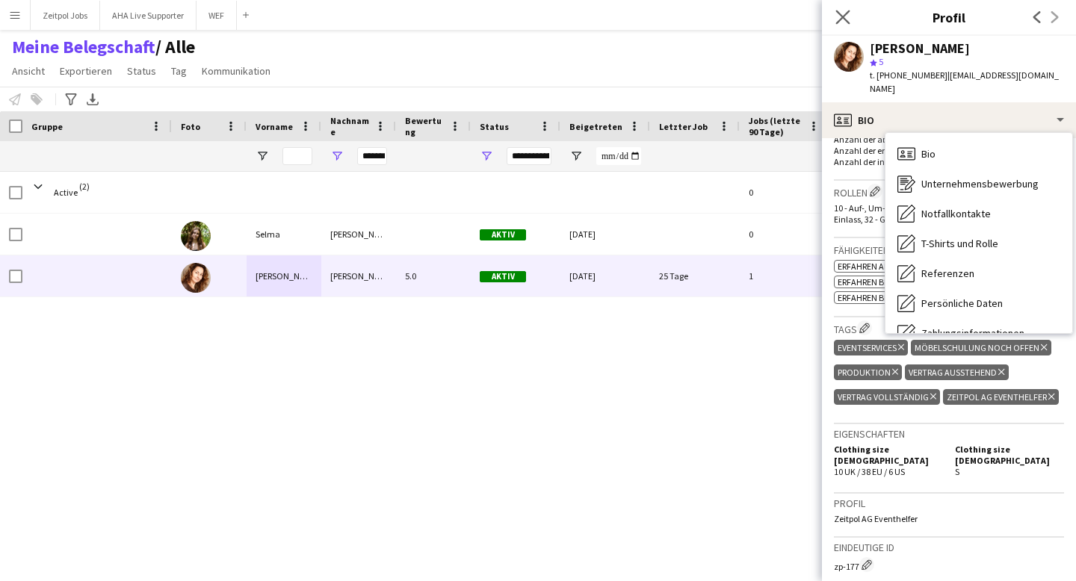
click at [845, 7] on app-icon "Pop-in schließen" at bounding box center [844, 18] width 22 height 22
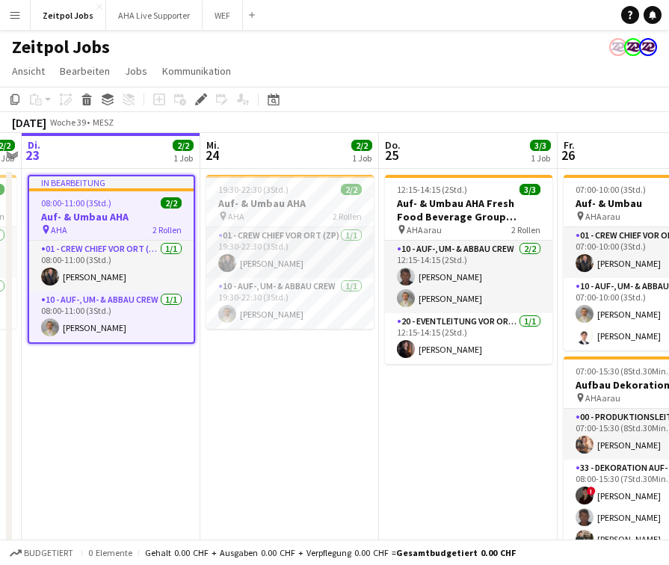
click at [248, 460] on app-date-cell "19:30-22:30 (3Std.) 2/2 Auf- & Umbau AHA pin AHA 2 Rollen 01 - Crew Chief vor O…" at bounding box center [289, 480] width 179 height 623
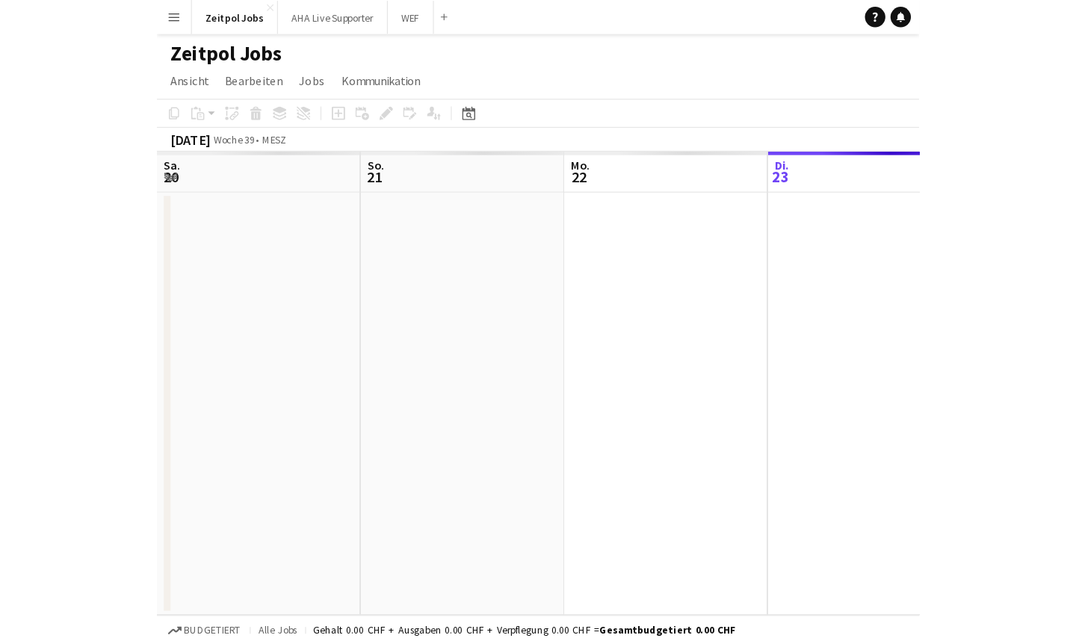
scroll to position [0, 514]
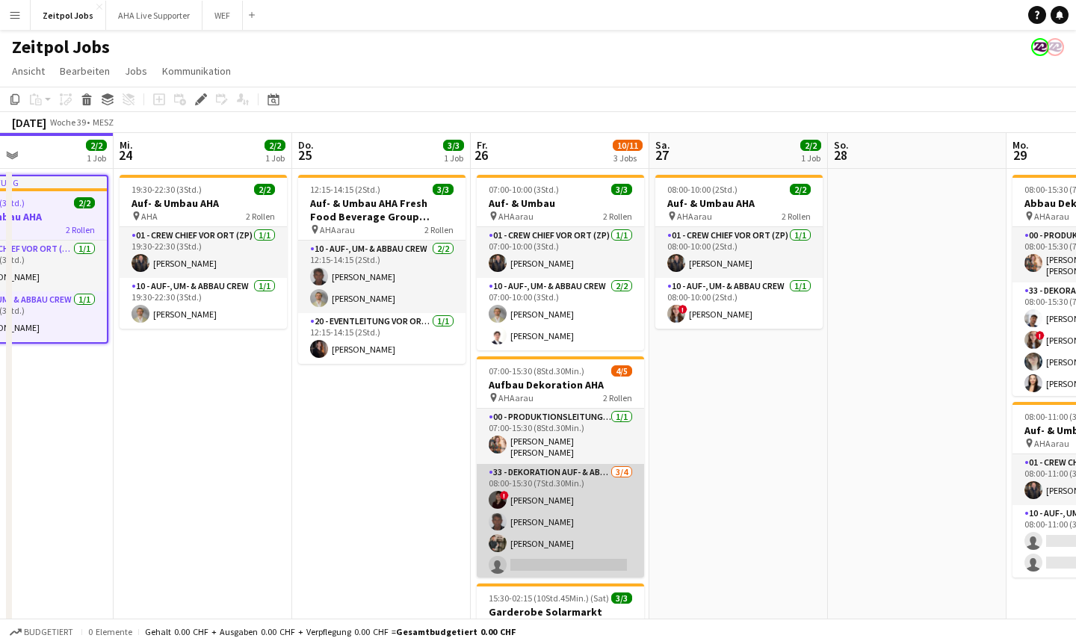
click at [519, 558] on app-card-role "33 - Dekoration Auf- & Abbau 3/4 08:00-15:30 (7Std.30Min.) ! Vera Mayer Clive K…" at bounding box center [560, 522] width 167 height 116
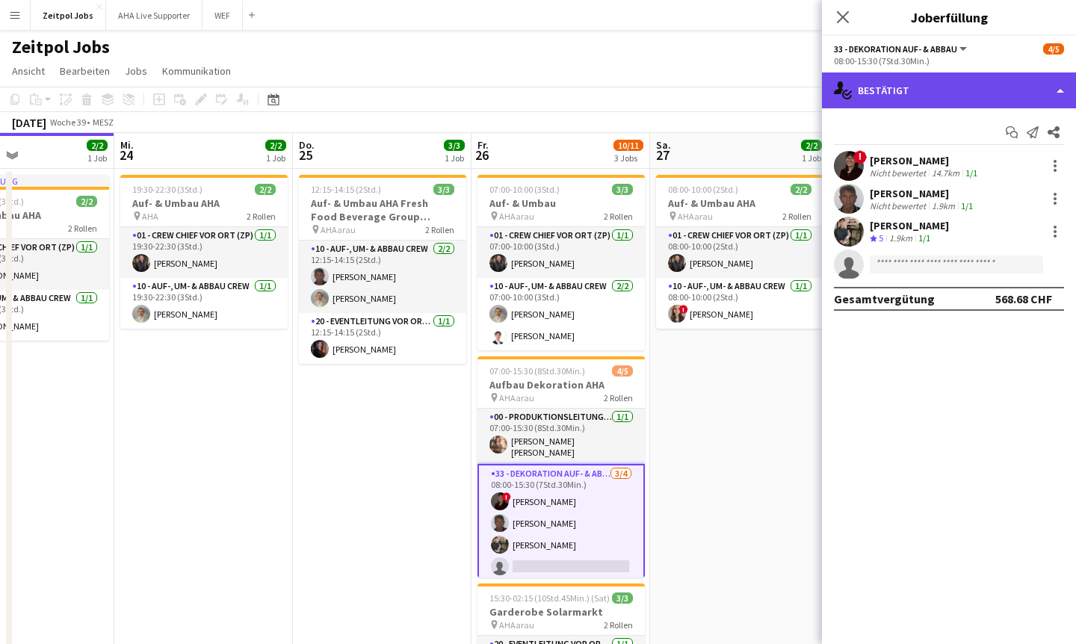
click at [668, 95] on div "single-neutral-actions-check-2 Bestätigt" at bounding box center [949, 90] width 254 height 36
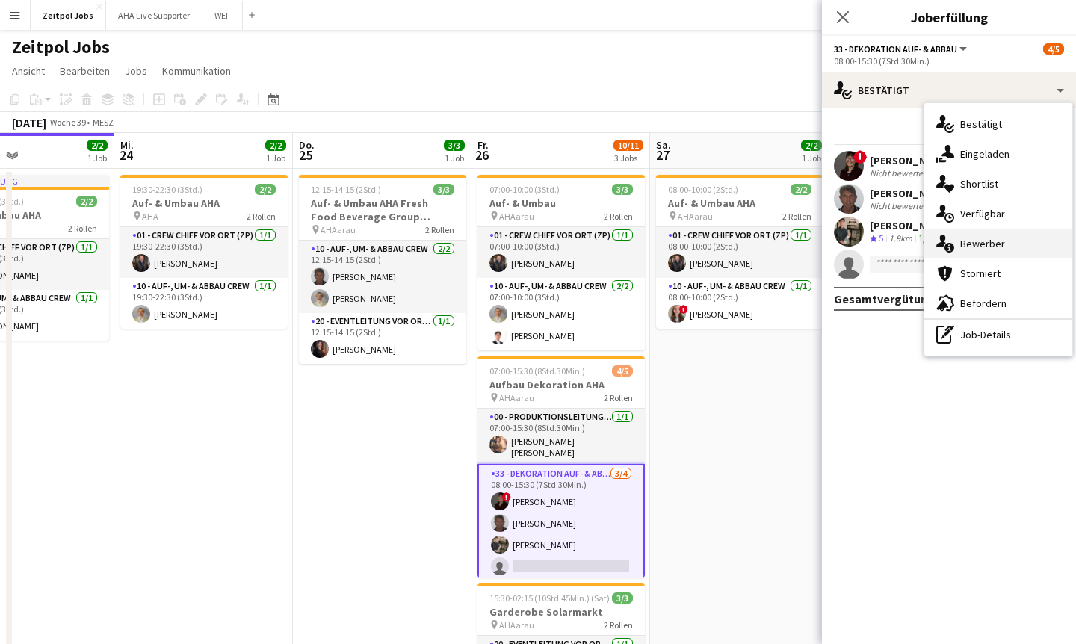
click at [668, 245] on span "Bewerber" at bounding box center [982, 243] width 45 height 13
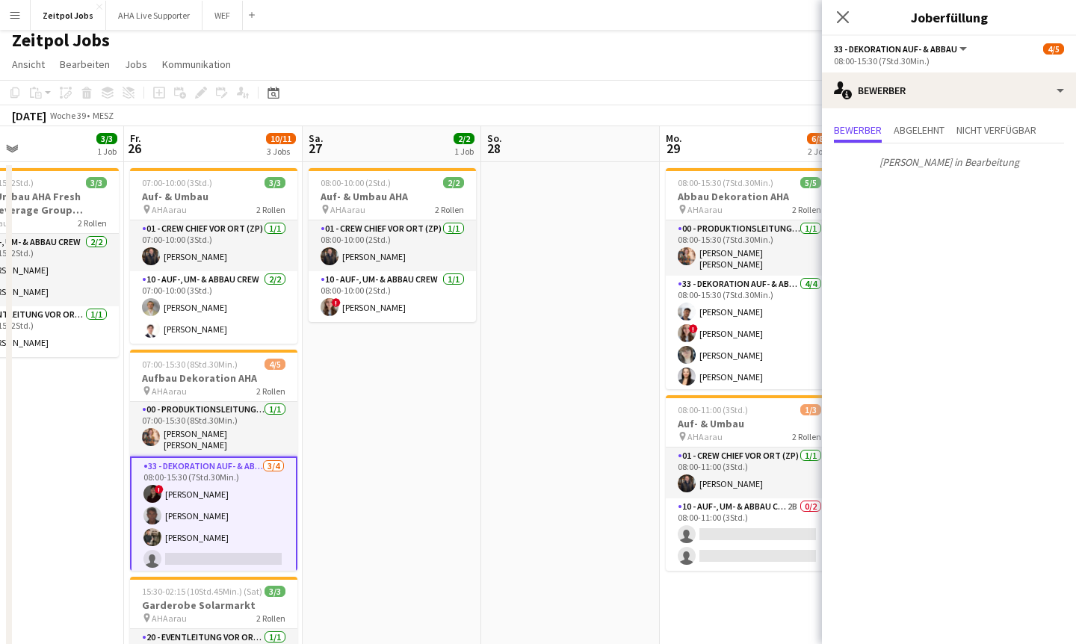
scroll to position [0, 660]
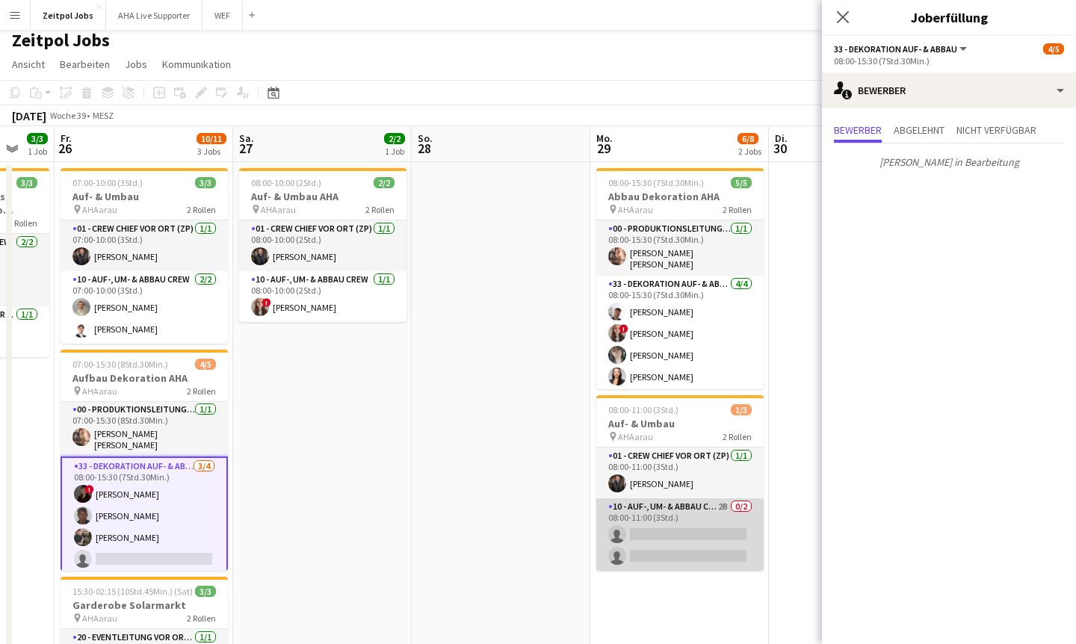
click at [668, 547] on app-card-role "10 - Auf-, Um- & Abbau Crew 2B 0/2 08:00-11:00 (3Std.) single-neutral-actions s…" at bounding box center [679, 535] width 167 height 72
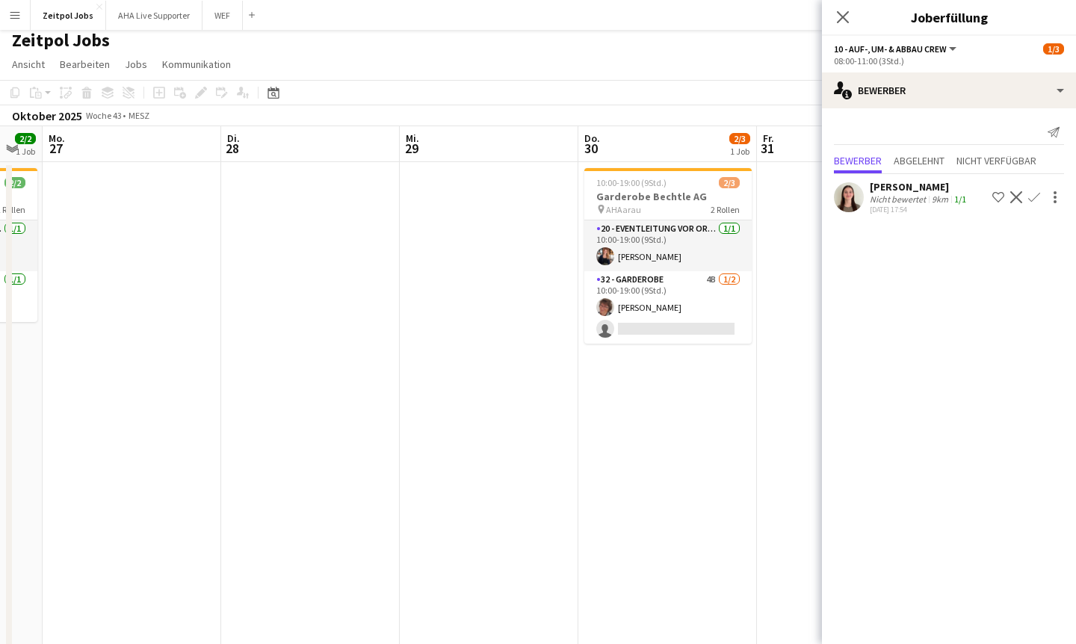
scroll to position [0, 514]
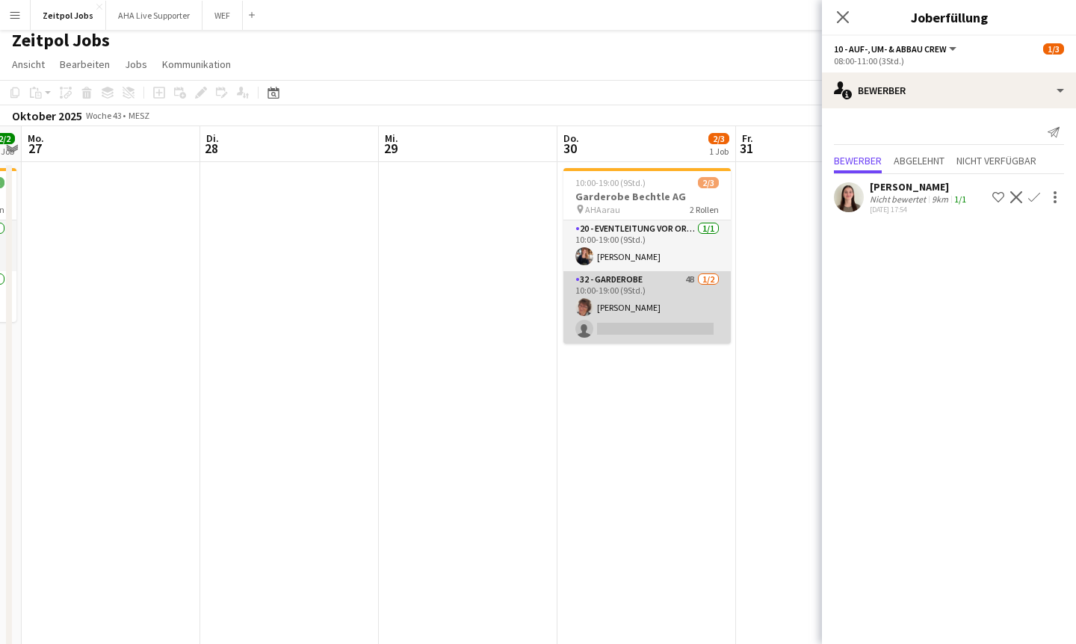
click at [623, 342] on app-card-role "32 - Garderobe 4B 1/2 10:00-19:00 (9Std.) Daniela Müller single-neutral-actions" at bounding box center [647, 307] width 167 height 72
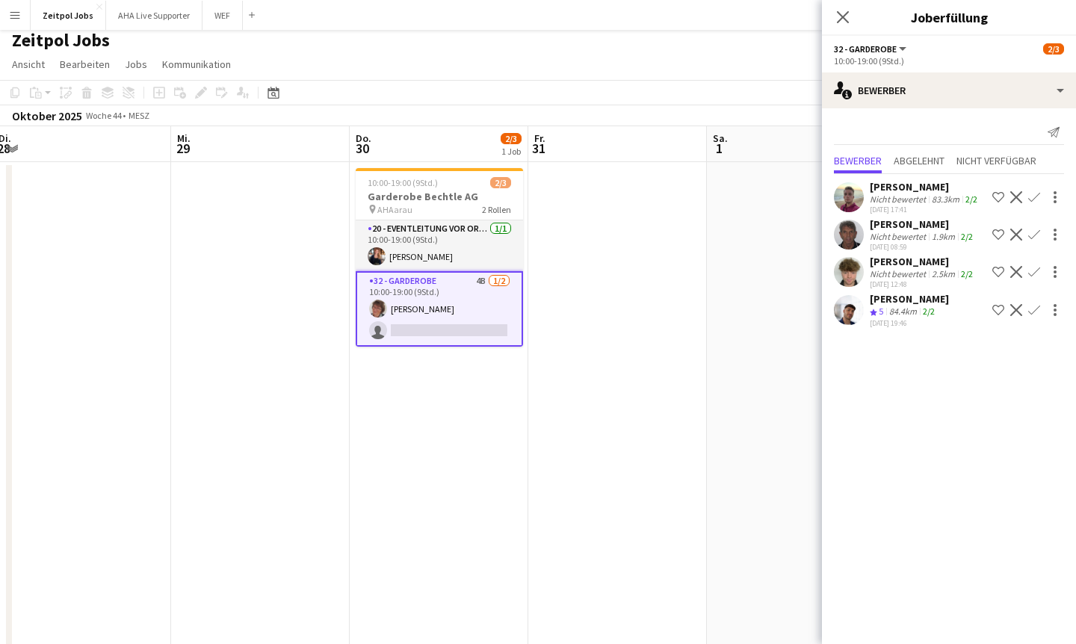
scroll to position [0, 339]
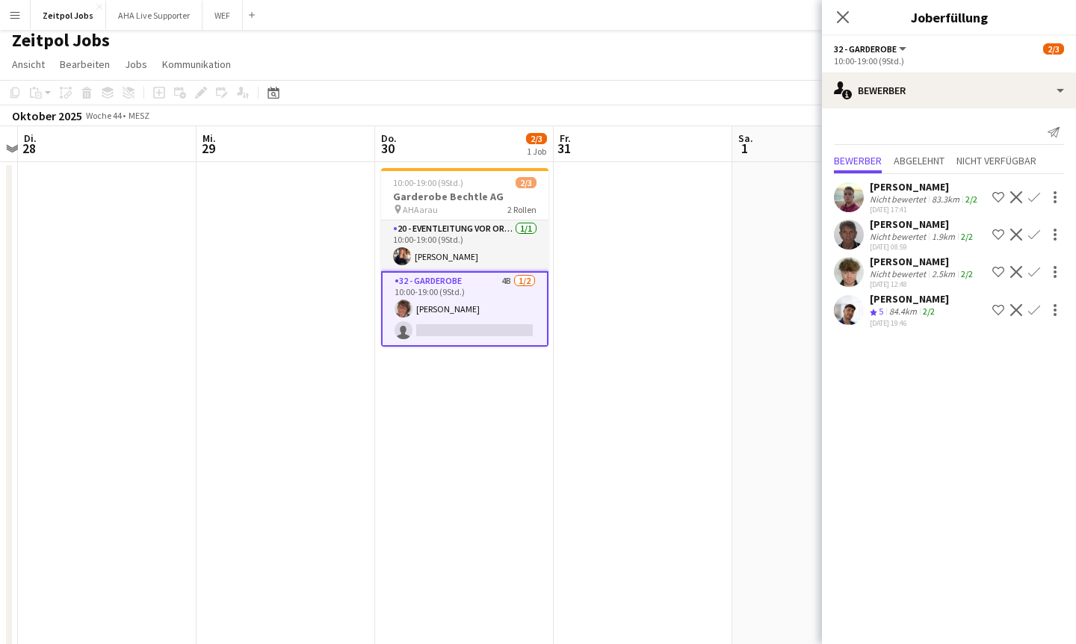
click at [668, 28] on div "Pop-in schließen" at bounding box center [843, 17] width 42 height 34
click at [668, 10] on icon "Pop-in schließen" at bounding box center [843, 17] width 14 height 14
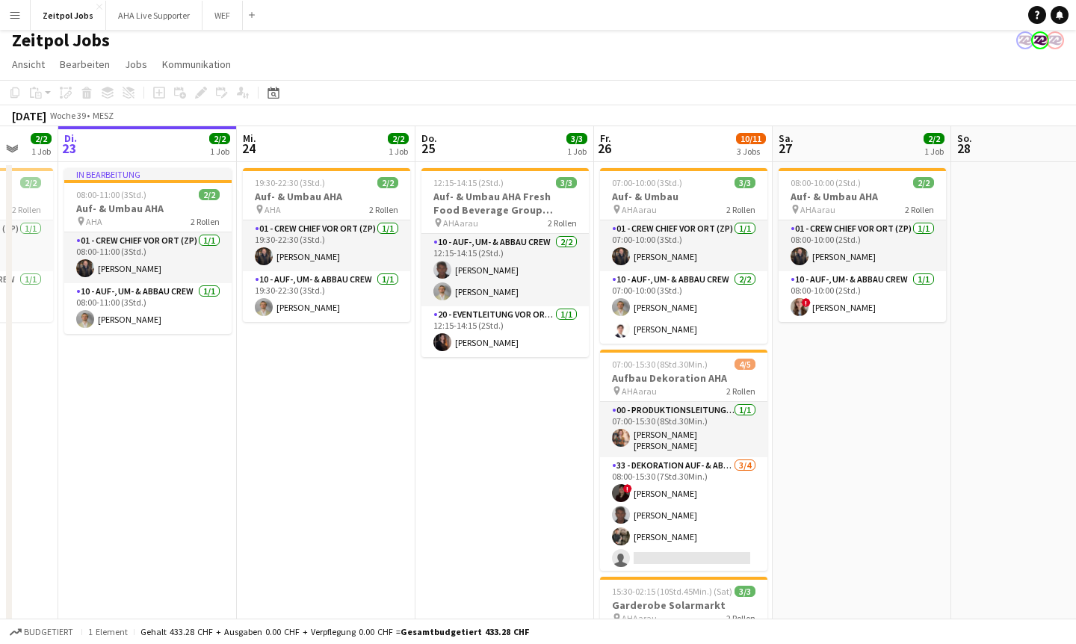
scroll to position [0, 451]
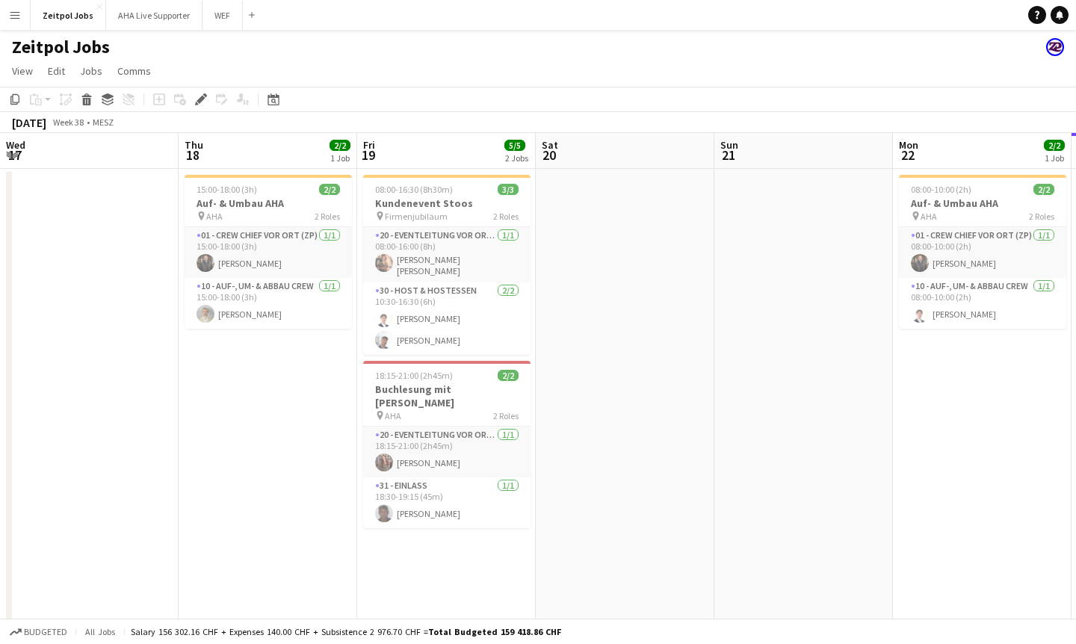
scroll to position [0, 514]
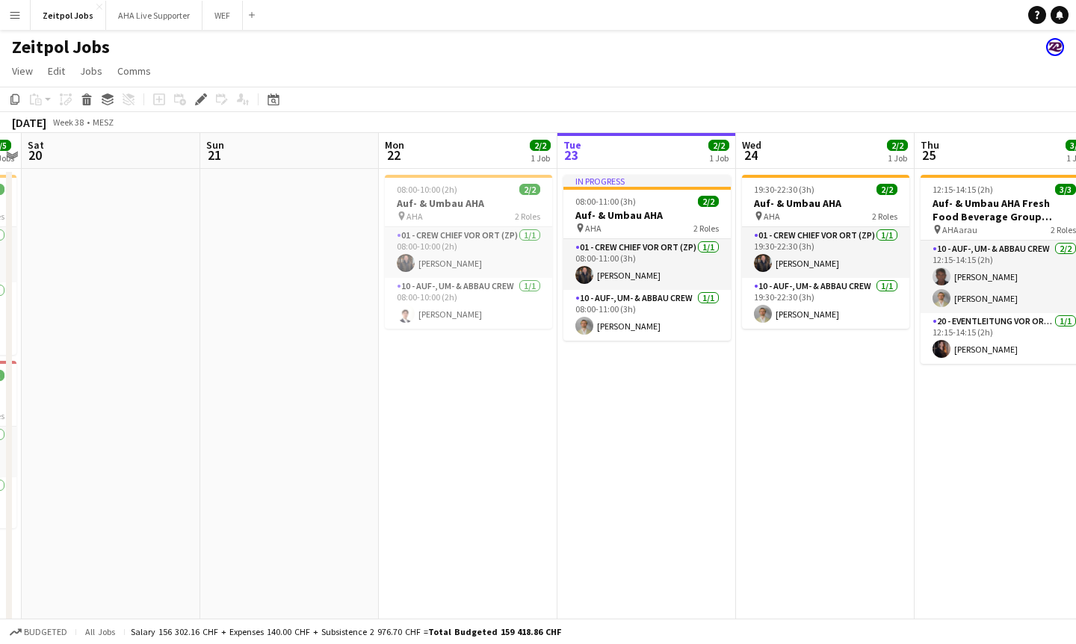
click at [14, 34] on div "Zeitpol Jobs" at bounding box center [538, 44] width 1076 height 28
click at [14, 17] on app-icon "Menu" at bounding box center [15, 15] width 12 height 12
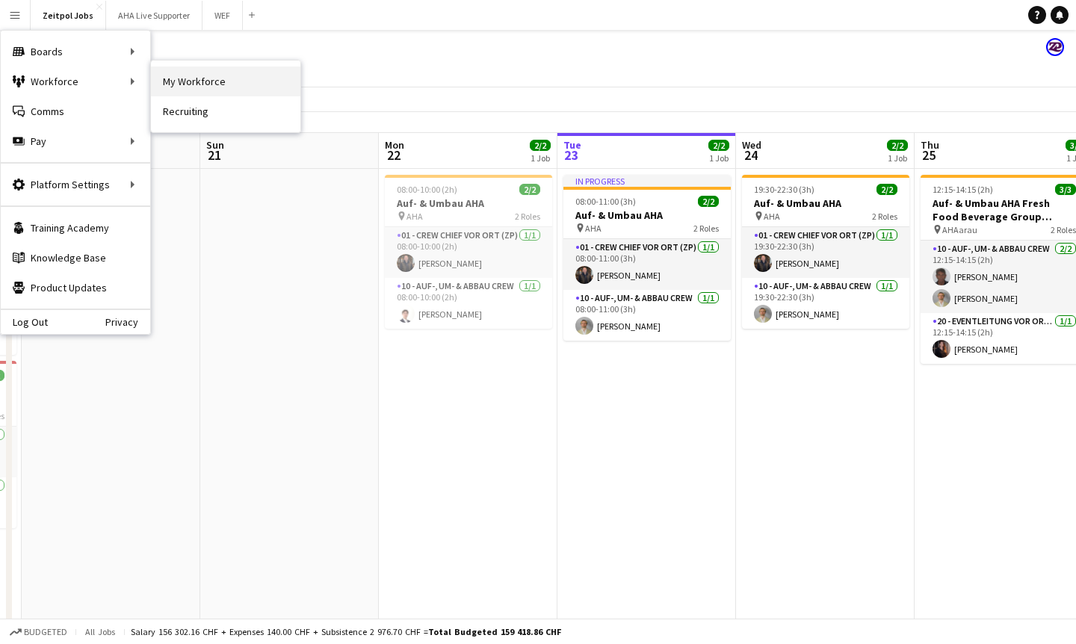
click at [173, 85] on link "My Workforce" at bounding box center [225, 82] width 149 height 30
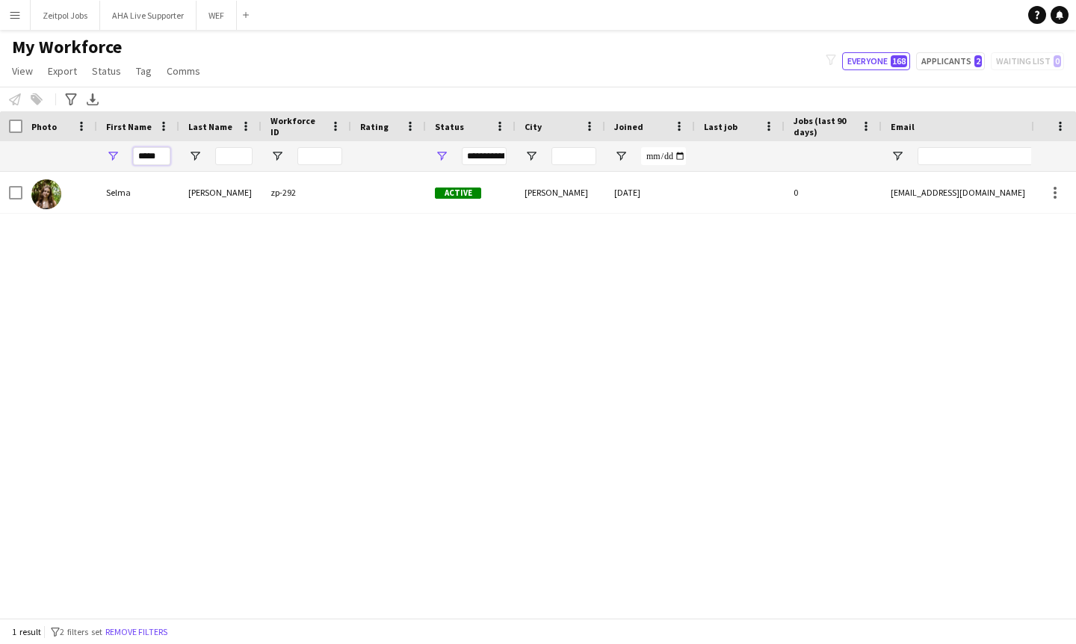
drag, startPoint x: 167, startPoint y: 158, endPoint x: 22, endPoint y: 142, distance: 145.8
click at [22, 142] on div "*****" at bounding box center [810, 156] width 1620 height 30
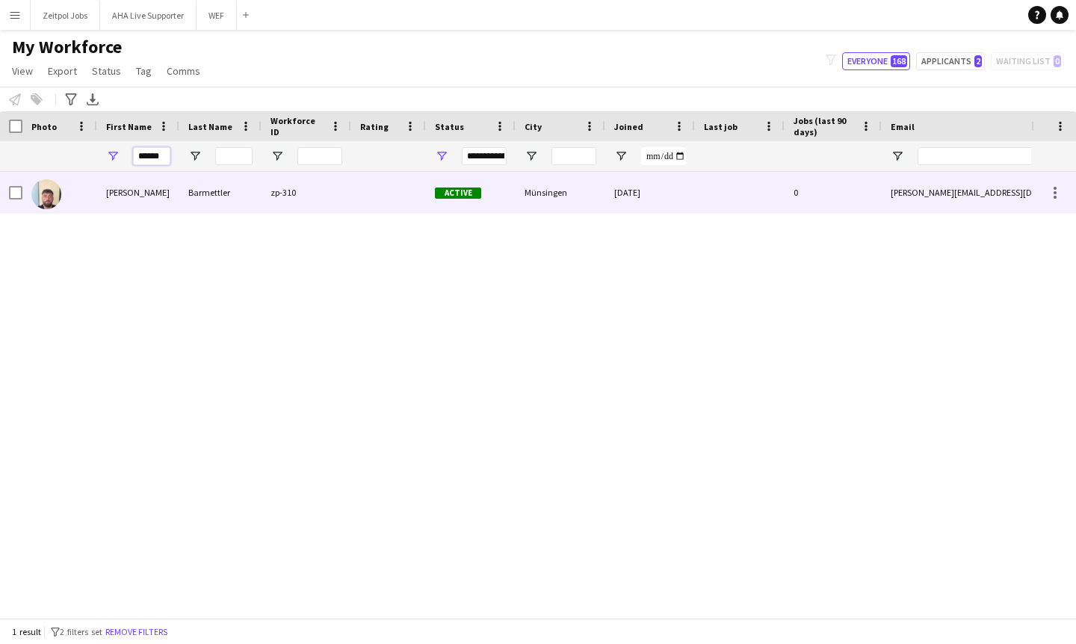
type input "******"
click at [123, 189] on div "Pascal" at bounding box center [138, 192] width 82 height 41
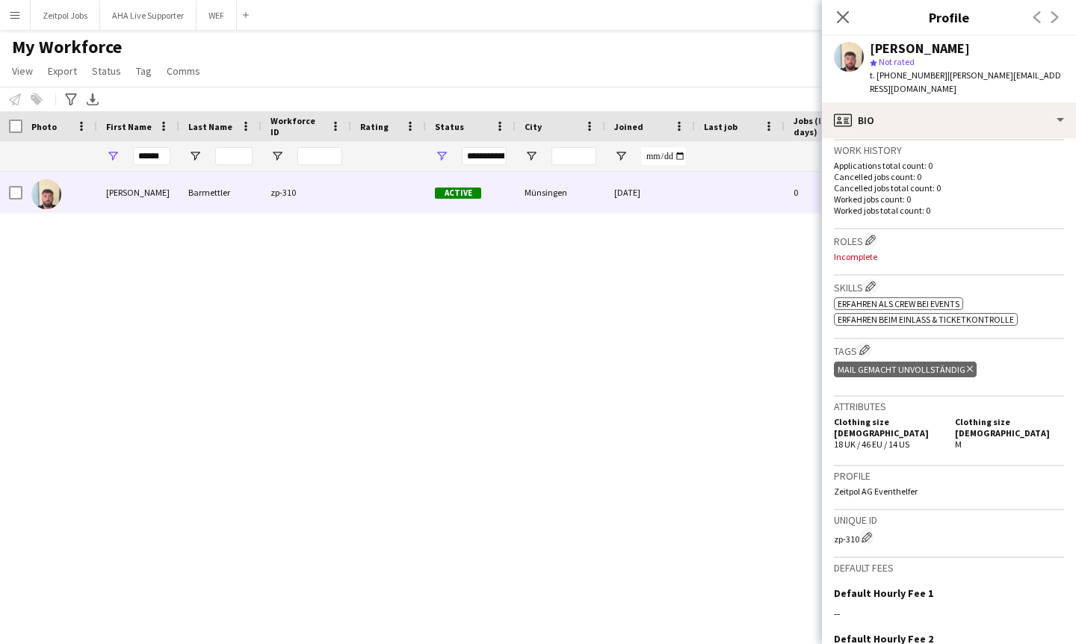
scroll to position [519, 0]
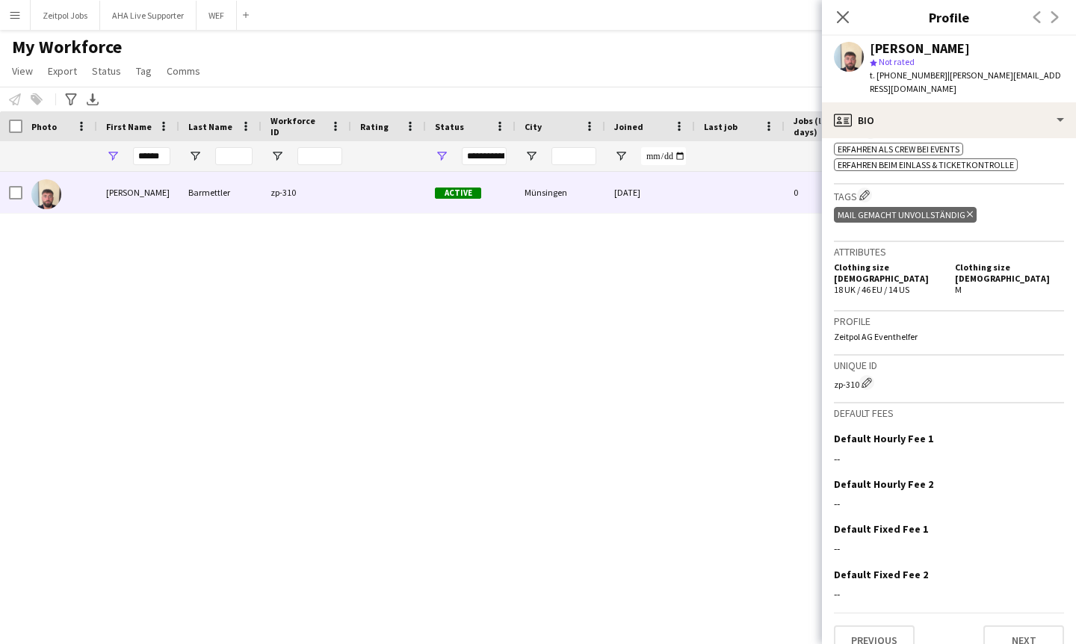
click at [611, 294] on div "Pascal Barmettler zp-310 Active Münsingen 15-09-2025 0 barmettler.pascal@gmail.…" at bounding box center [515, 395] width 1031 height 446
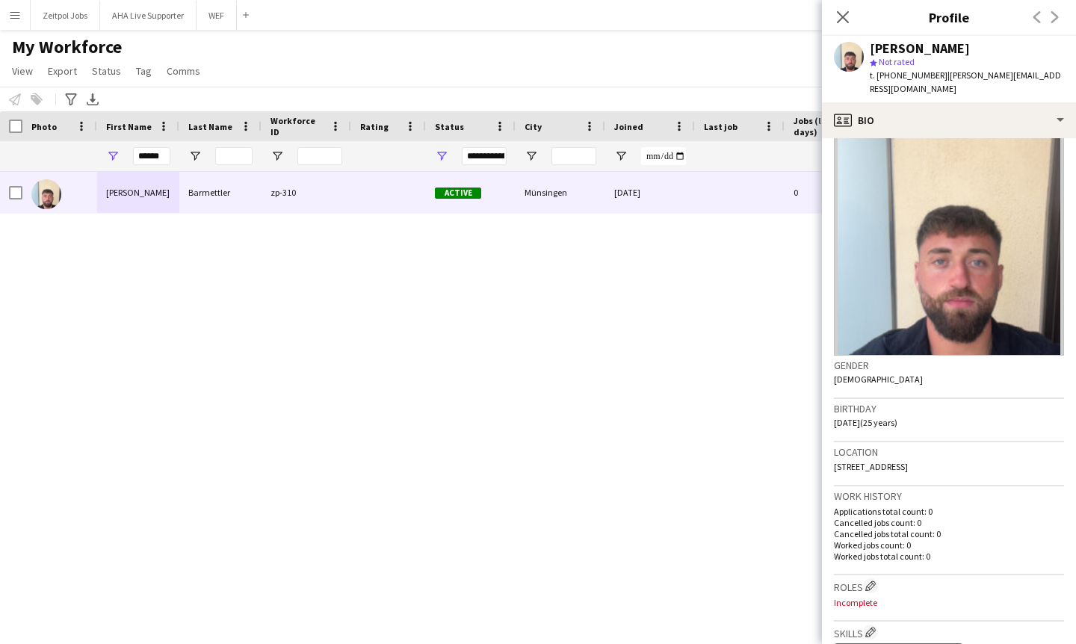
scroll to position [0, 0]
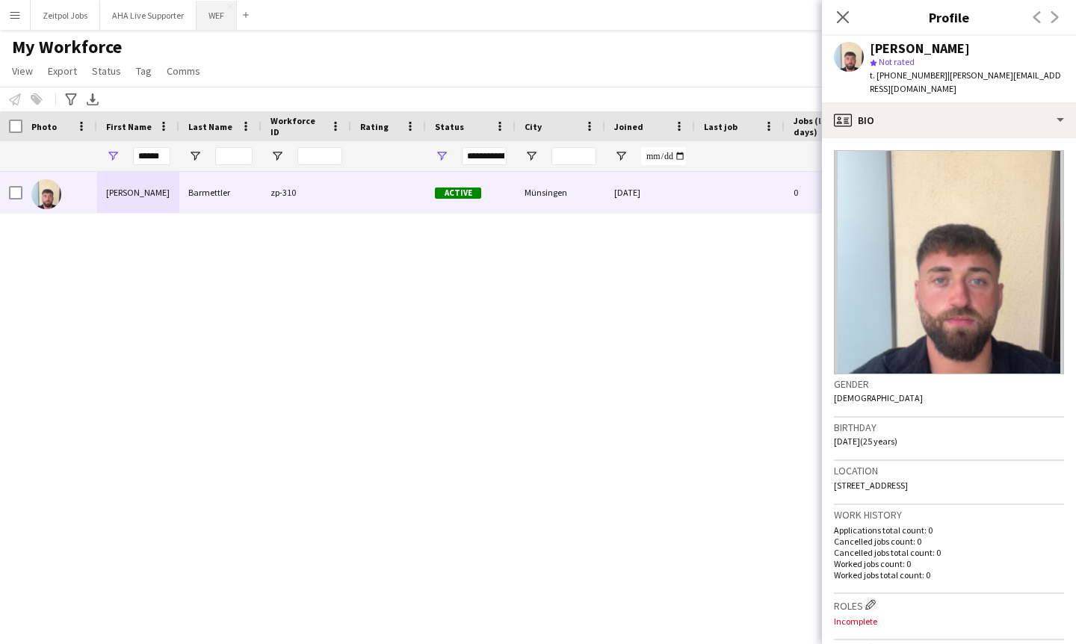
click at [220, 19] on button "WEF Close" at bounding box center [217, 15] width 40 height 29
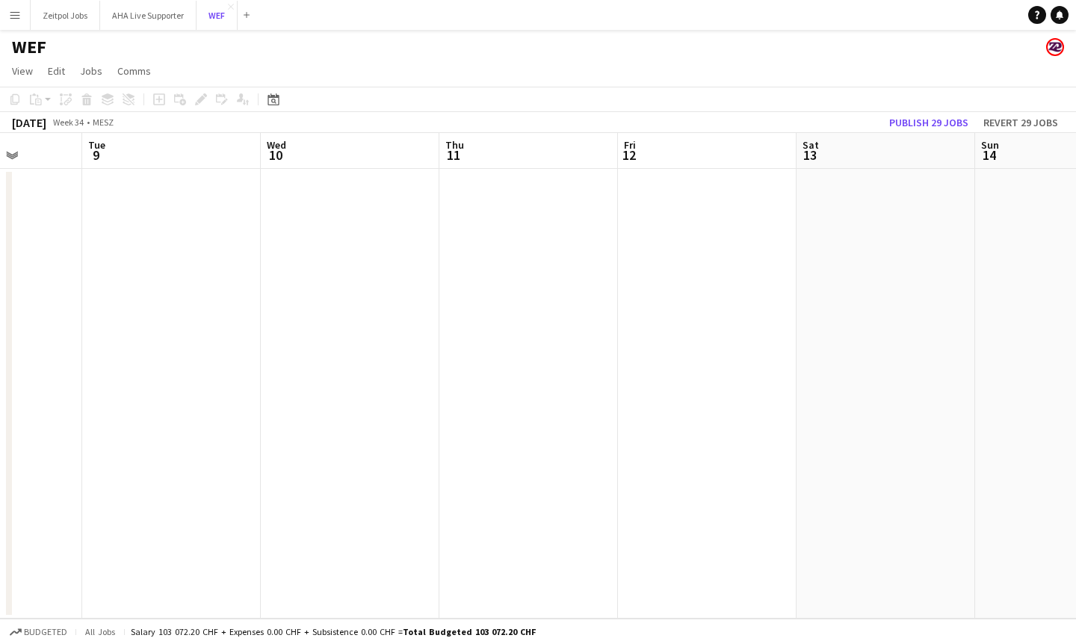
scroll to position [0, 526]
click at [13, 16] on app-icon "Menu" at bounding box center [15, 15] width 12 height 12
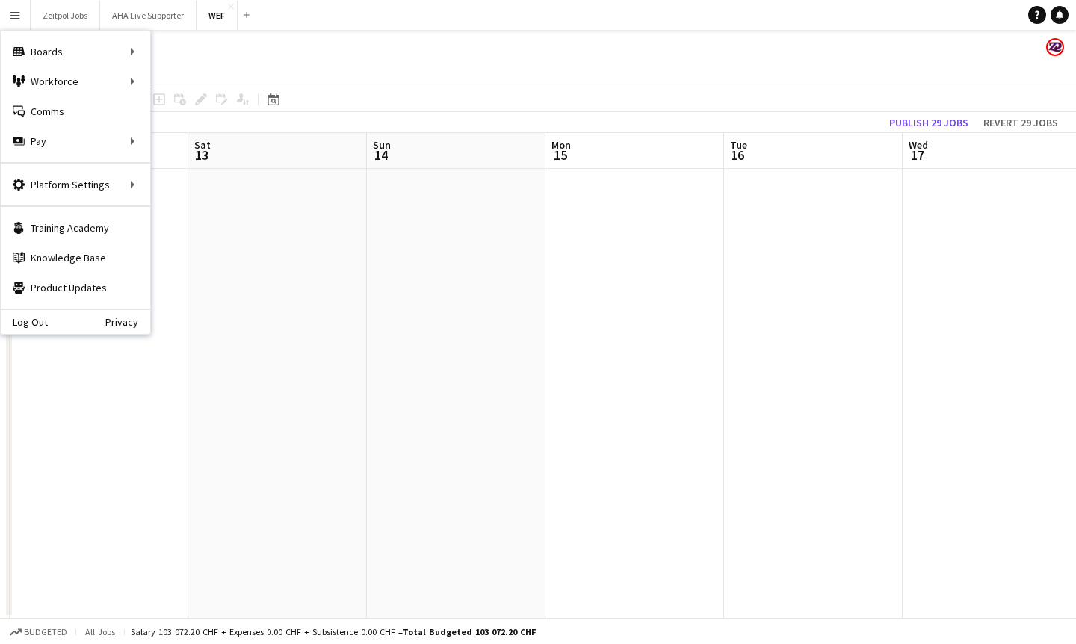
click at [6, 15] on button "Menu" at bounding box center [15, 15] width 30 height 30
click at [160, 84] on link "My Workforce" at bounding box center [225, 82] width 149 height 30
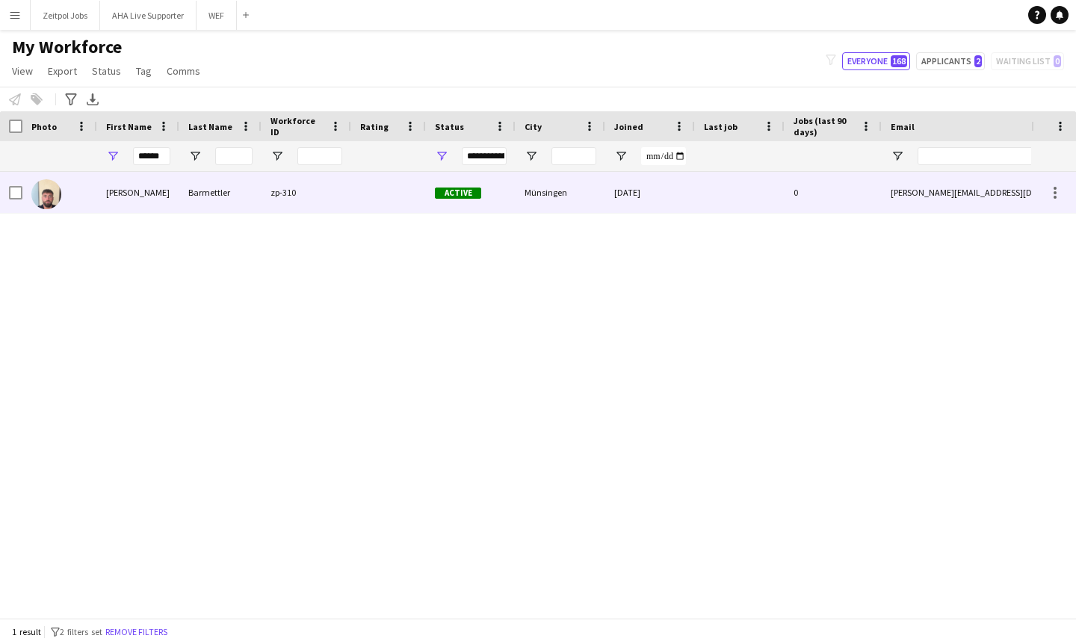
click at [122, 195] on div "Pascal" at bounding box center [138, 192] width 82 height 41
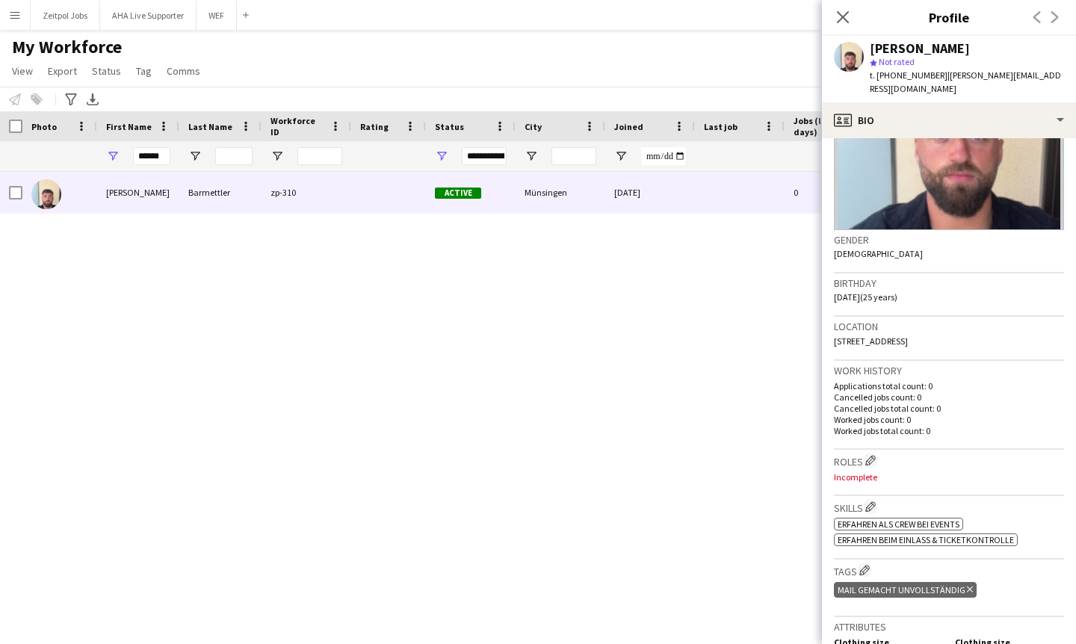
scroll to position [149, 0]
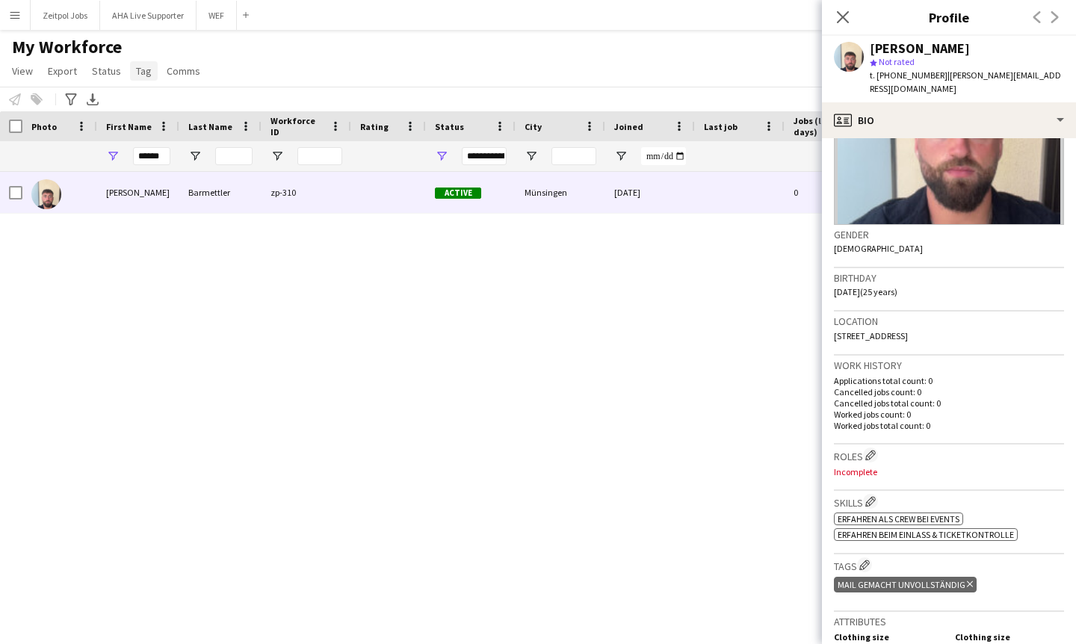
click at [149, 78] on link "Tag" at bounding box center [144, 70] width 28 height 19
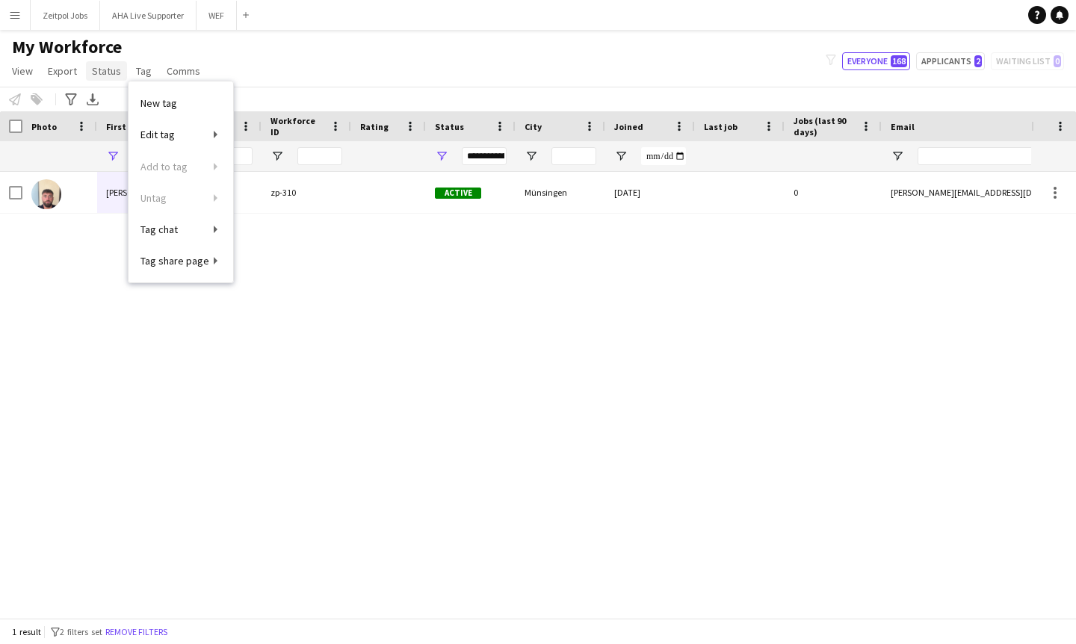
click at [114, 74] on span "Status" at bounding box center [106, 70] width 29 height 13
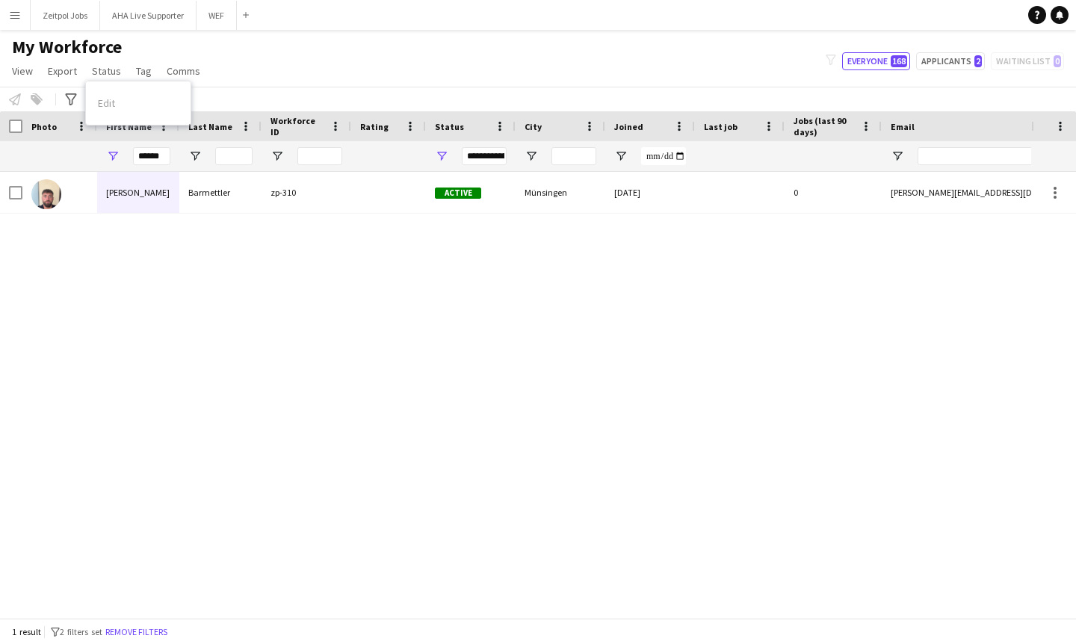
click at [121, 96] on div "Edit" at bounding box center [138, 102] width 105 height 31
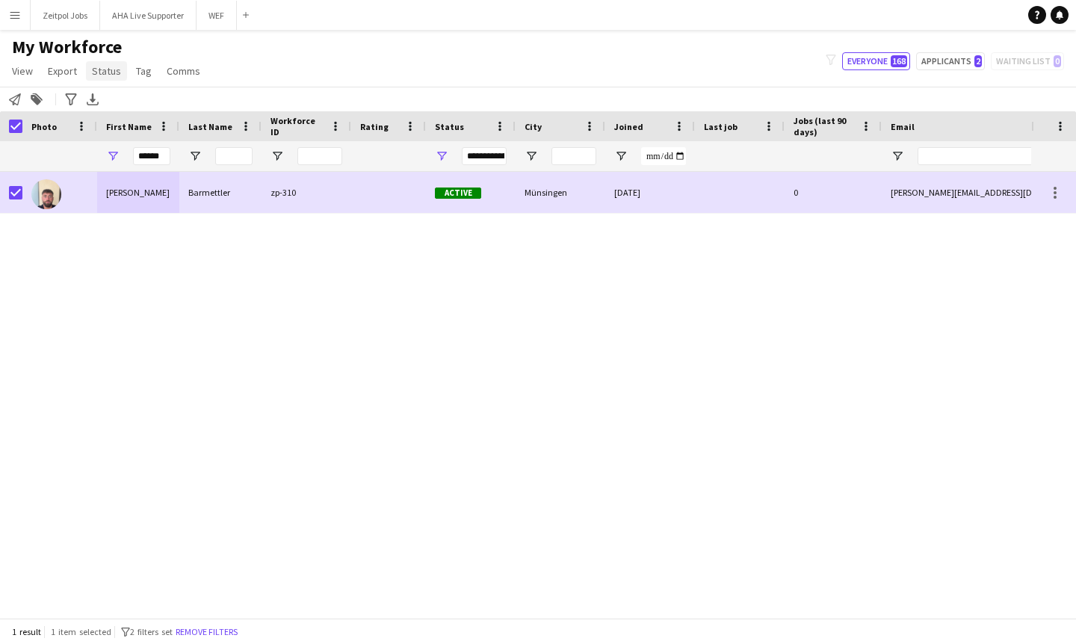
click at [109, 70] on span "Status" at bounding box center [106, 70] width 29 height 13
click at [112, 99] on span "Edit" at bounding box center [106, 102] width 17 height 13
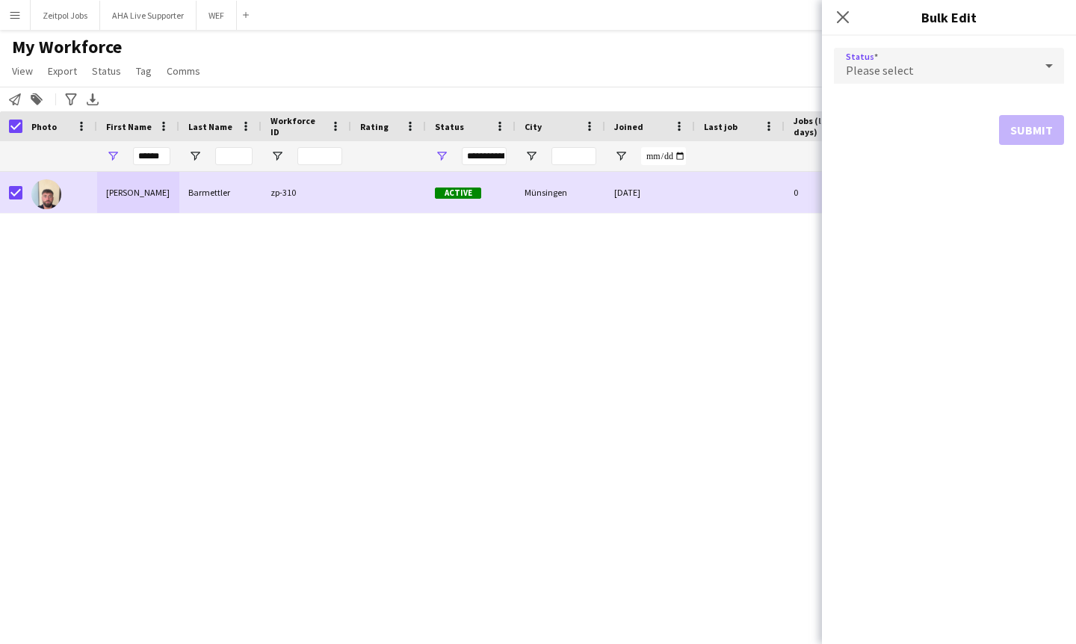
click at [942, 63] on div "Please select" at bounding box center [934, 66] width 200 height 36
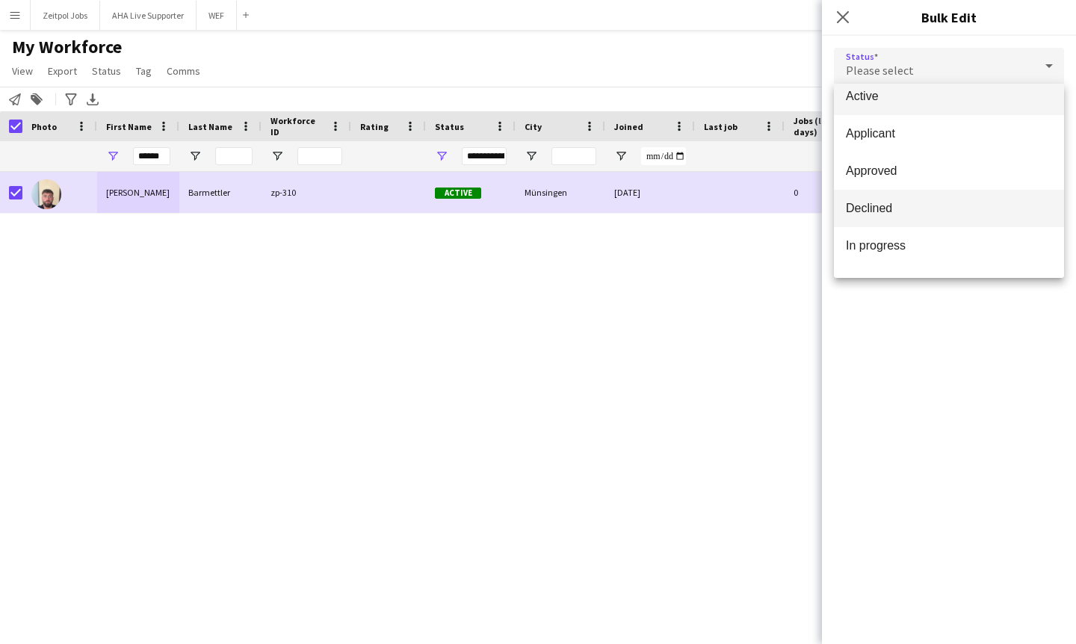
scroll to position [0, 0]
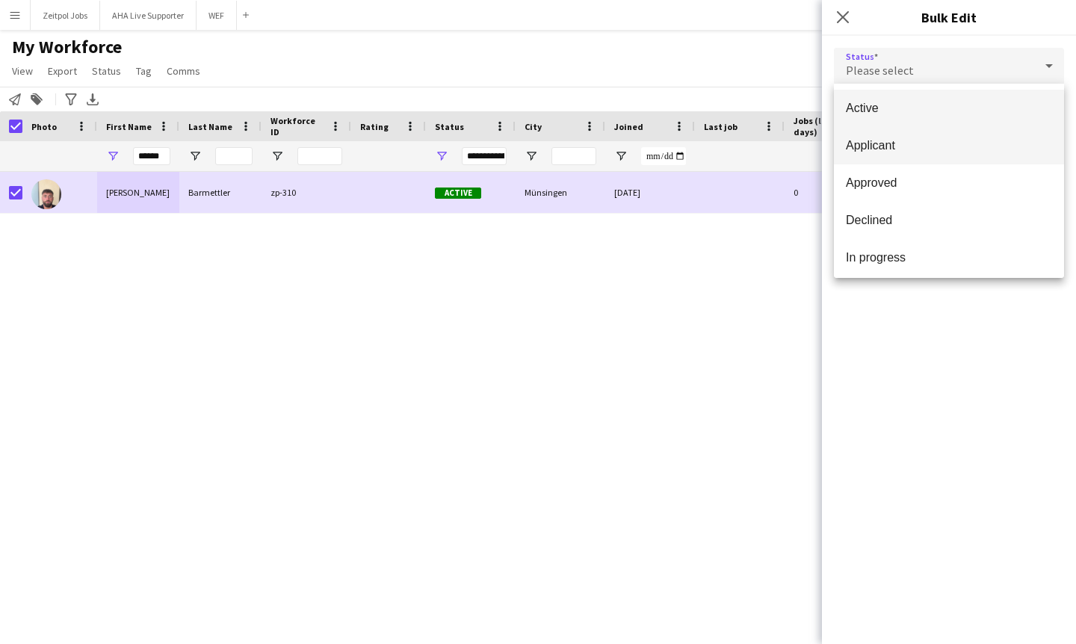
click at [884, 152] on span "Applicant" at bounding box center [949, 145] width 206 height 14
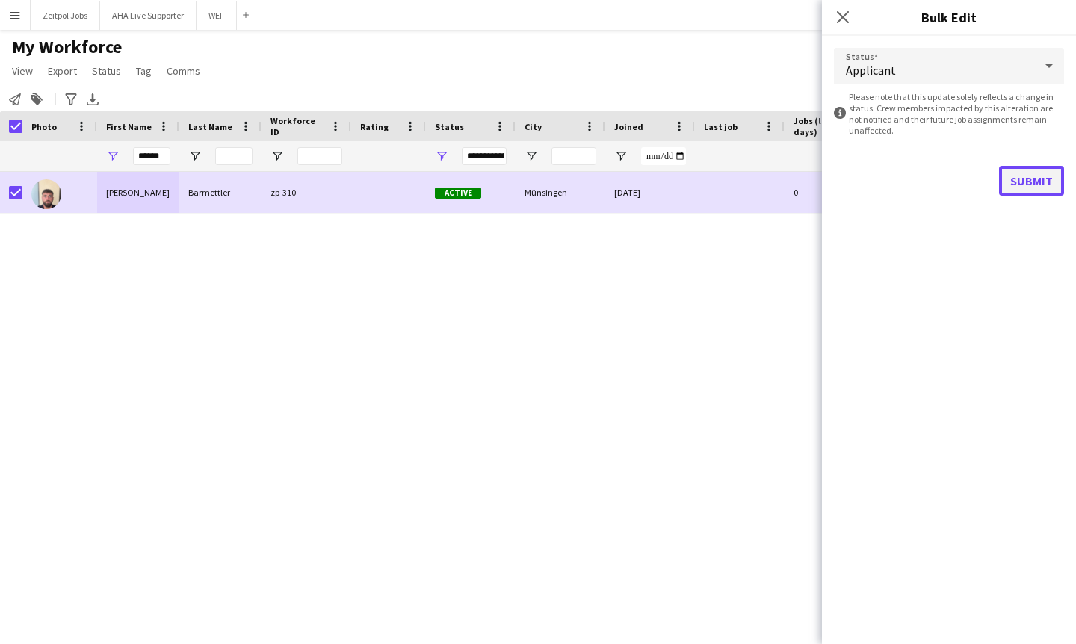
click at [1025, 190] on button "Submit" at bounding box center [1031, 181] width 65 height 30
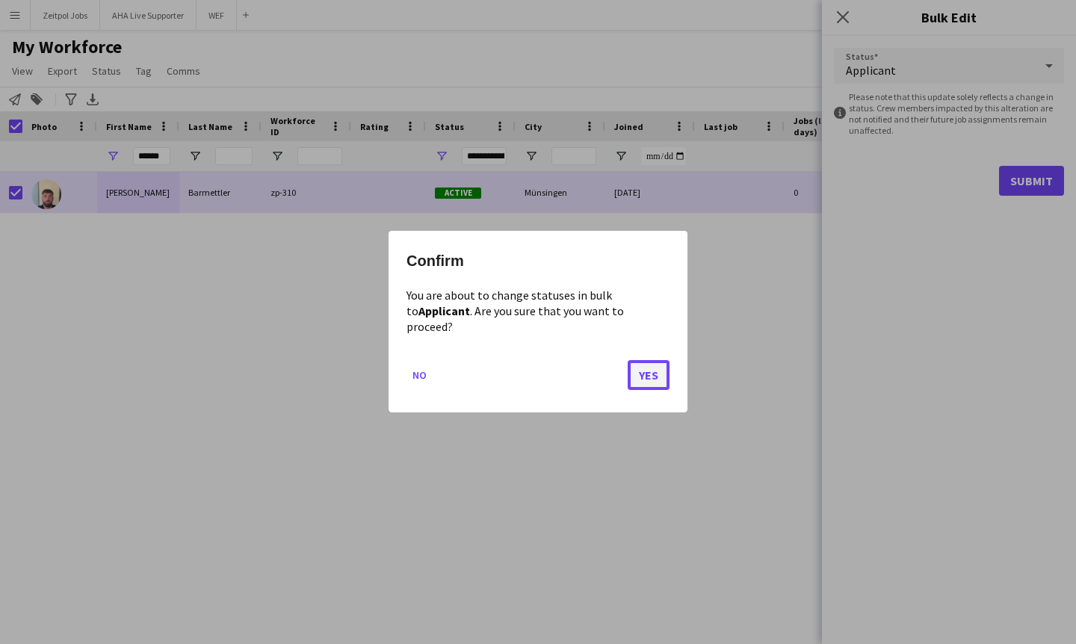
click at [637, 361] on button "Yes" at bounding box center [649, 376] width 42 height 30
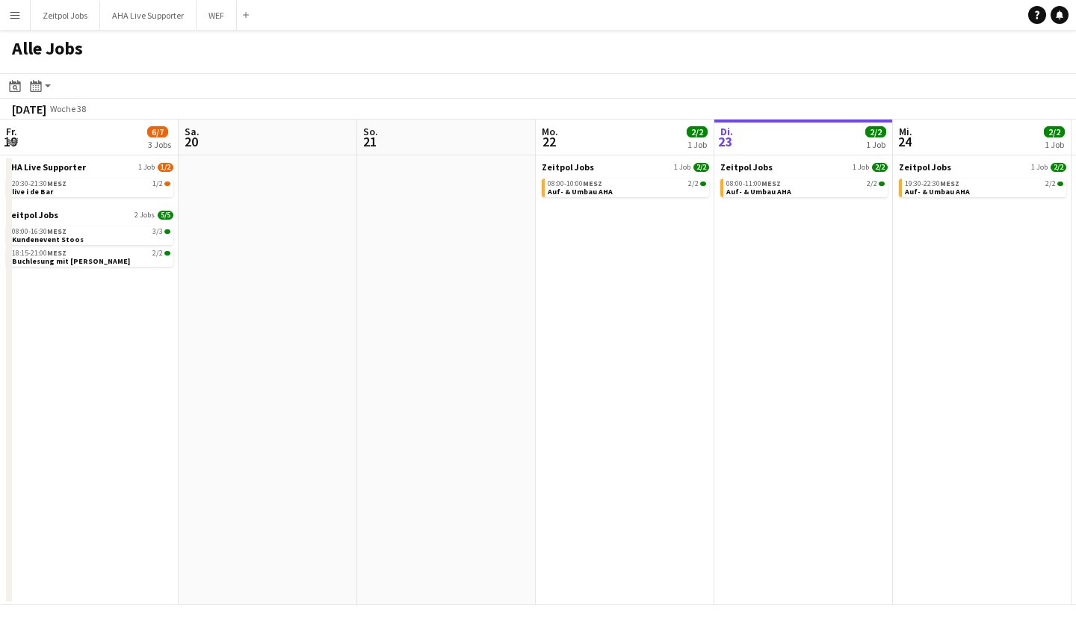
scroll to position [0, 357]
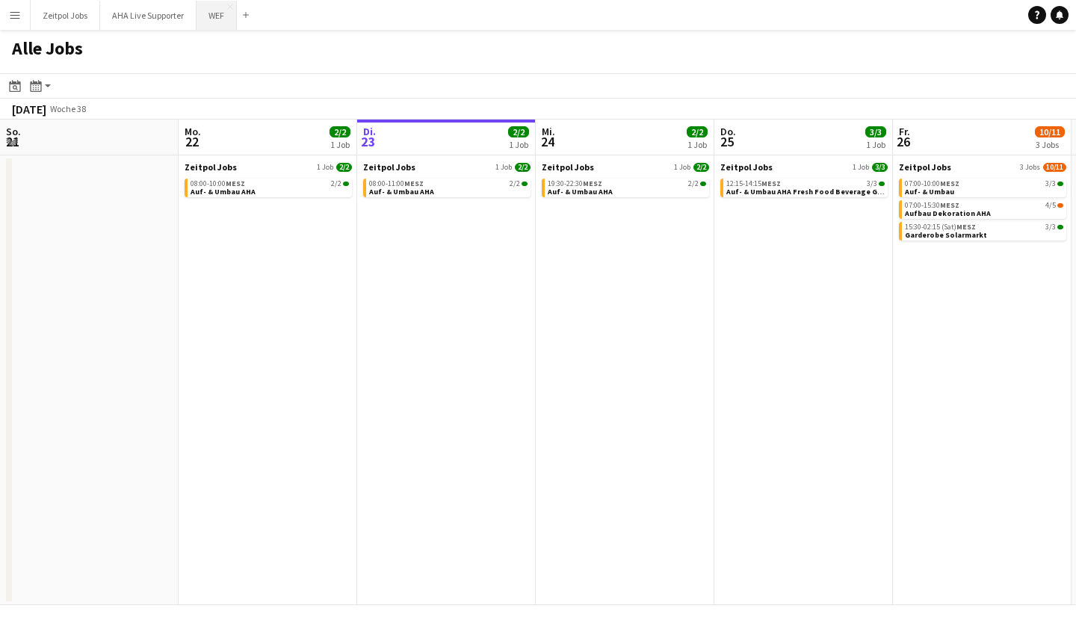
click at [223, 19] on button "WEF Schließen" at bounding box center [217, 15] width 40 height 29
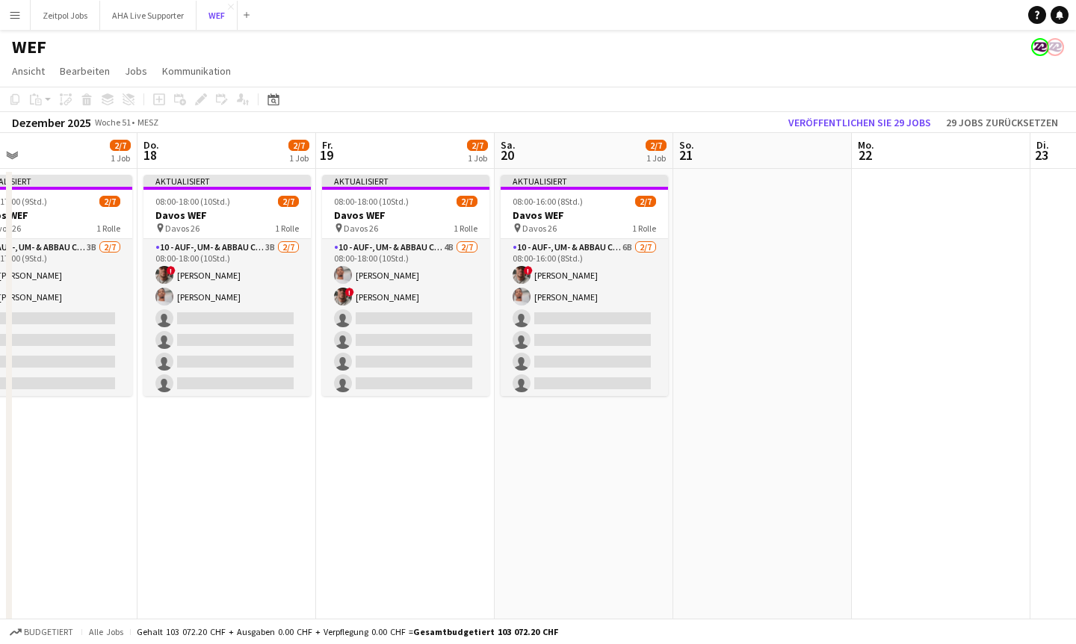
scroll to position [0, 659]
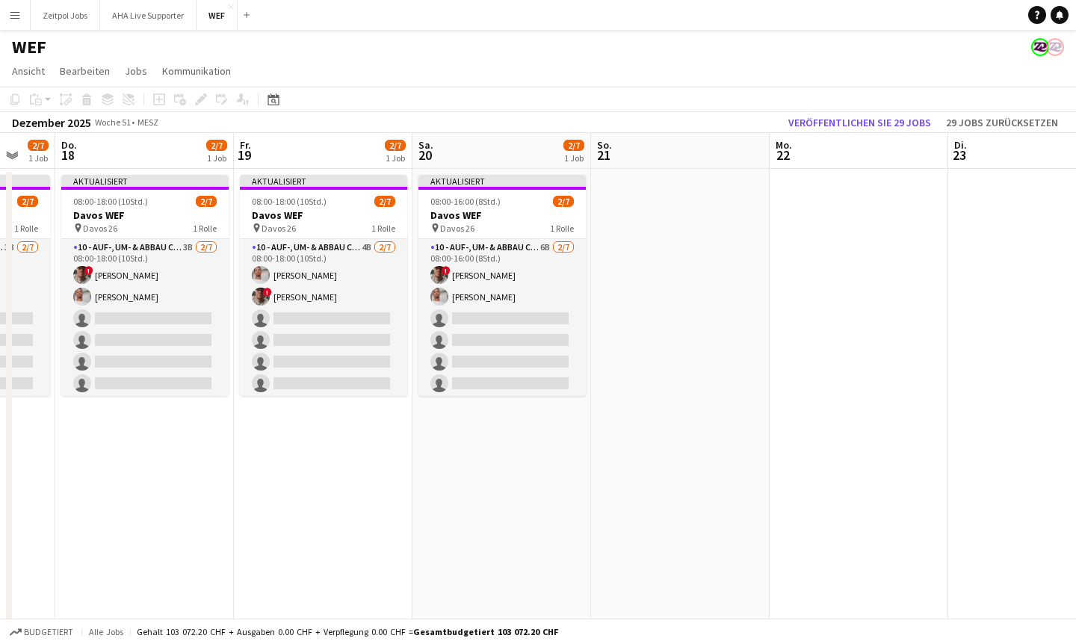
click at [19, 10] on app-icon "Menü" at bounding box center [15, 15] width 12 height 12
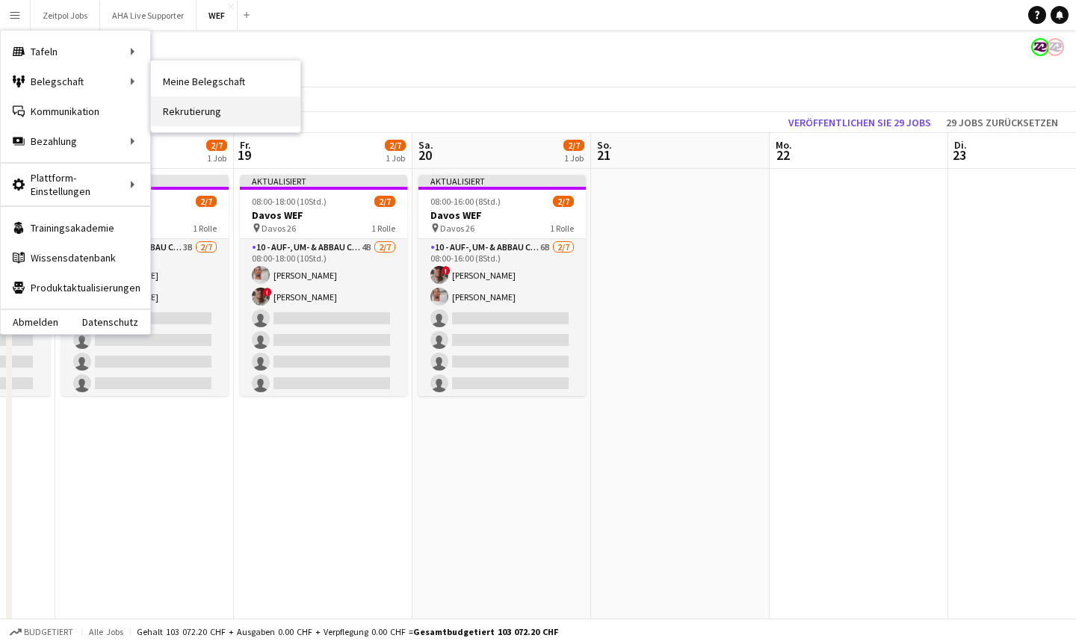
click at [212, 114] on link "Rekrutierung" at bounding box center [225, 111] width 149 height 30
